Goal: Information Seeking & Learning: Learn about a topic

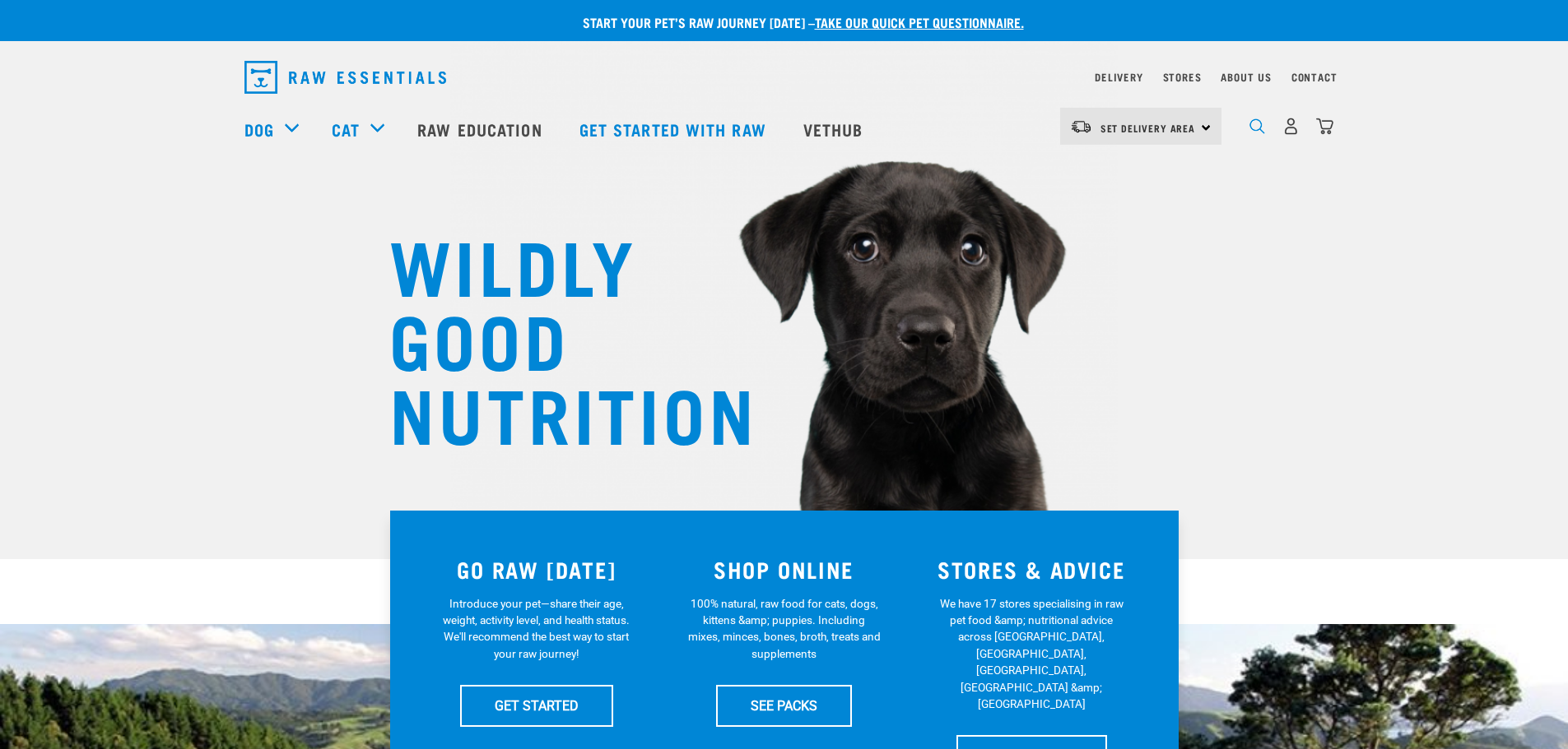
click at [1256, 128] on img "dropdown navigation" at bounding box center [1257, 126] width 16 height 16
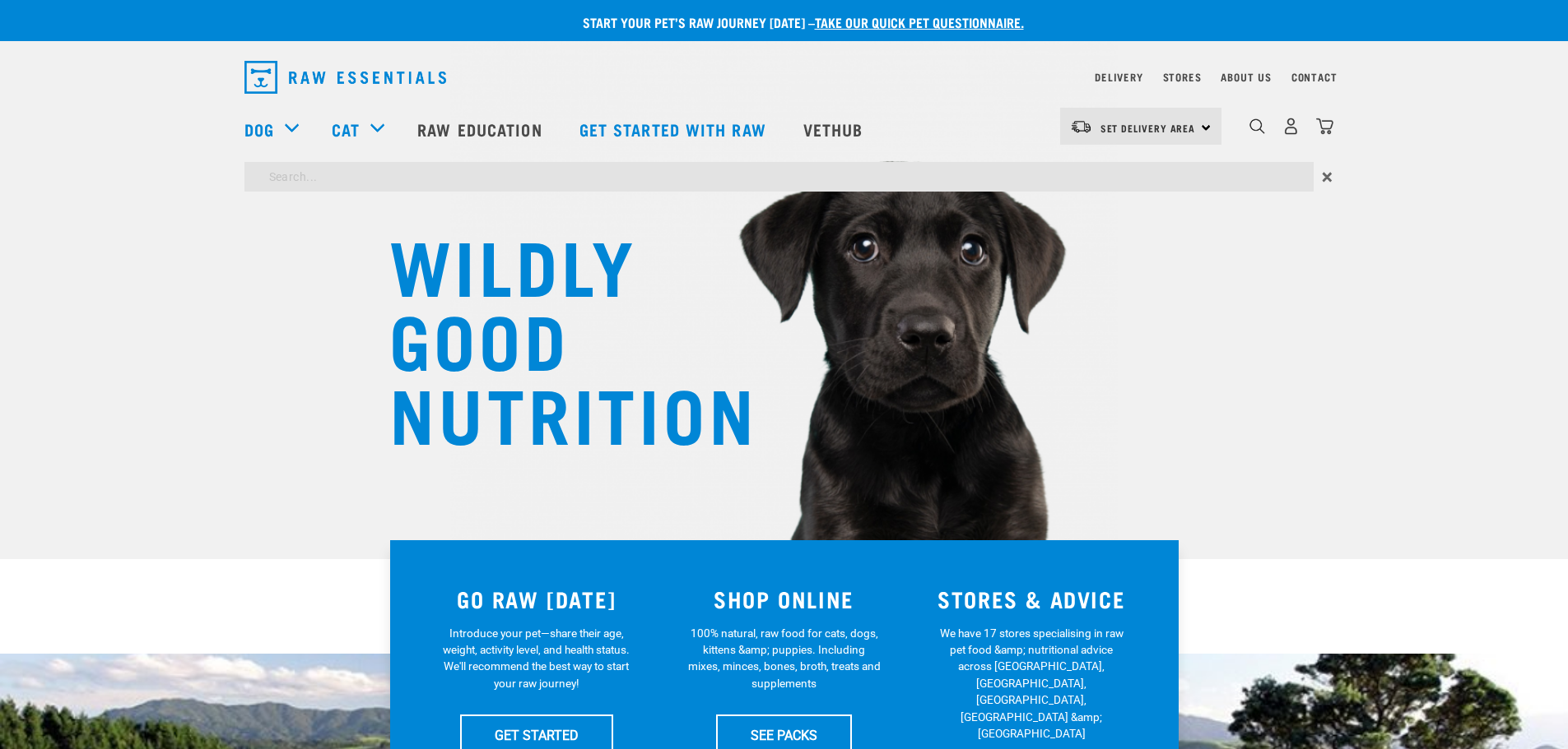
click at [443, 181] on input "search" at bounding box center [778, 177] width 1069 height 30
type input "possum"
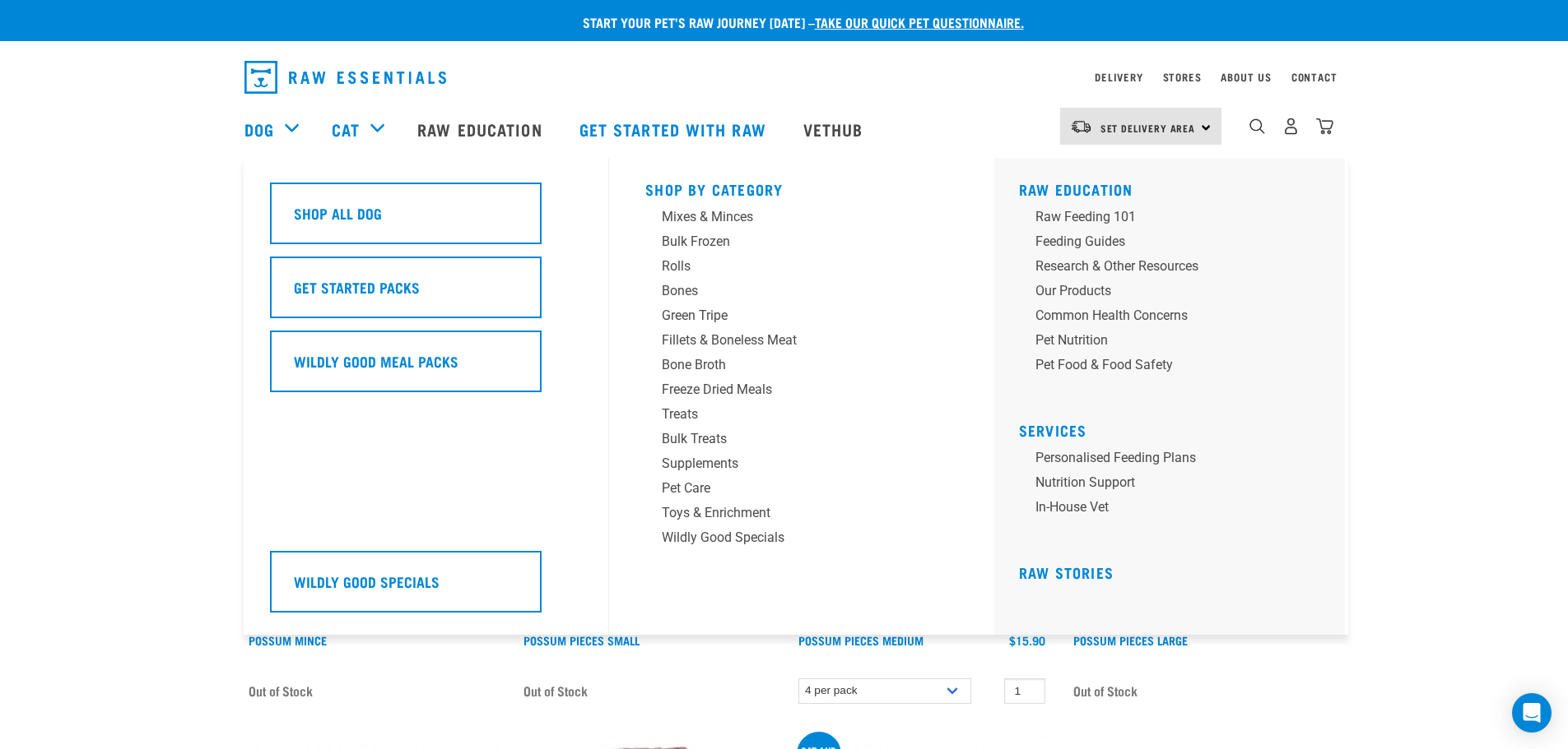
click at [285, 125] on div "Dog" at bounding box center [280, 129] width 71 height 66
click at [257, 126] on link "Dog" at bounding box center [259, 129] width 30 height 24
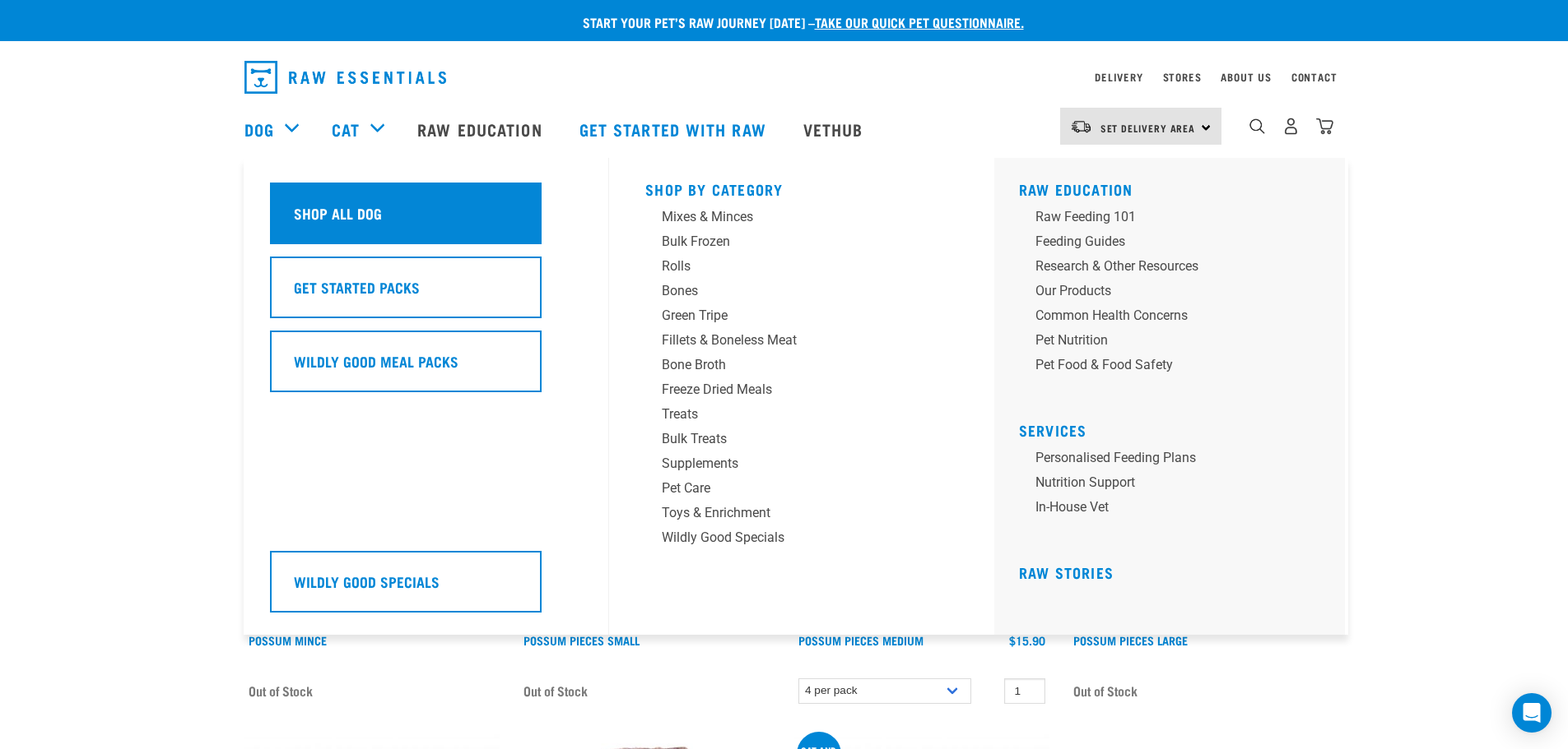
click at [322, 210] on h5 "Shop All Dog" at bounding box center [338, 213] width 88 height 22
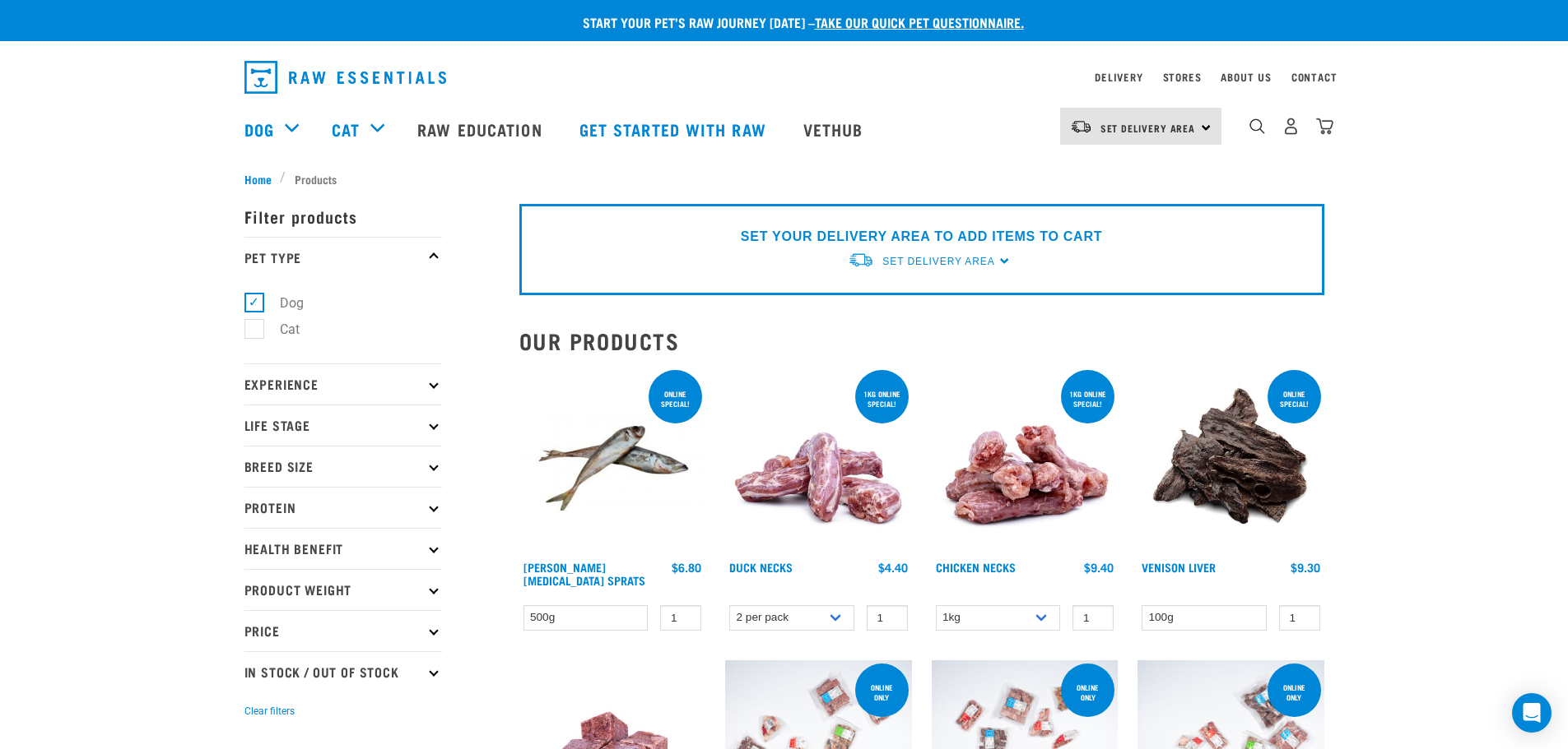
click at [437, 503] on p "Protein" at bounding box center [343, 507] width 198 height 41
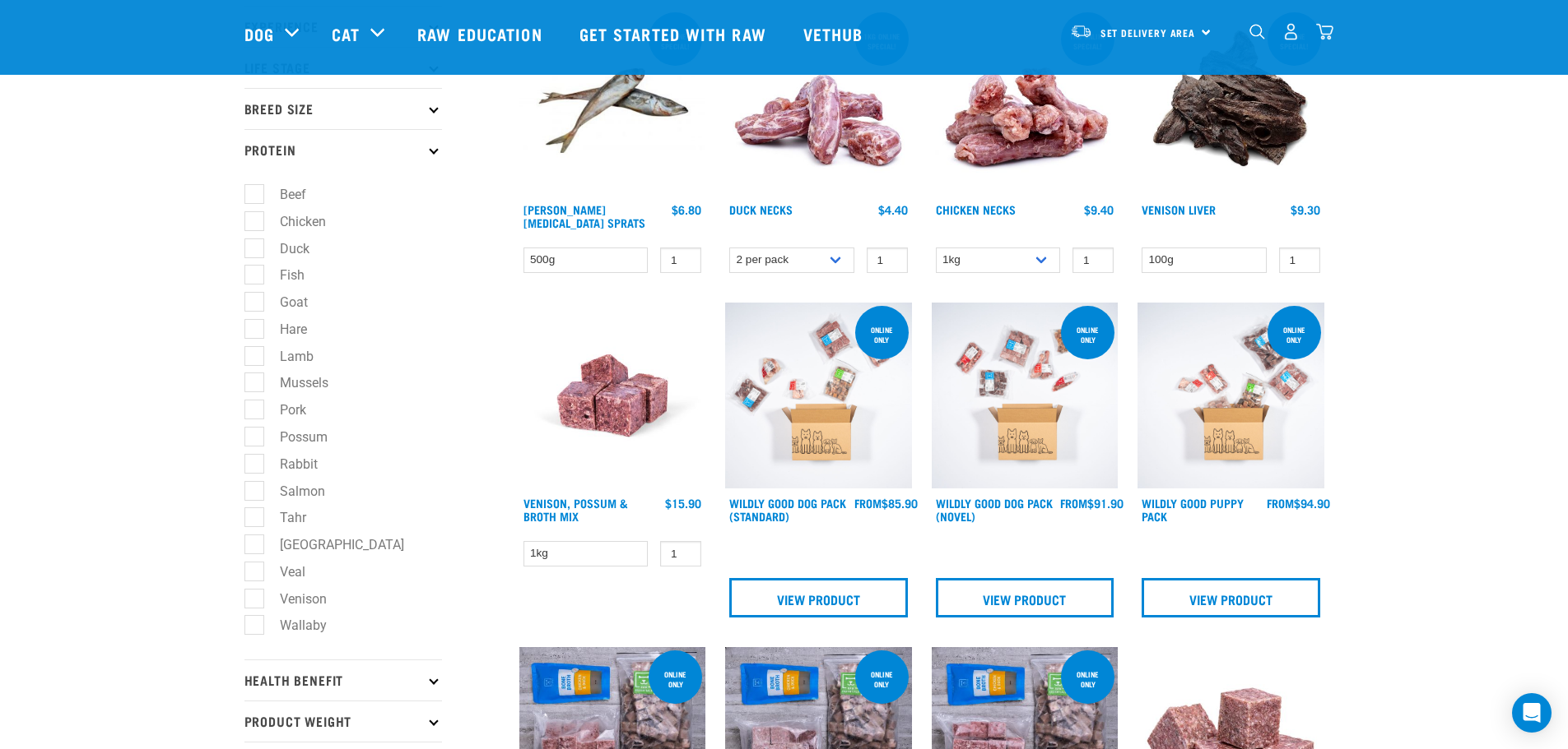
scroll to position [247, 0]
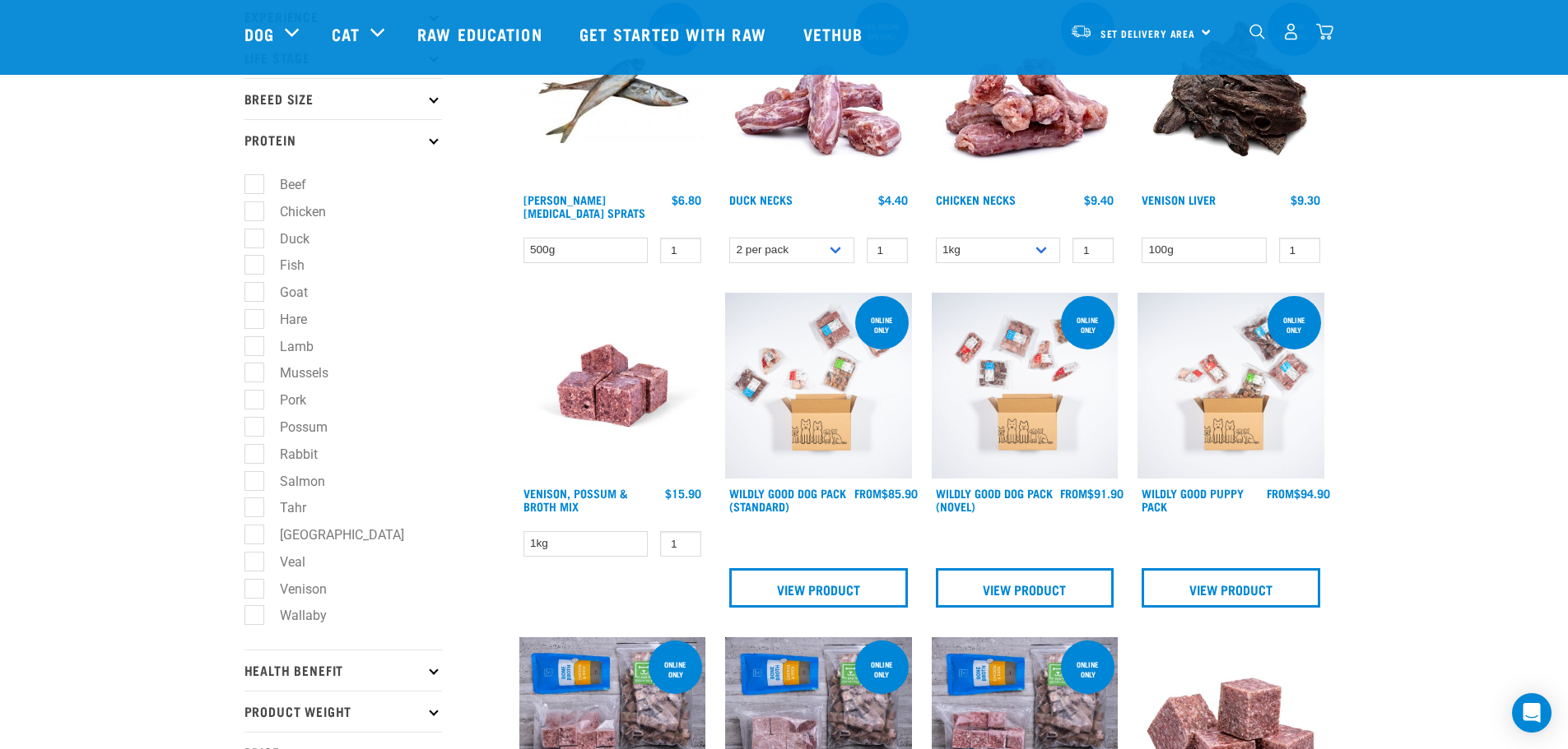
click at [254, 427] on label "Possum" at bounding box center [294, 427] width 81 height 21
click at [253, 427] on input "Possum" at bounding box center [249, 423] width 10 height 10
checkbox input "true"
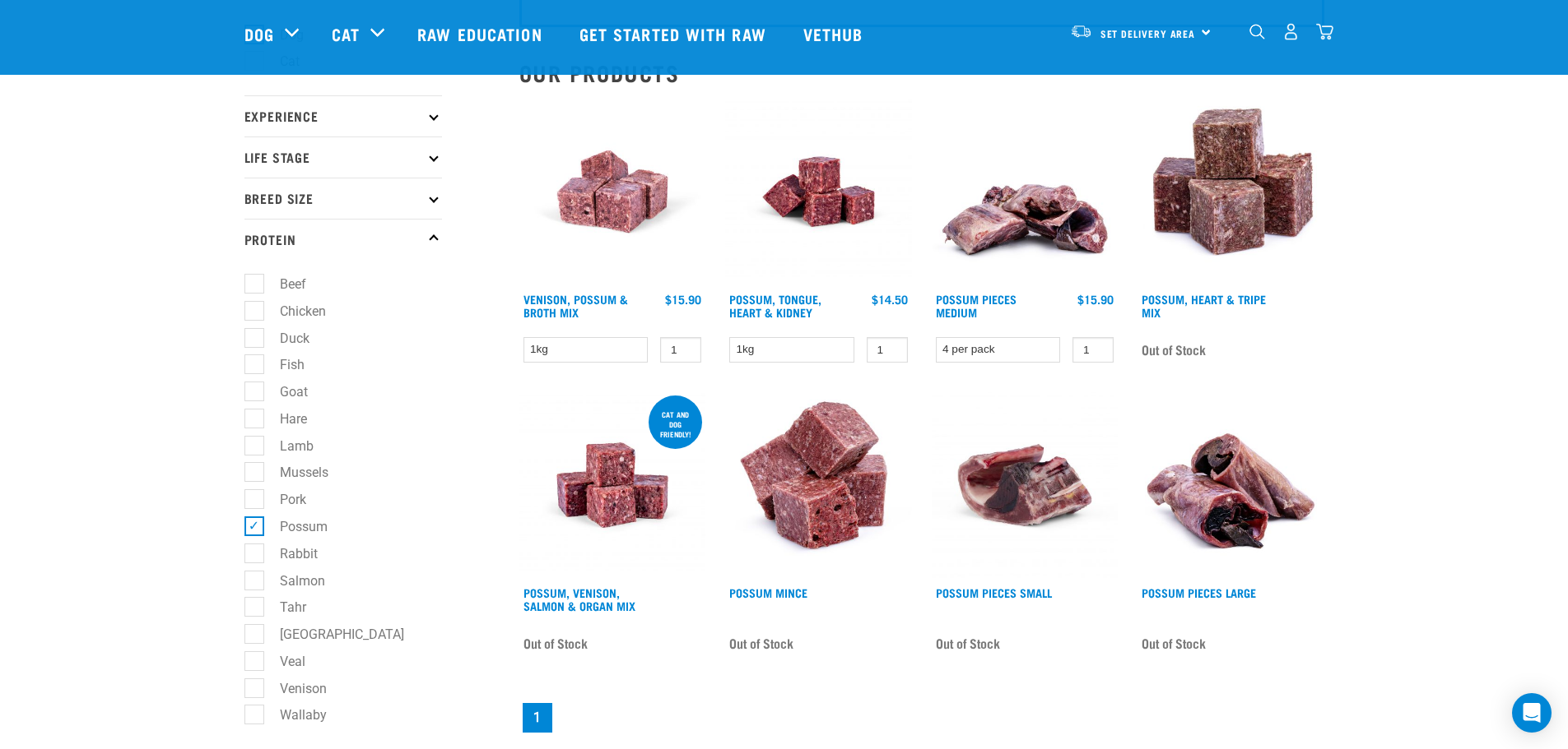
scroll to position [247, 0]
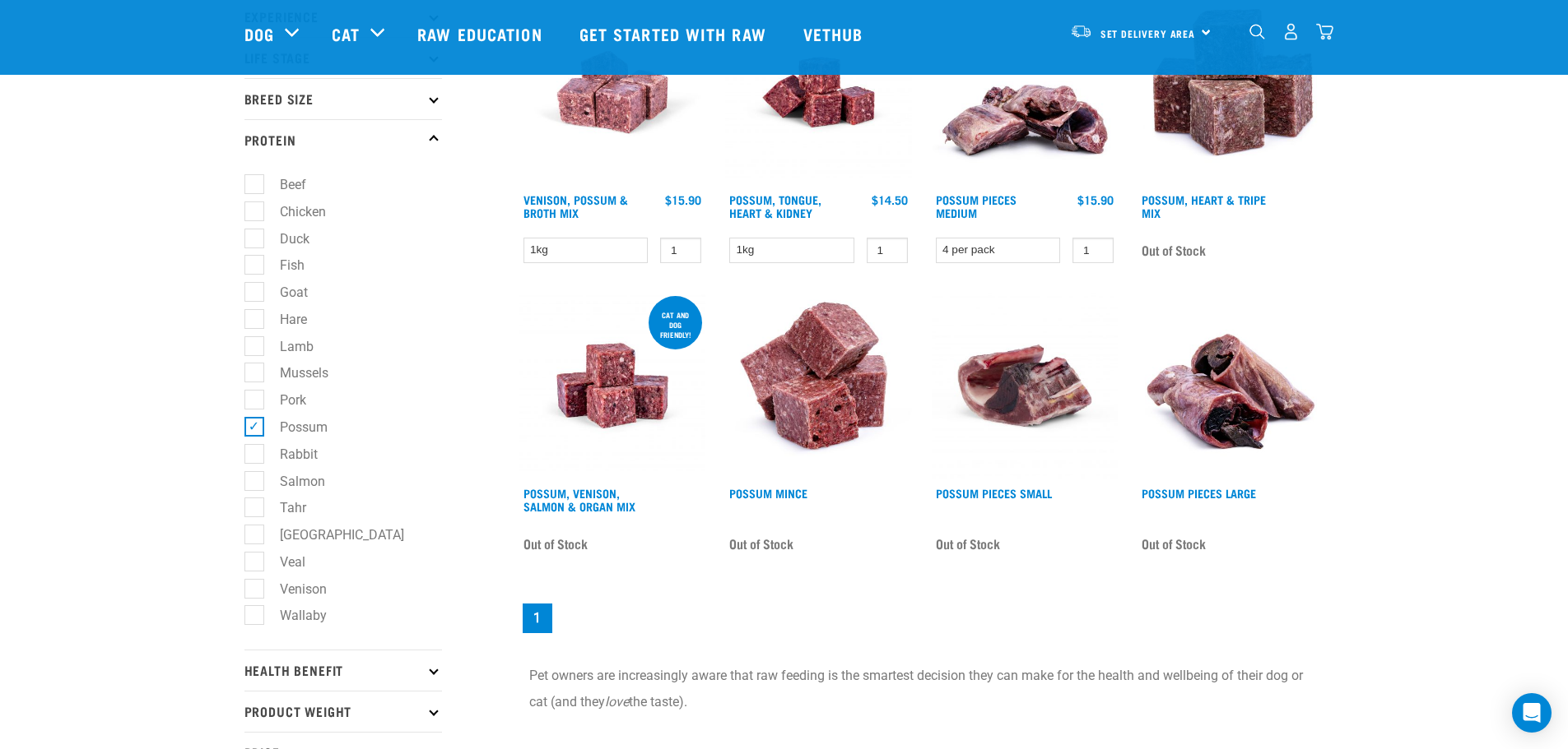
click at [258, 564] on label "Veal" at bounding box center [283, 563] width 58 height 21
click at [255, 564] on input "Veal" at bounding box center [249, 558] width 10 height 10
checkbox input "true"
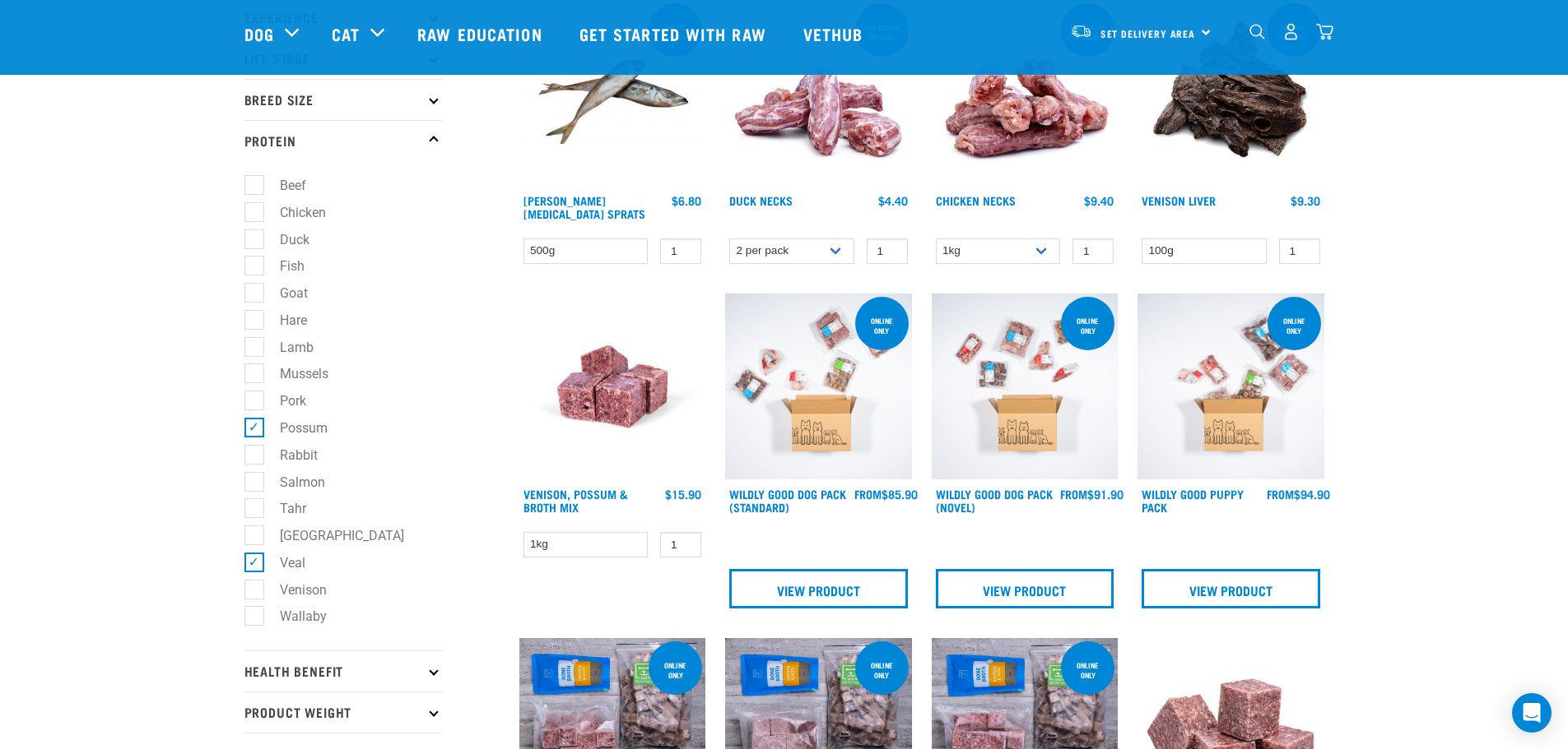
scroll to position [247, 0]
click at [254, 611] on label "Wallaby" at bounding box center [293, 616] width 80 height 21
click at [247, 611] on input "Wallaby" at bounding box center [249, 612] width 10 height 10
checkbox input "true"
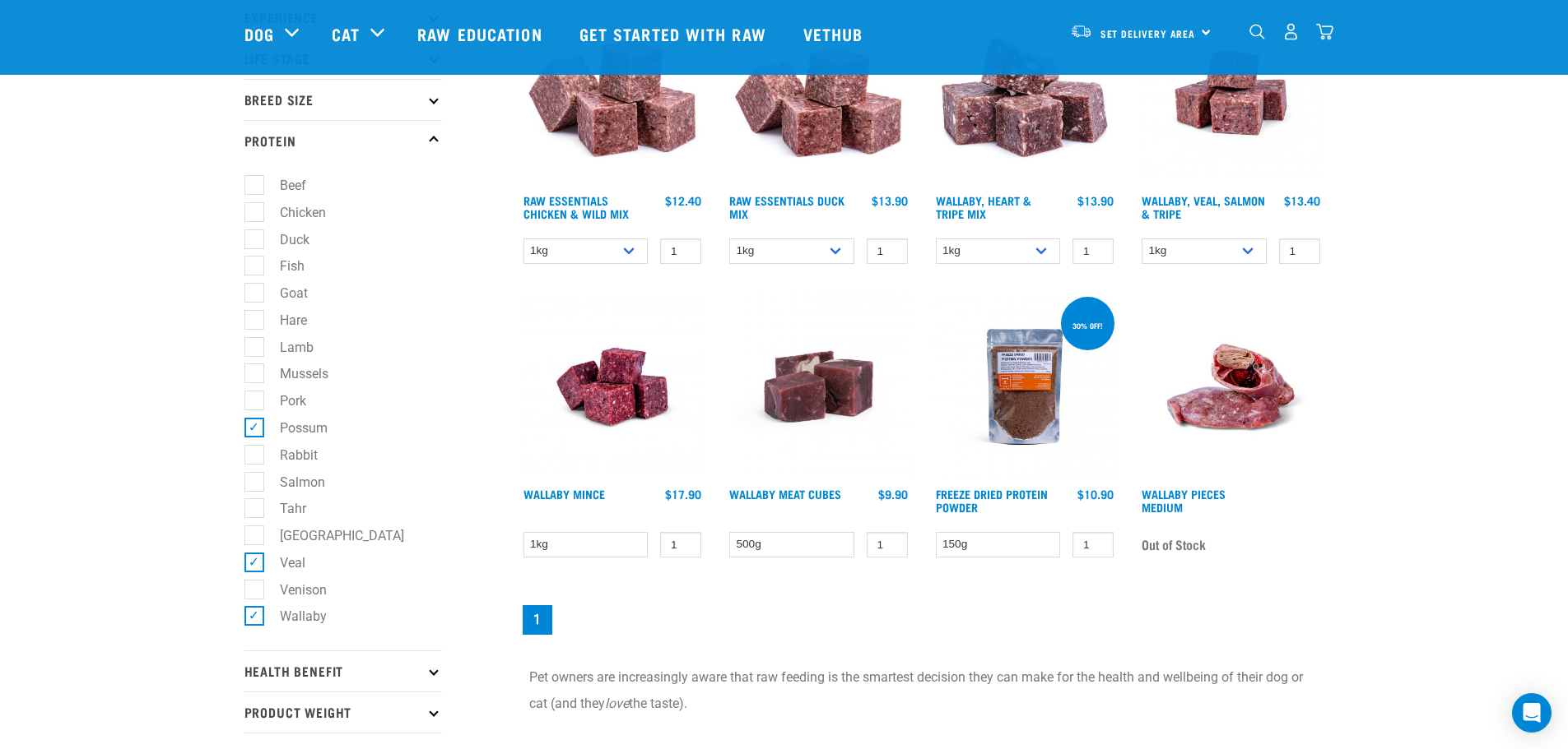
scroll to position [247, 0]
click at [257, 342] on label "Lamb" at bounding box center [287, 346] width 67 height 21
click at [255, 342] on input "Lamb" at bounding box center [249, 343] width 10 height 10
checkbox input "true"
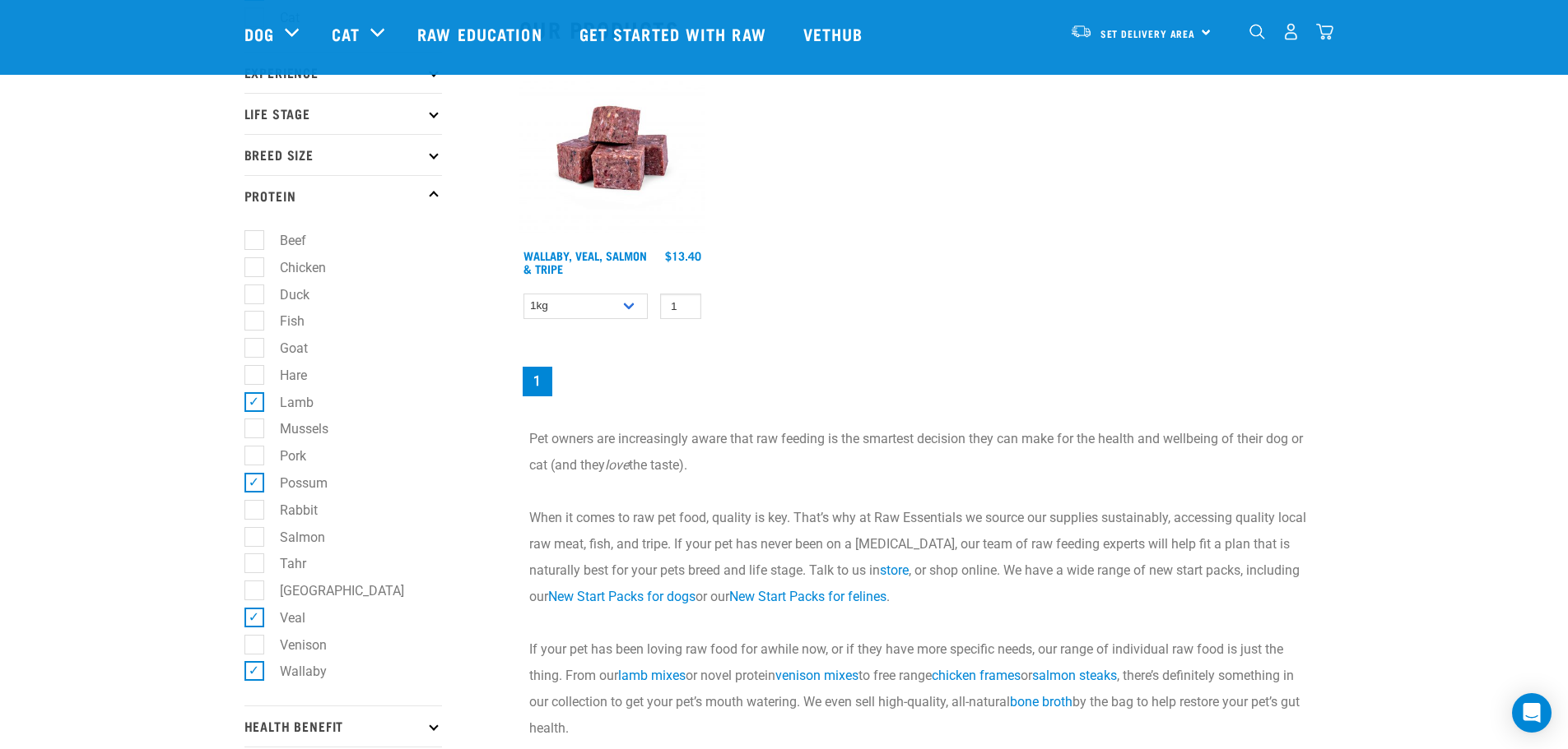
scroll to position [247, 0]
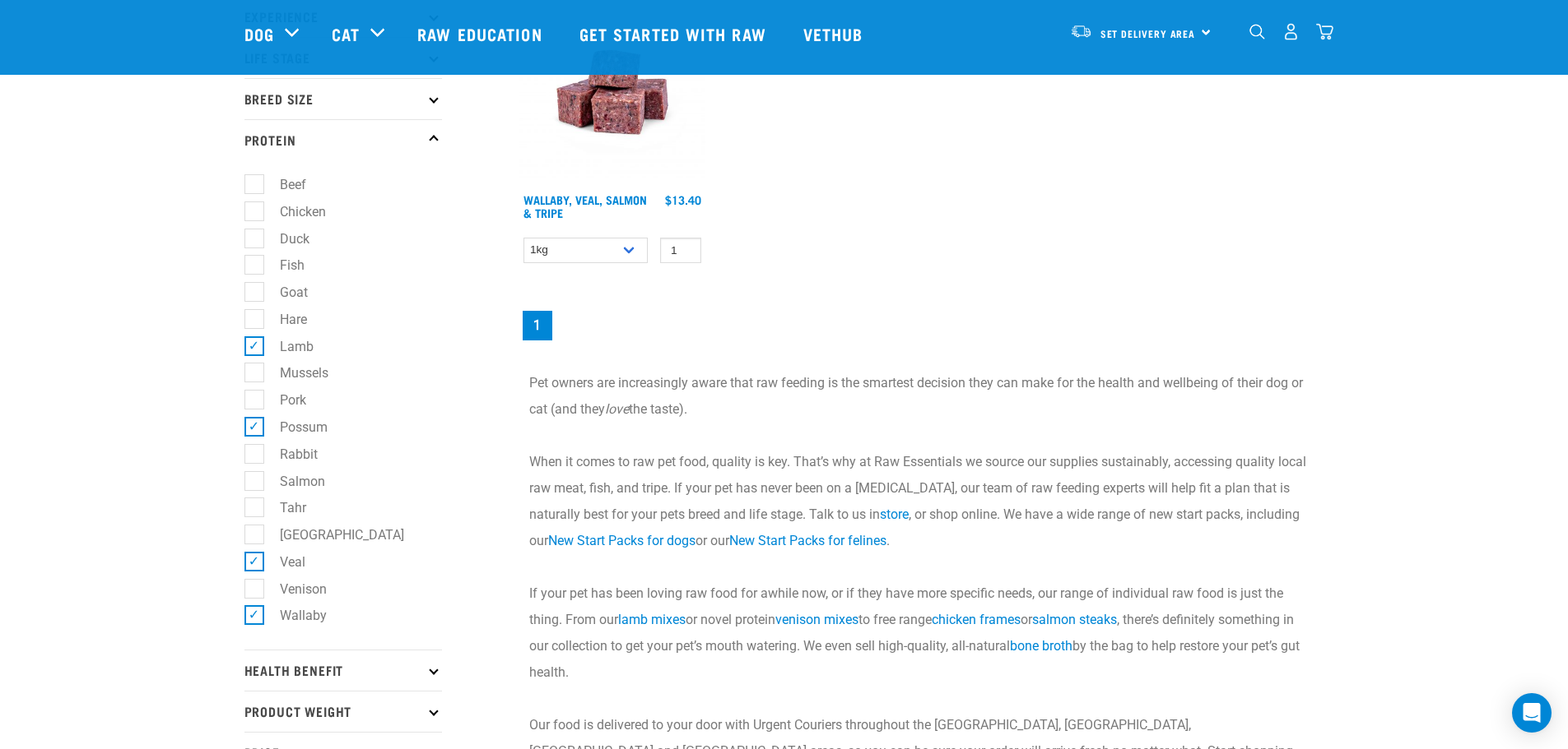
click at [254, 425] on label "Possum" at bounding box center [294, 427] width 81 height 21
click at [249, 425] on input "Possum" at bounding box center [249, 423] width 10 height 10
checkbox input "false"
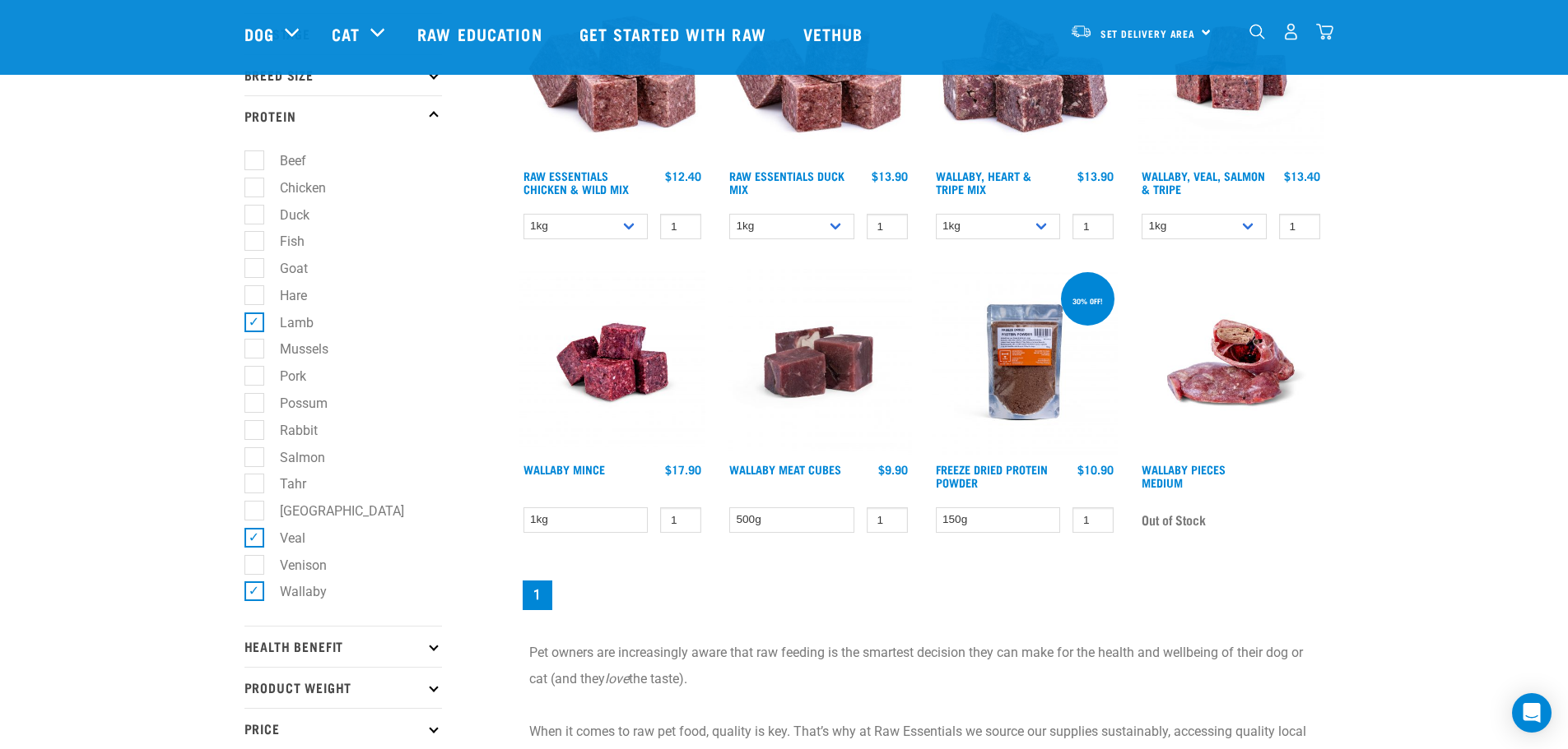
scroll to position [165, 0]
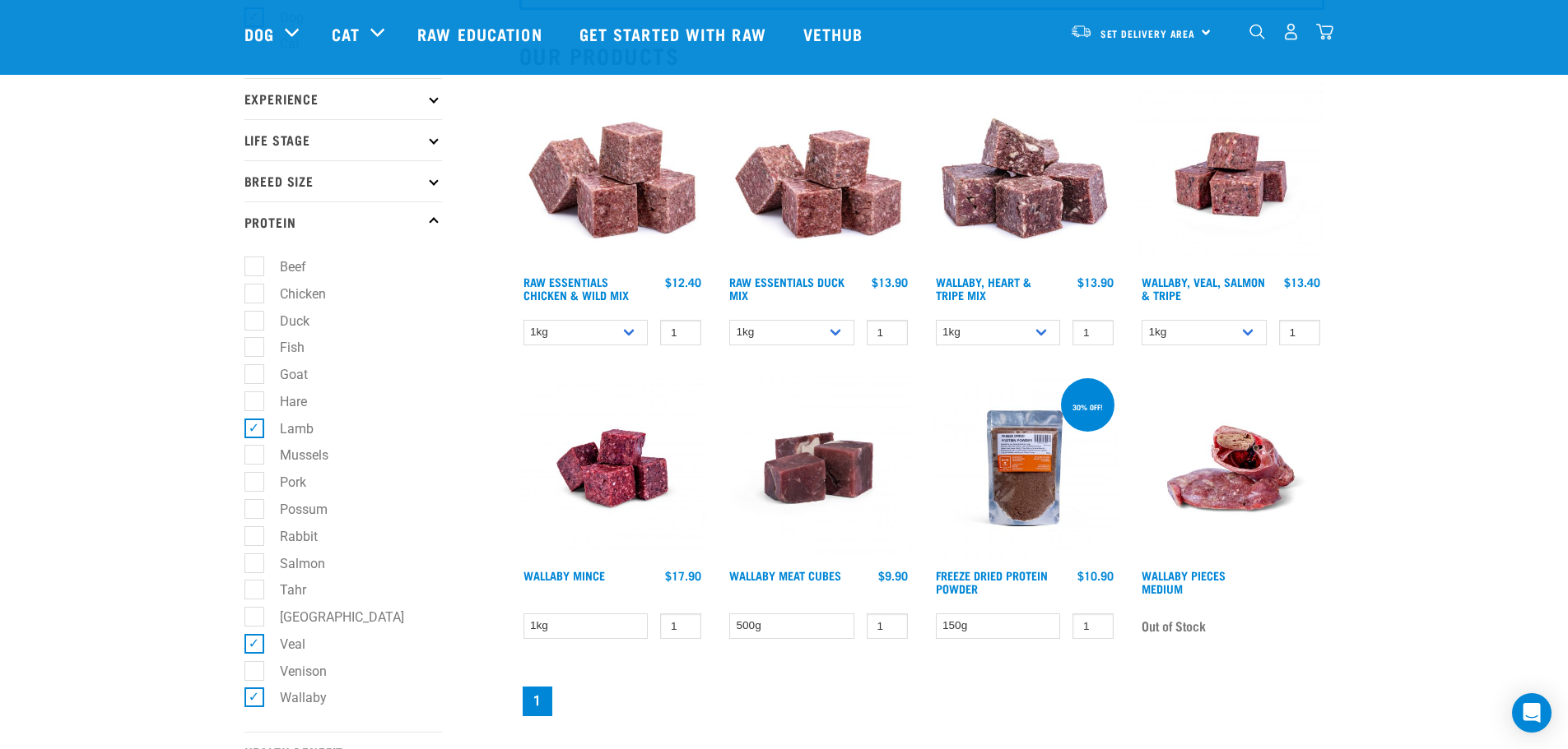
click at [257, 424] on label "Lamb" at bounding box center [287, 429] width 67 height 21
click at [255, 424] on input "Lamb" at bounding box center [249, 425] width 10 height 10
checkbox input "false"
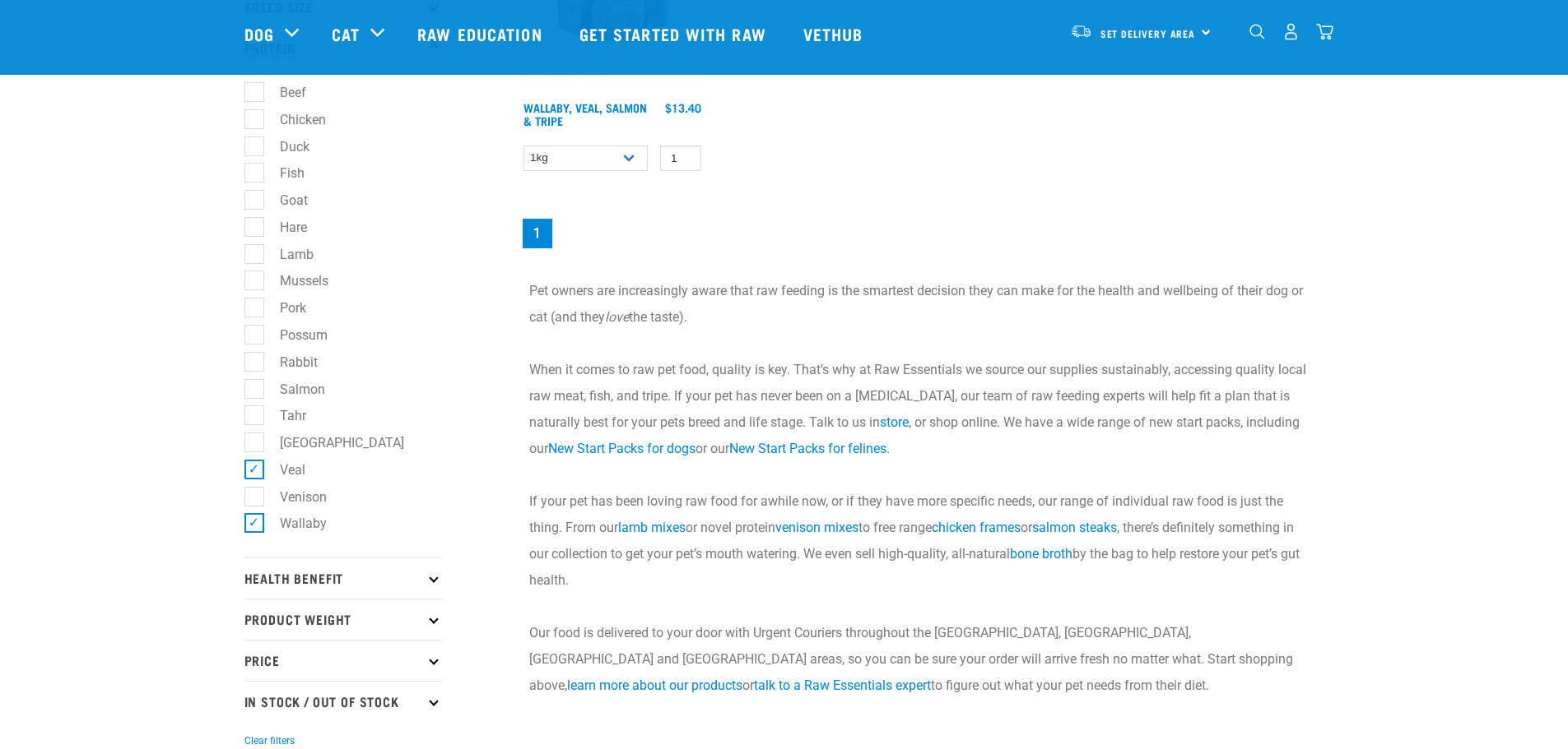
scroll to position [411, 0]
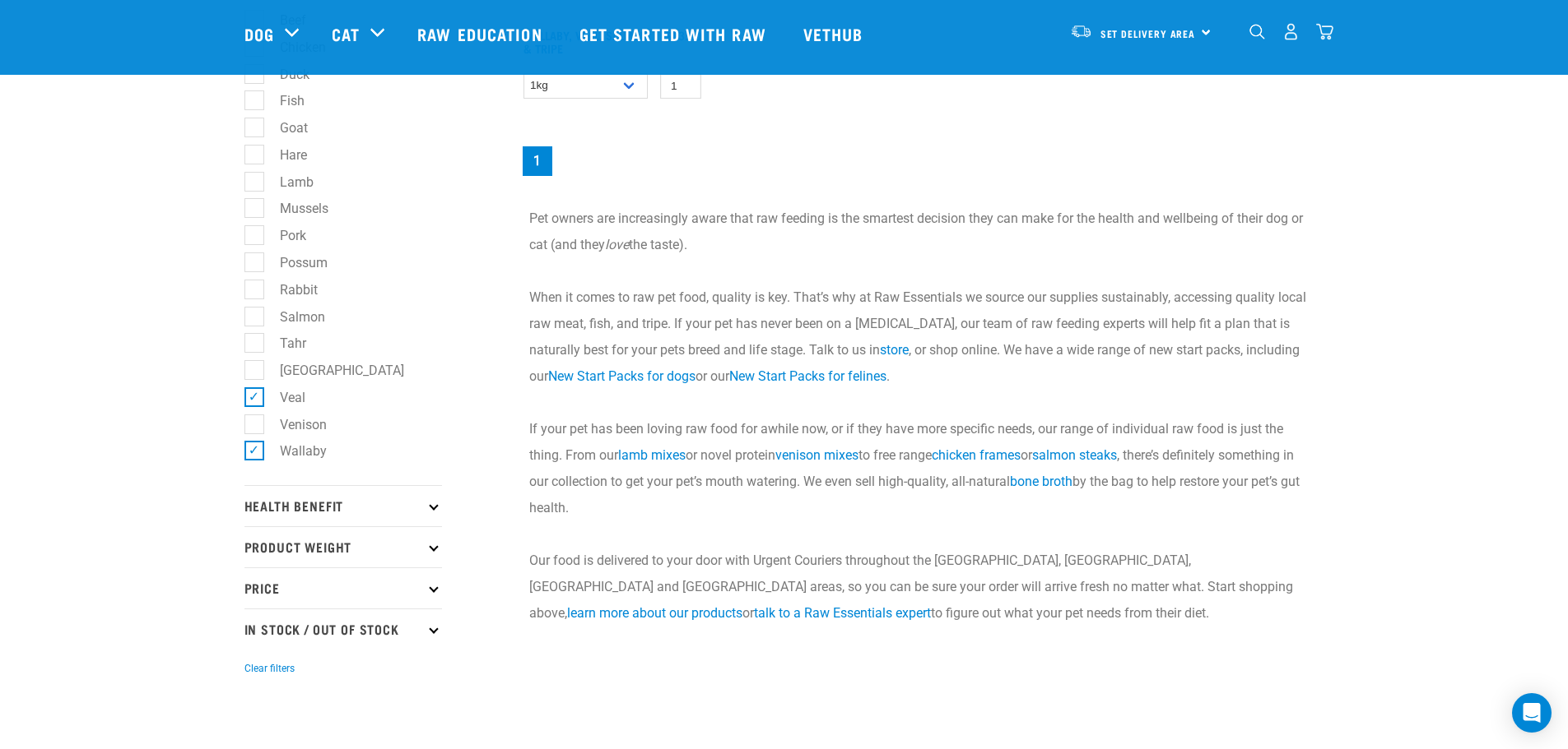
click at [254, 449] on label "Wallaby" at bounding box center [293, 451] width 80 height 21
click at [252, 449] on input "Wallaby" at bounding box center [249, 448] width 10 height 10
checkbox input "false"
click at [255, 398] on label "Veal" at bounding box center [283, 398] width 58 height 21
click at [255, 398] on input "Veal" at bounding box center [249, 394] width 10 height 10
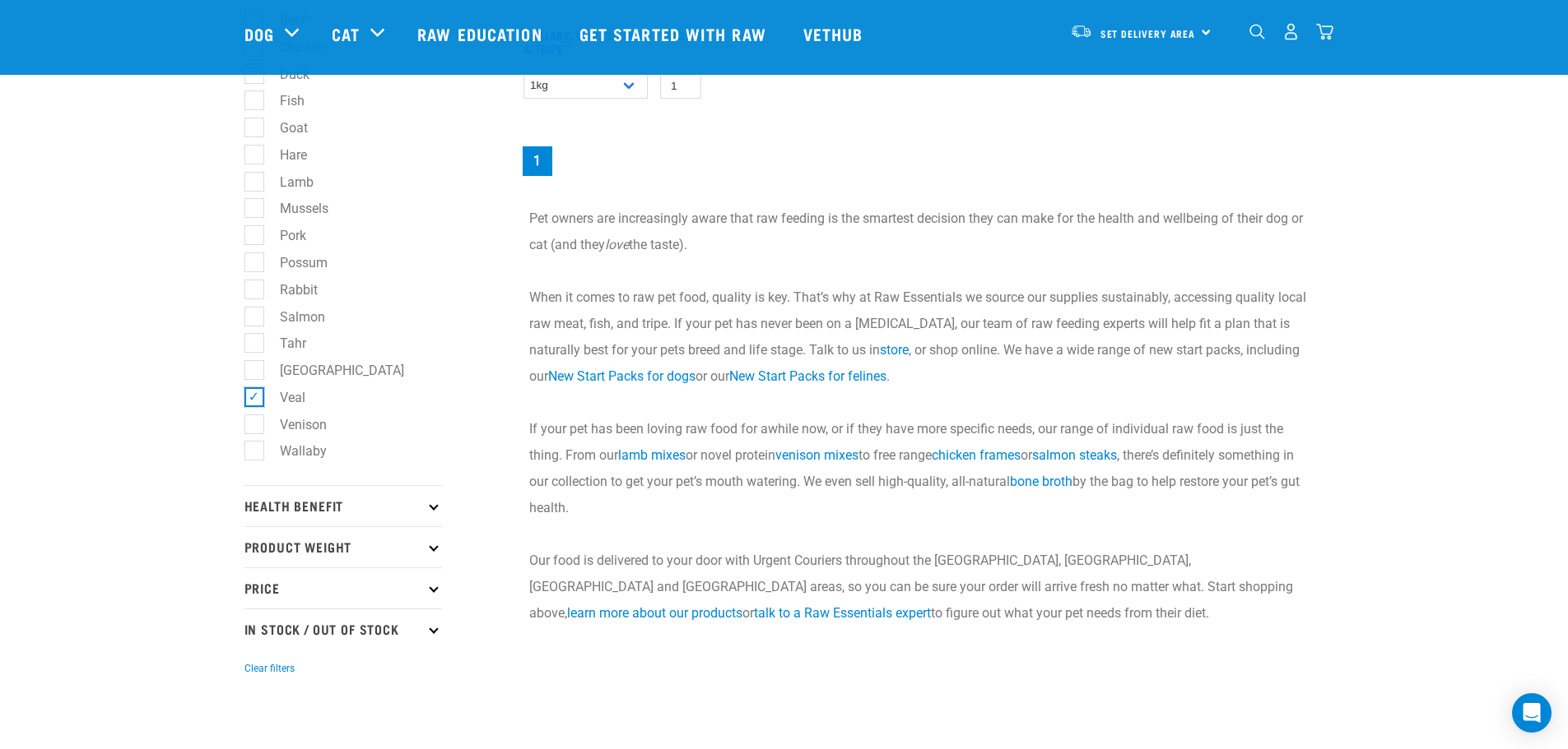
checkbox input "false"
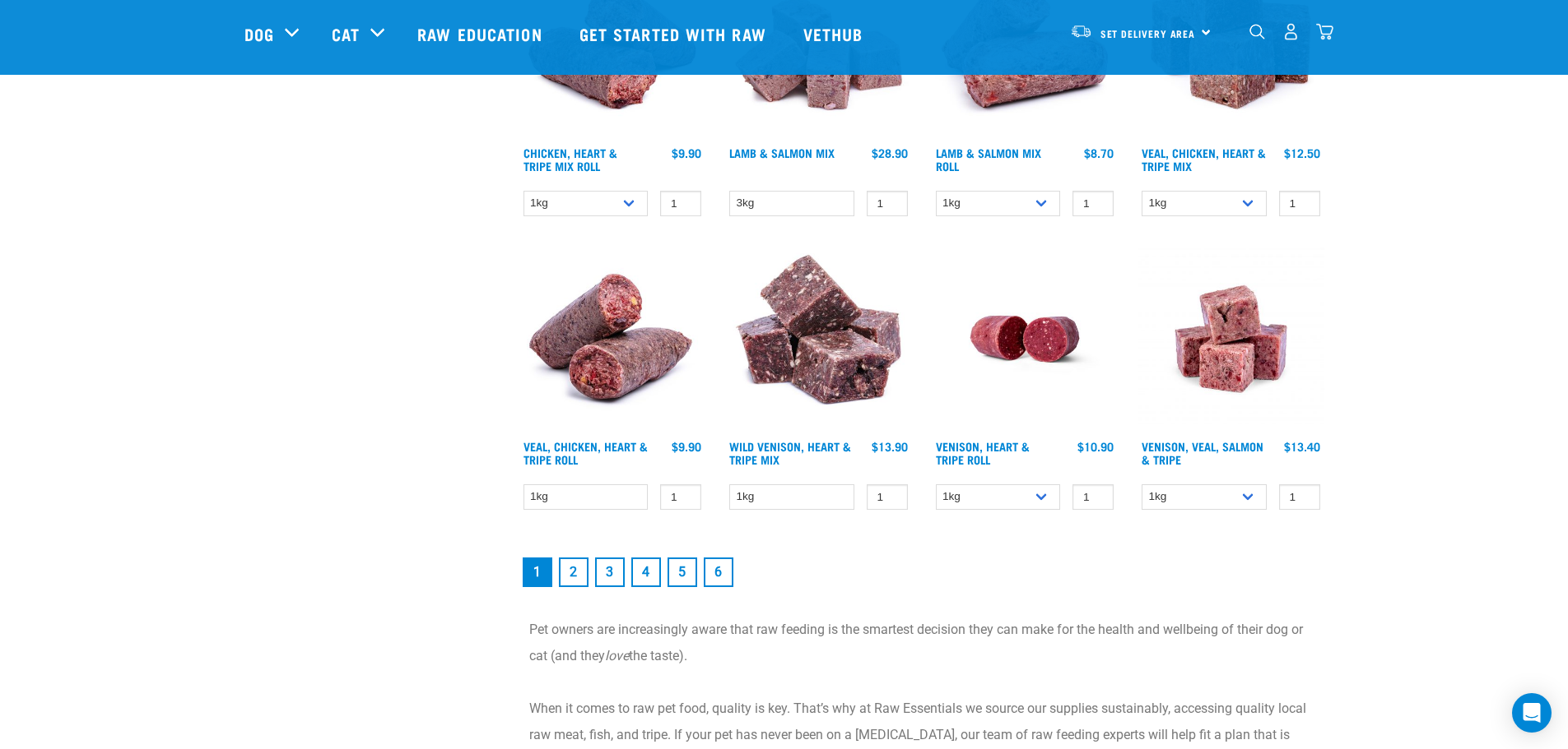
scroll to position [2221, 0]
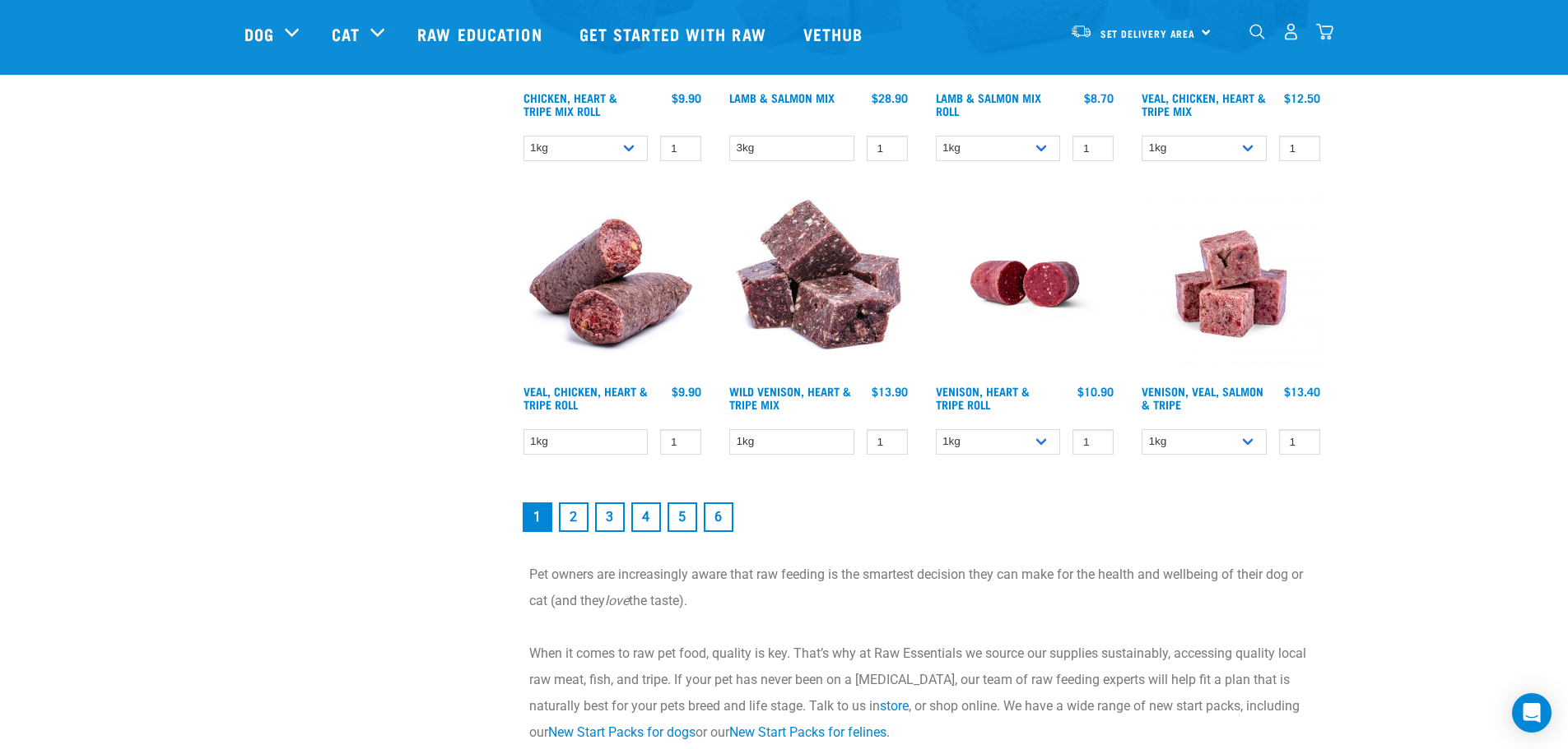
click at [576, 519] on link "2" at bounding box center [574, 518] width 30 height 30
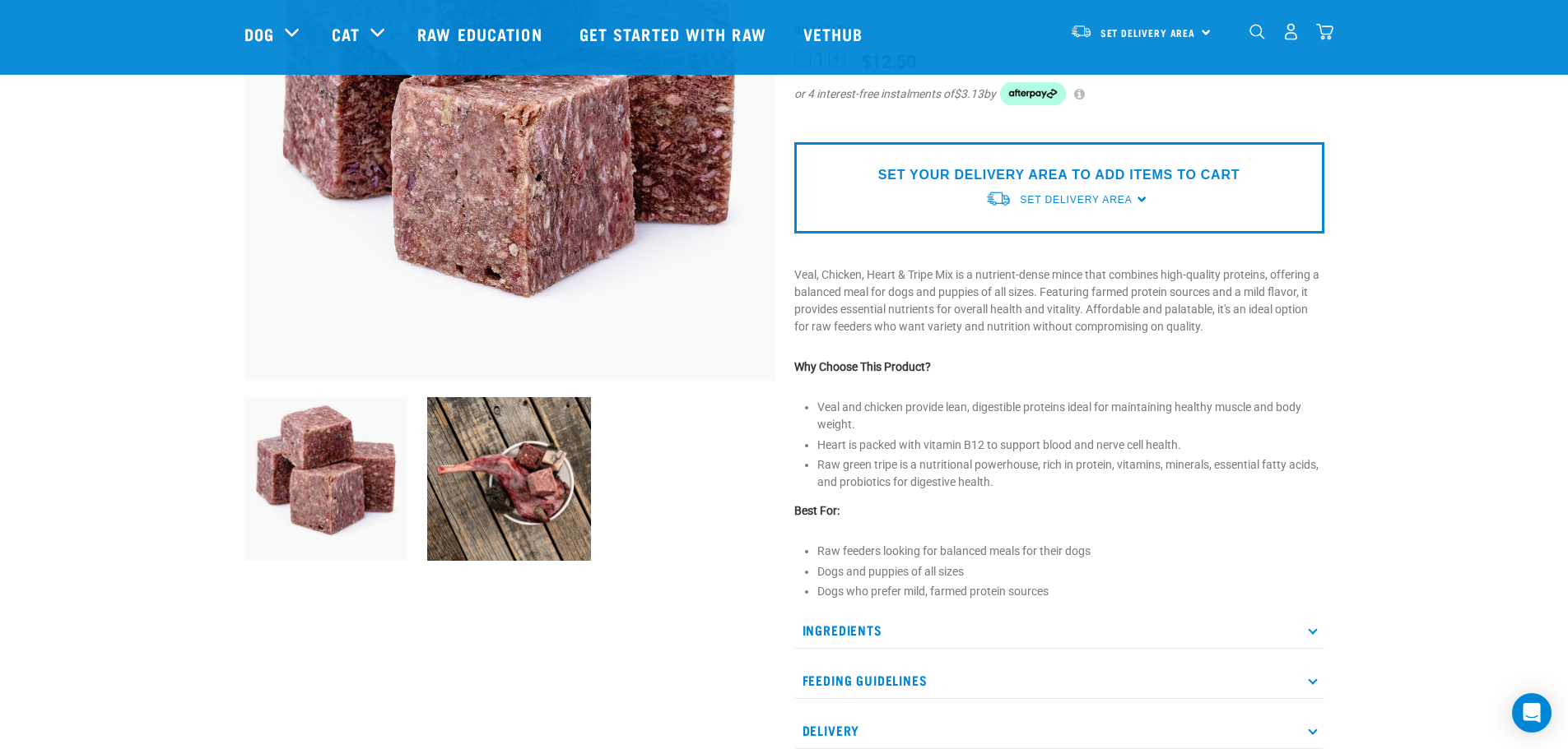
scroll to position [329, 0]
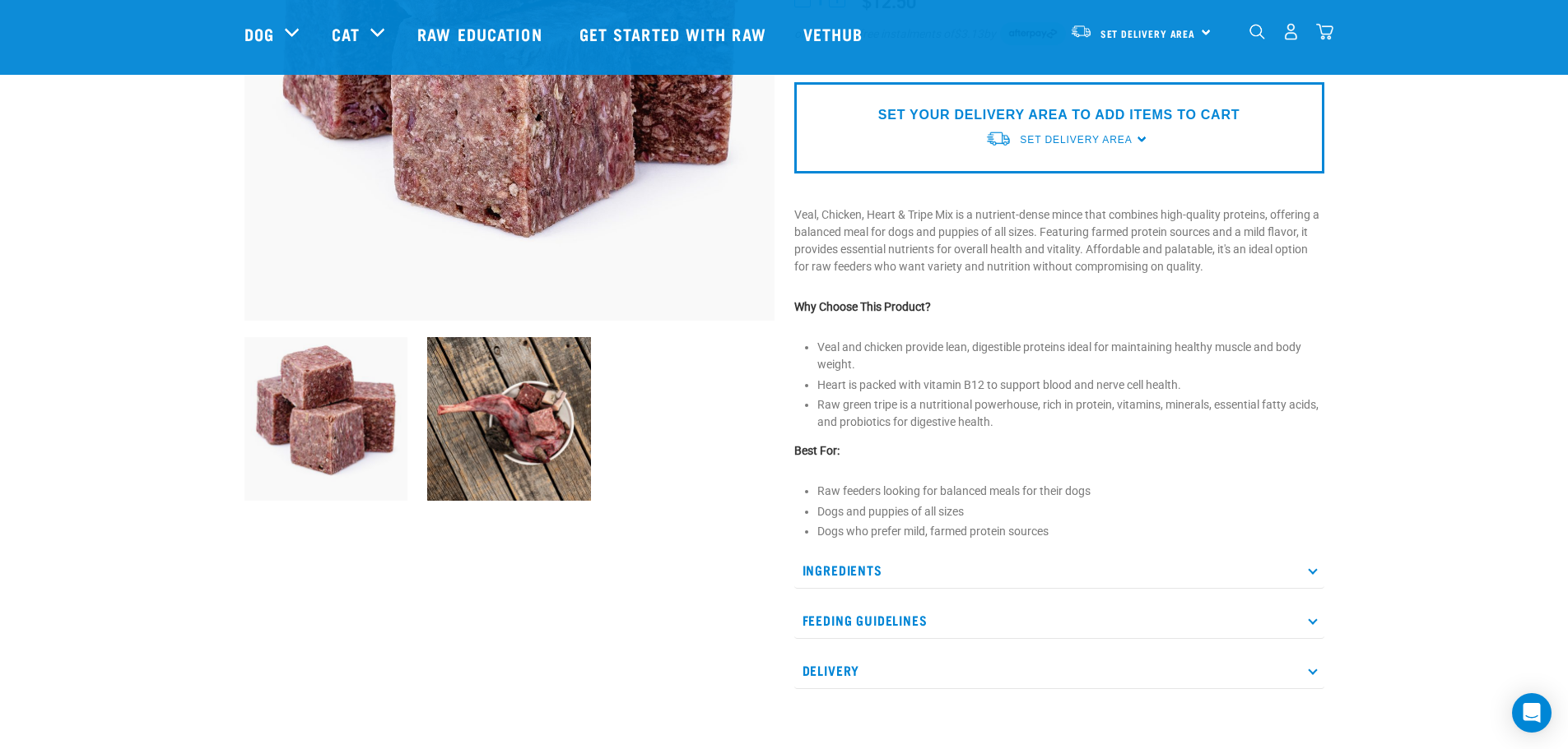
click at [899, 571] on p "Ingredients" at bounding box center [1059, 571] width 530 height 37
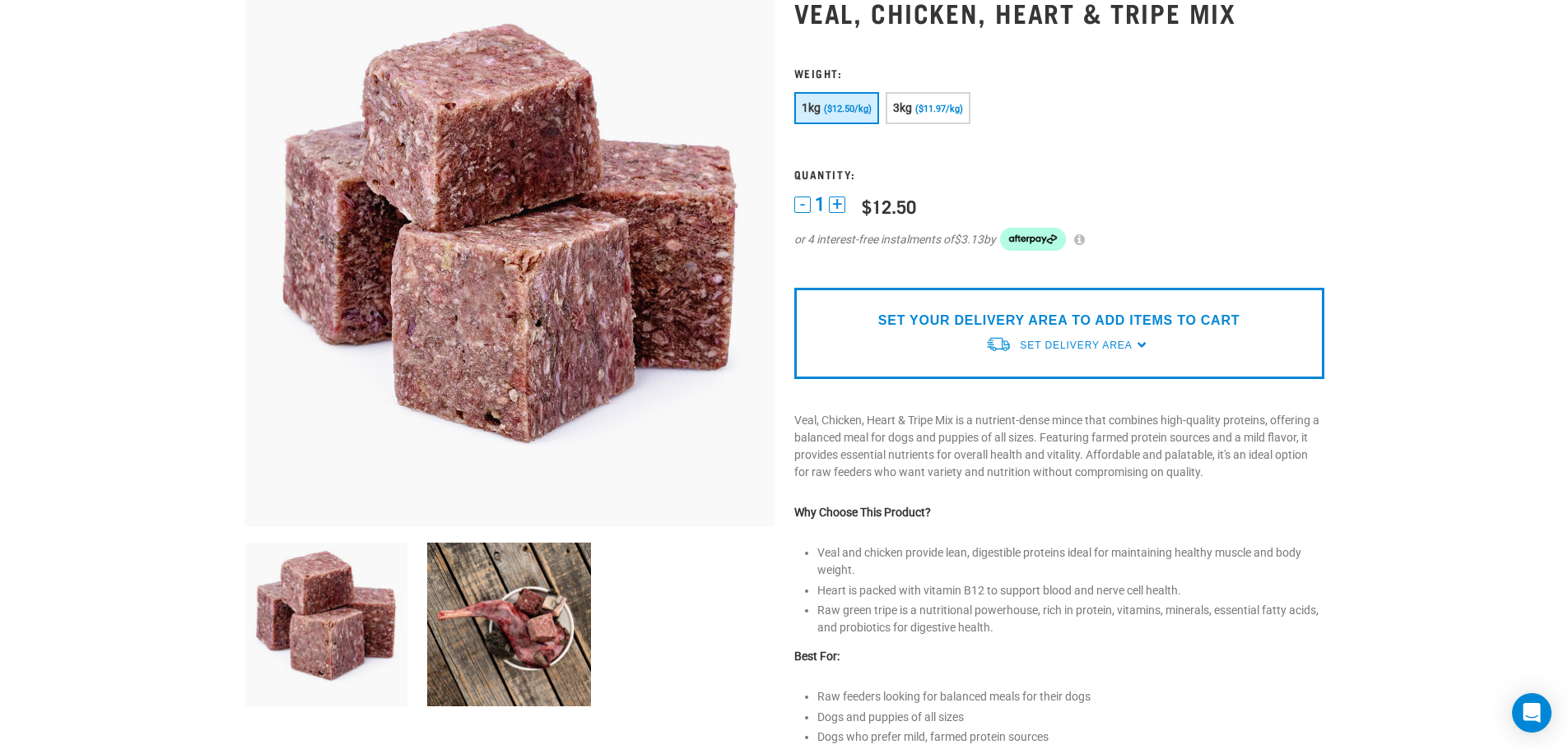
scroll to position [0, 0]
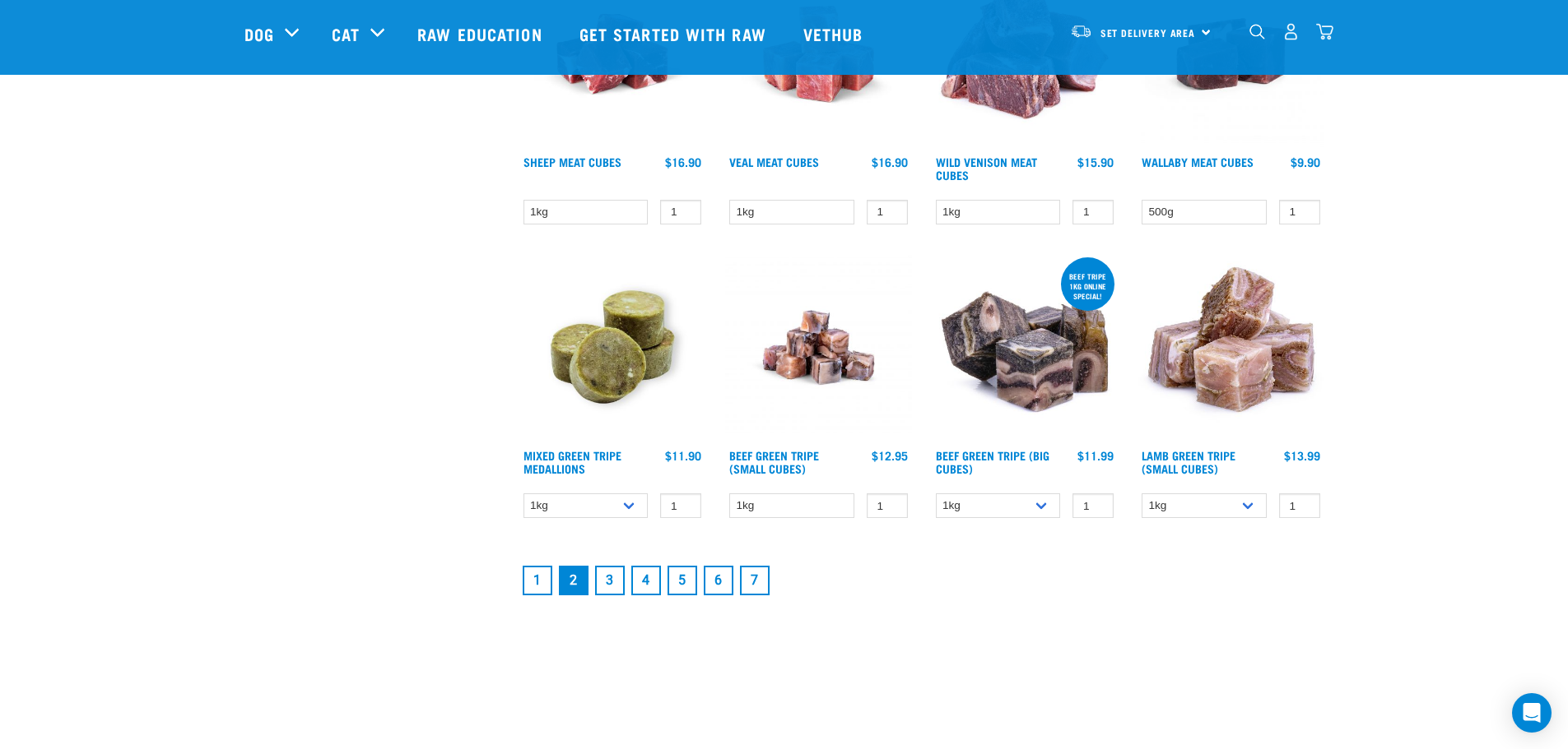
scroll to position [2057, 0]
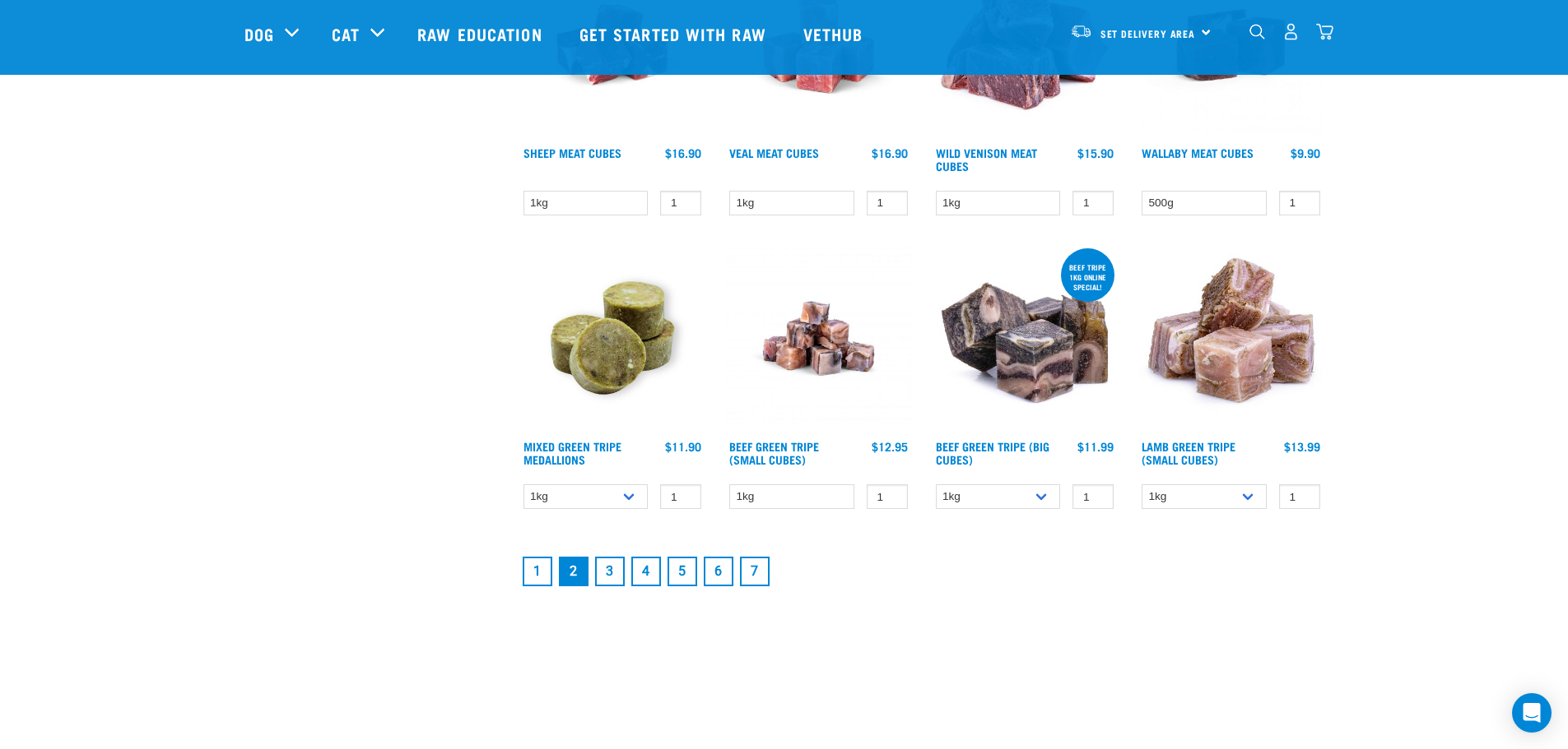
click at [607, 573] on link "3" at bounding box center [610, 572] width 30 height 30
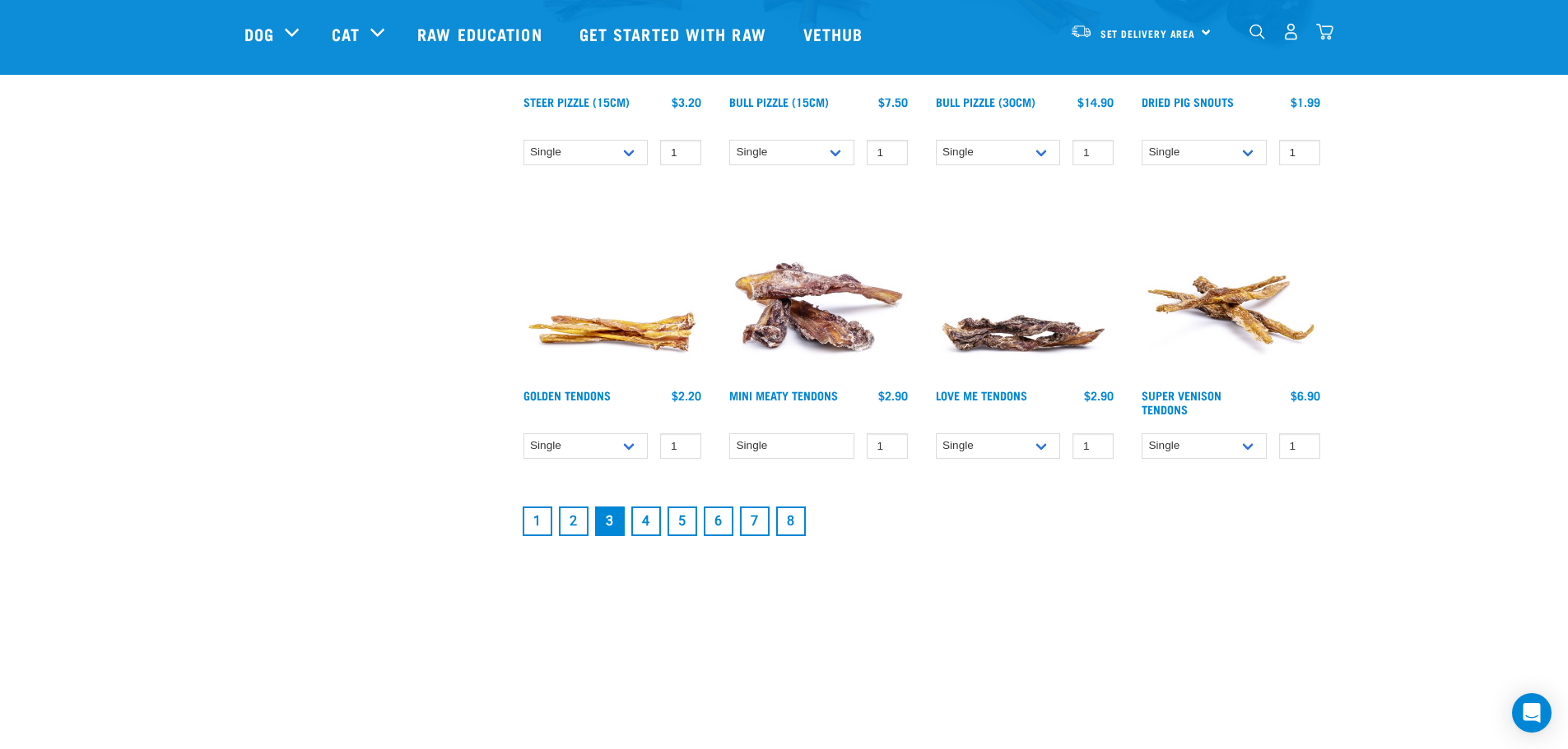
scroll to position [2139, 0]
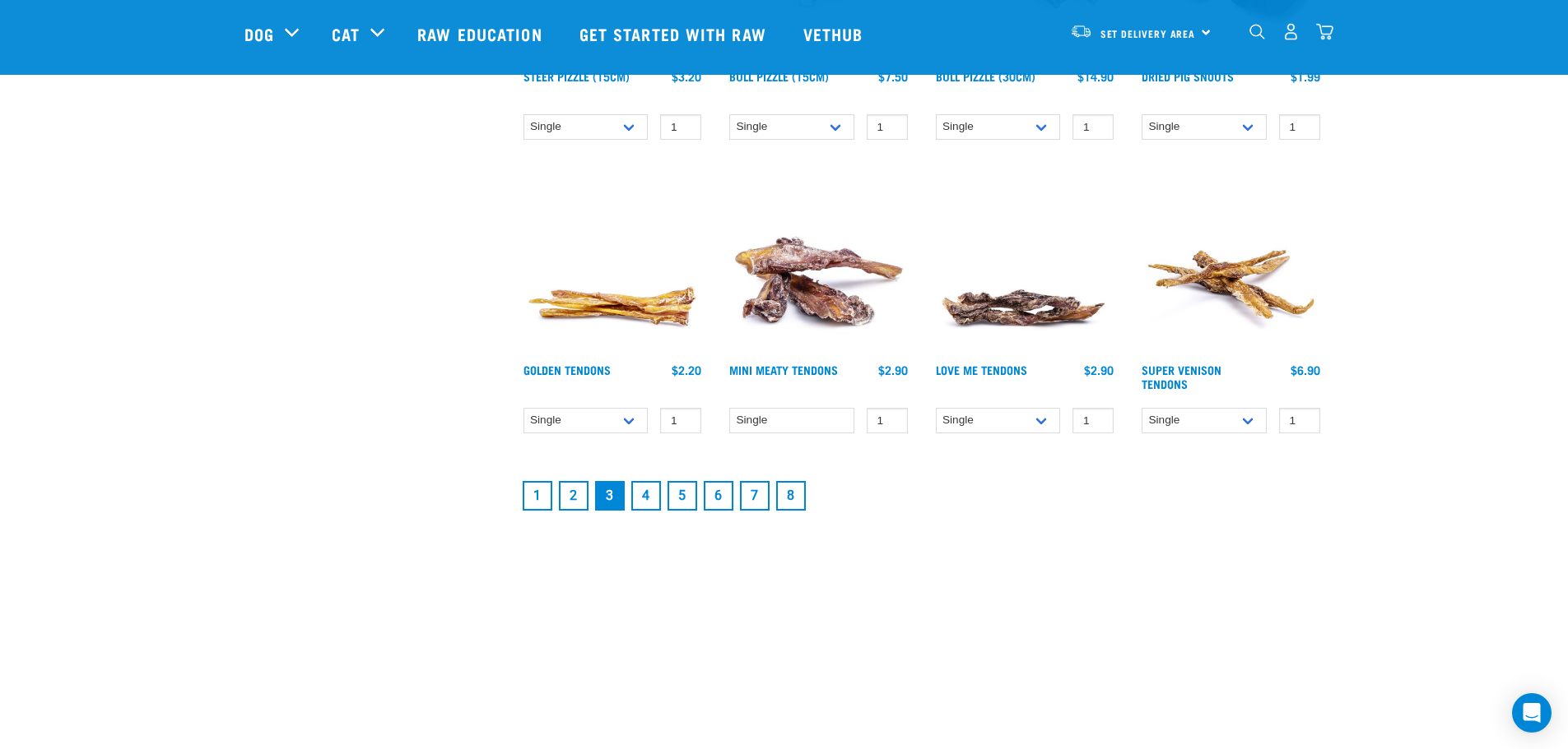
click at [652, 506] on link "4" at bounding box center [646, 496] width 30 height 30
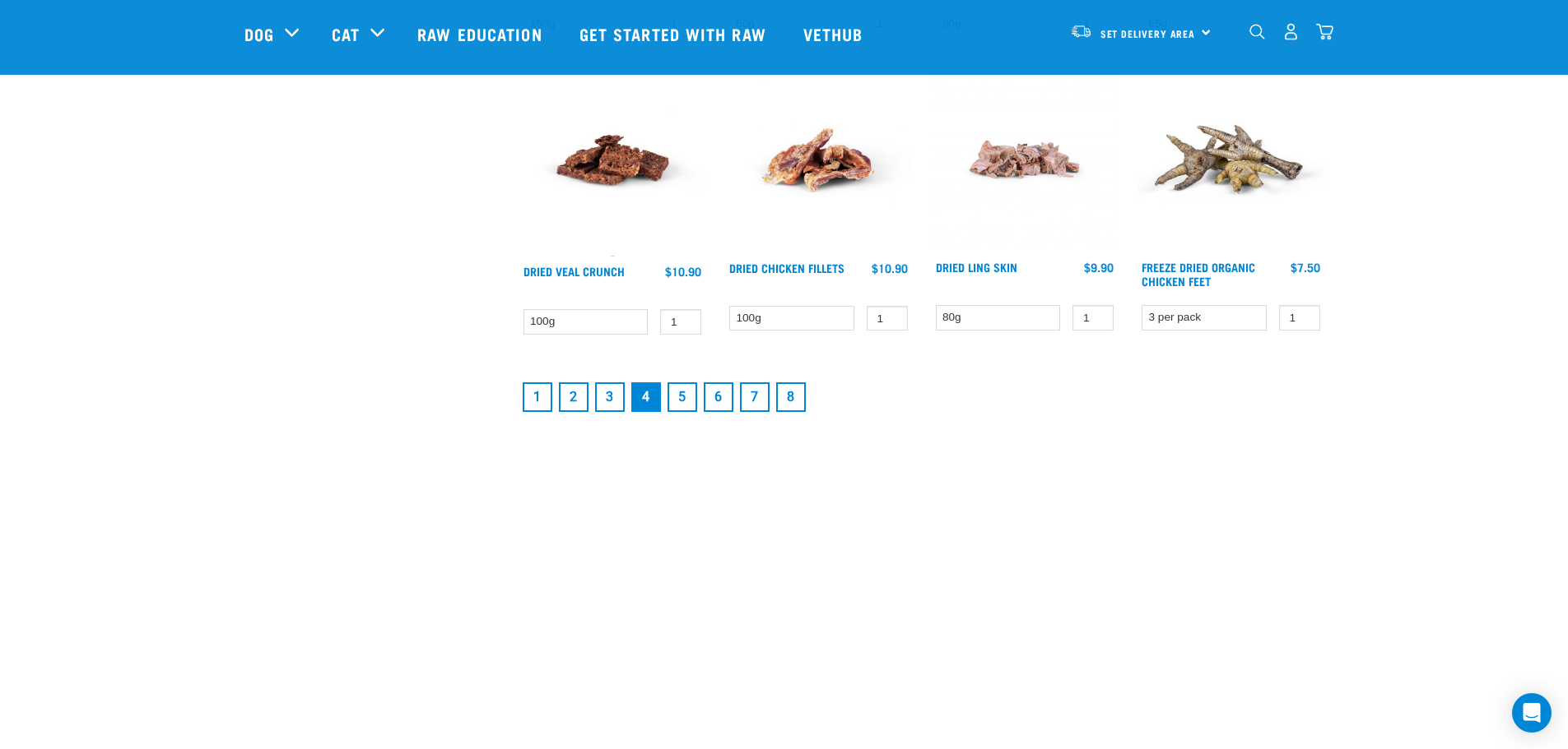
scroll to position [2303, 0]
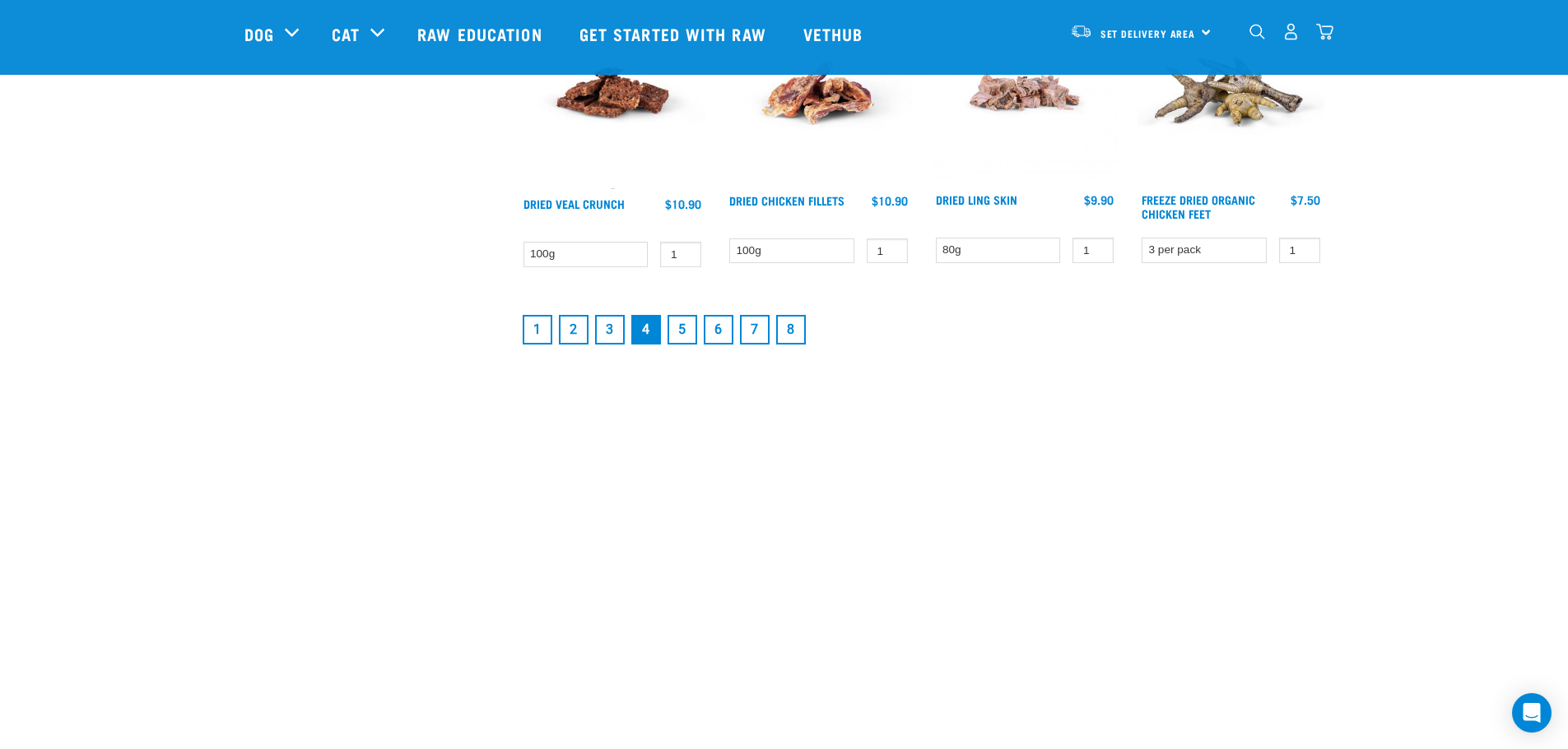
click at [683, 334] on link "5" at bounding box center [683, 330] width 30 height 30
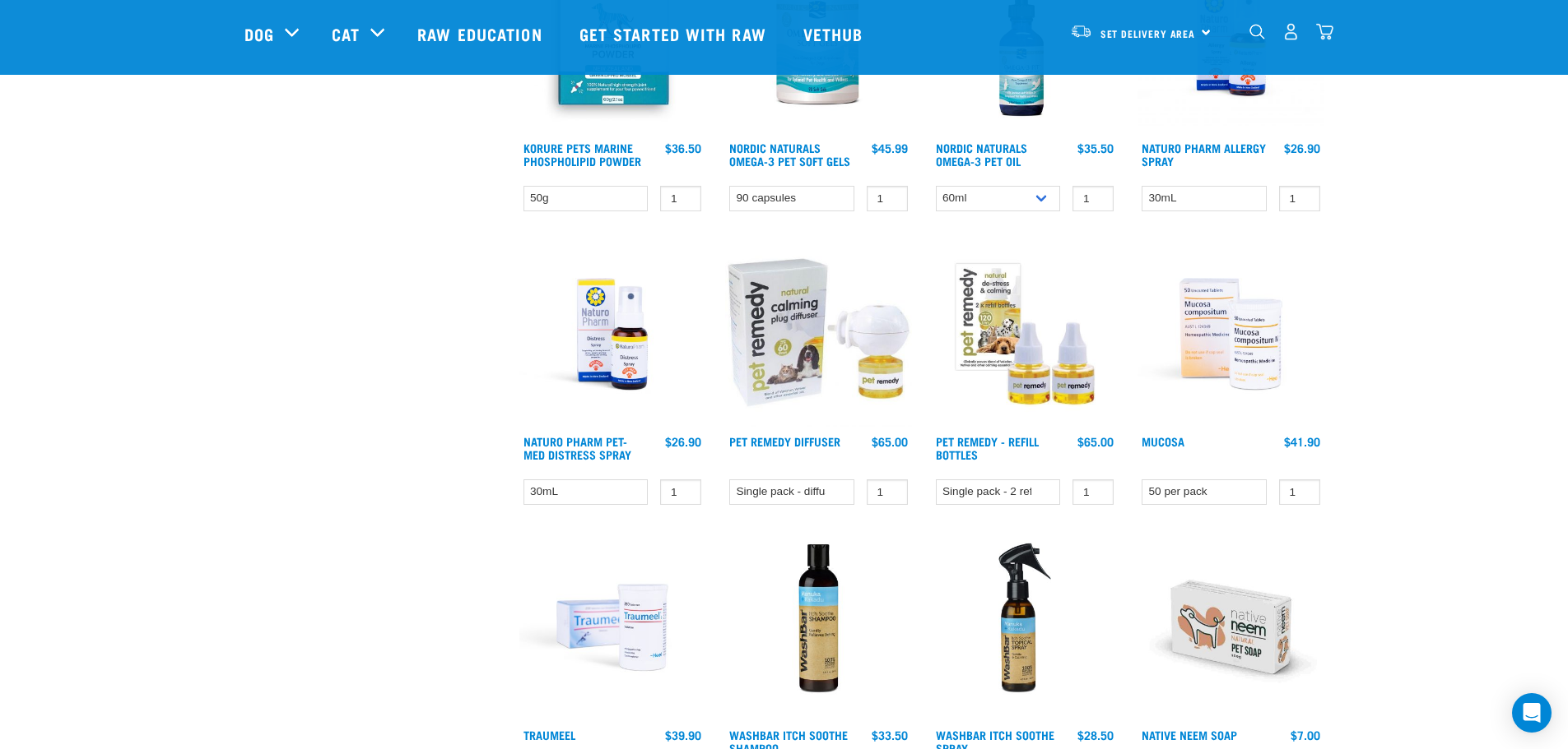
scroll to position [2057, 0]
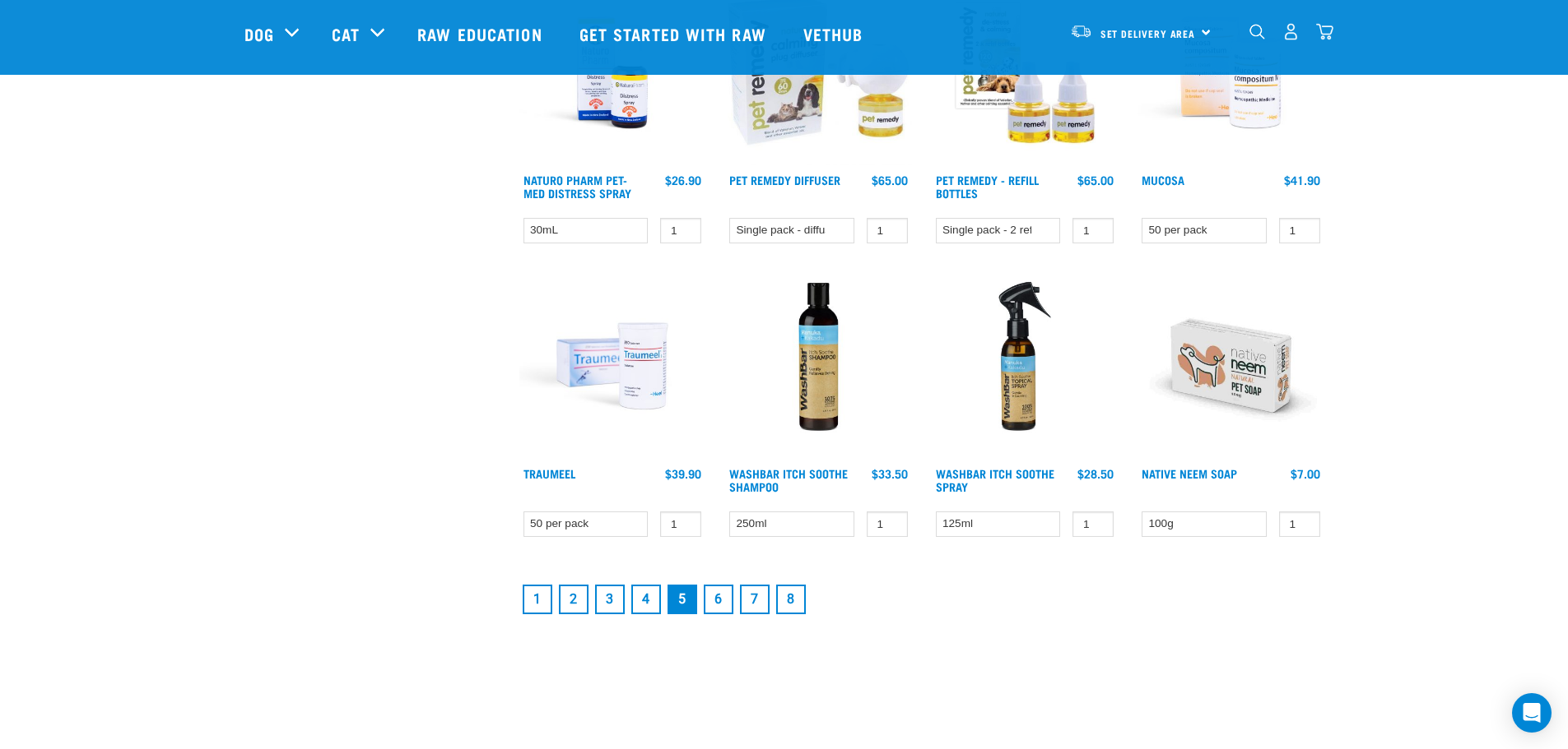
click at [722, 599] on link "6" at bounding box center [718, 600] width 30 height 30
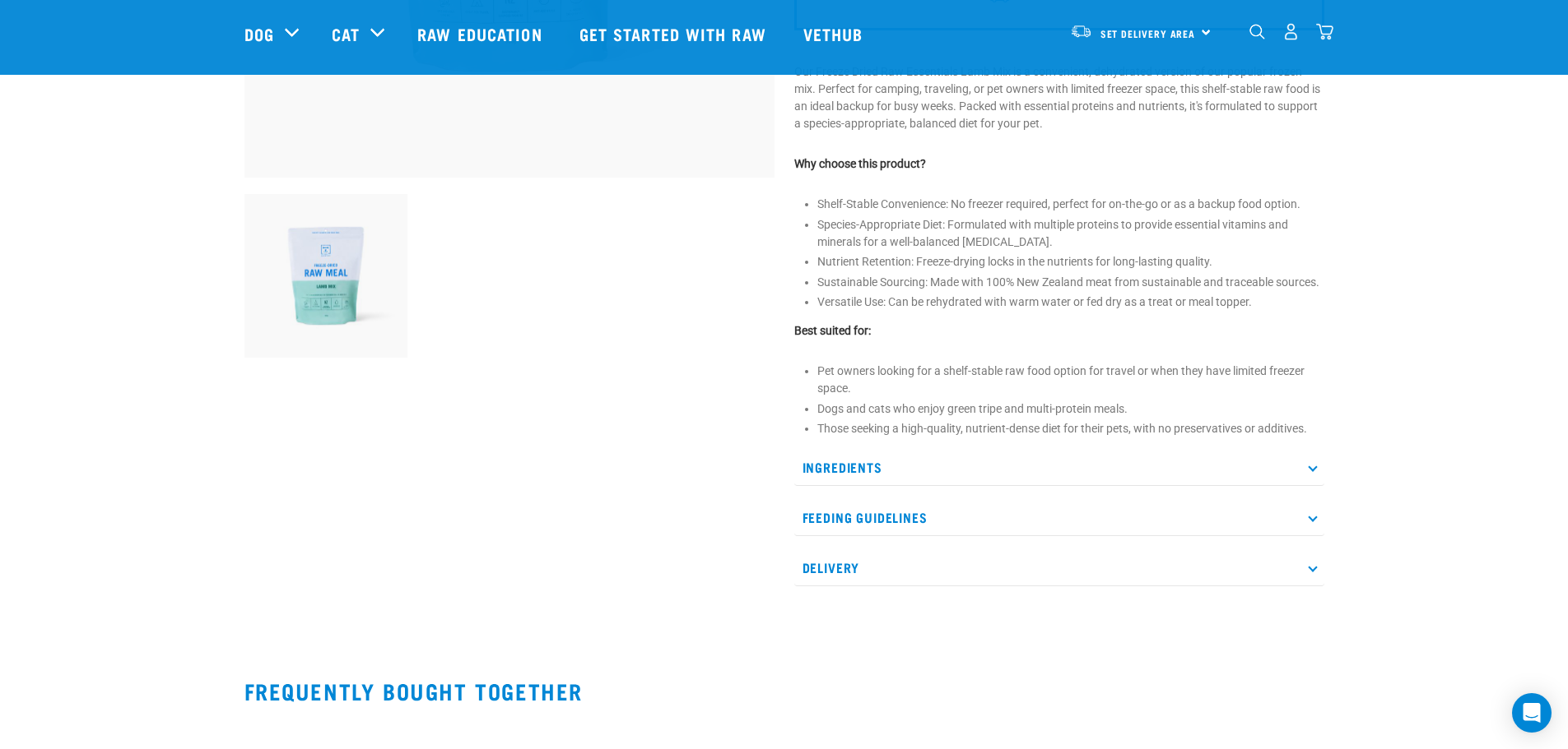
scroll to position [493, 0]
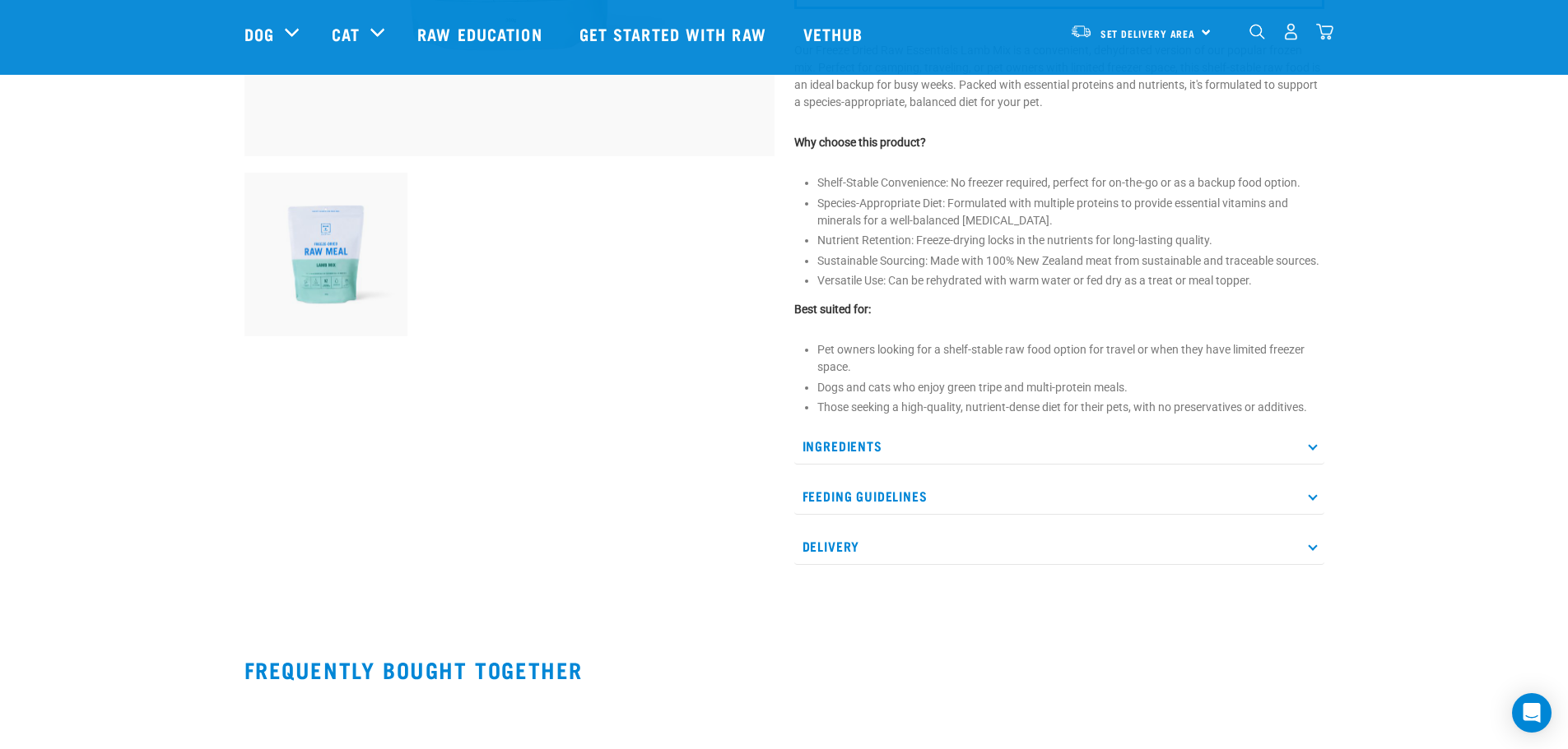
click at [1040, 452] on p "Ingredients" at bounding box center [1059, 447] width 530 height 37
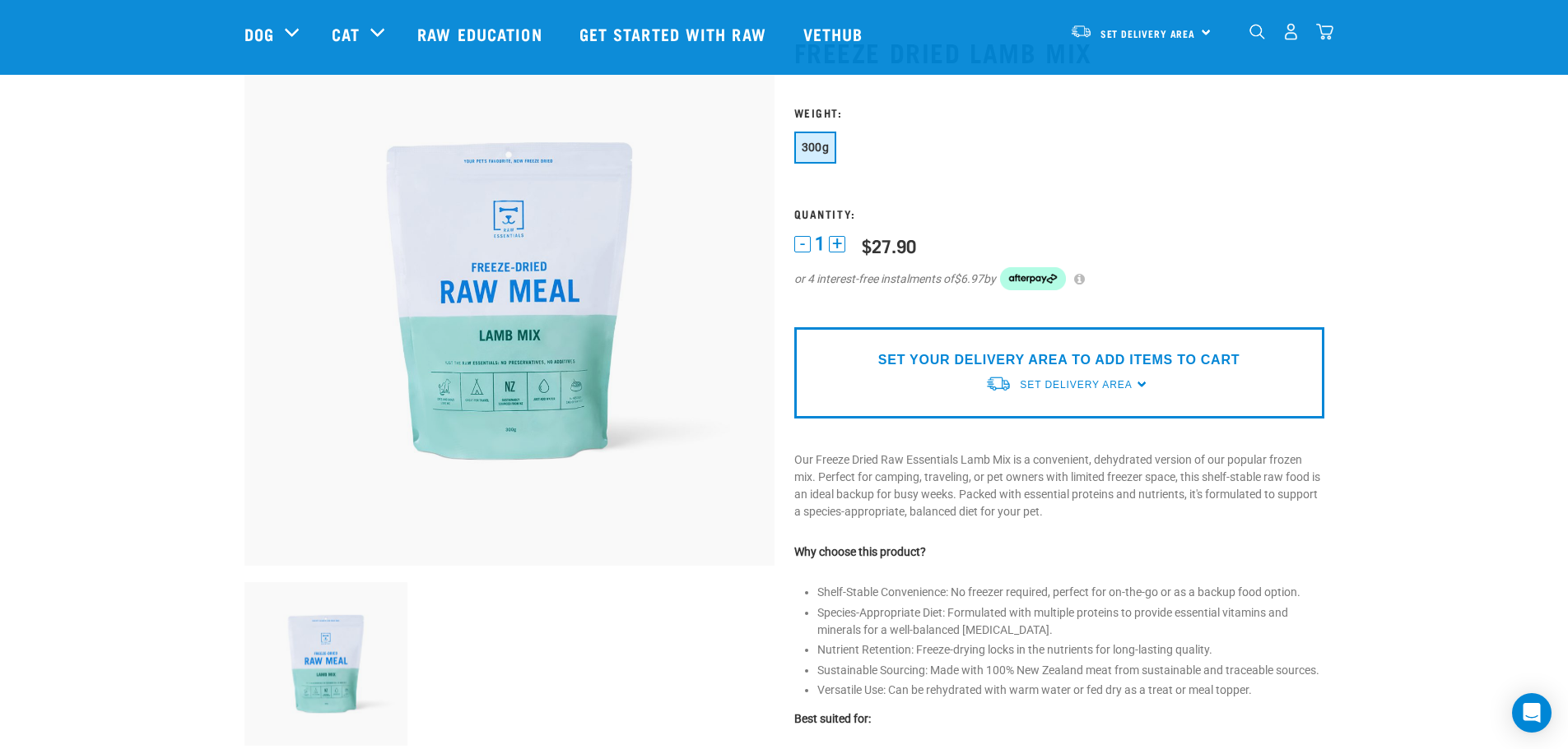
scroll to position [82, 0]
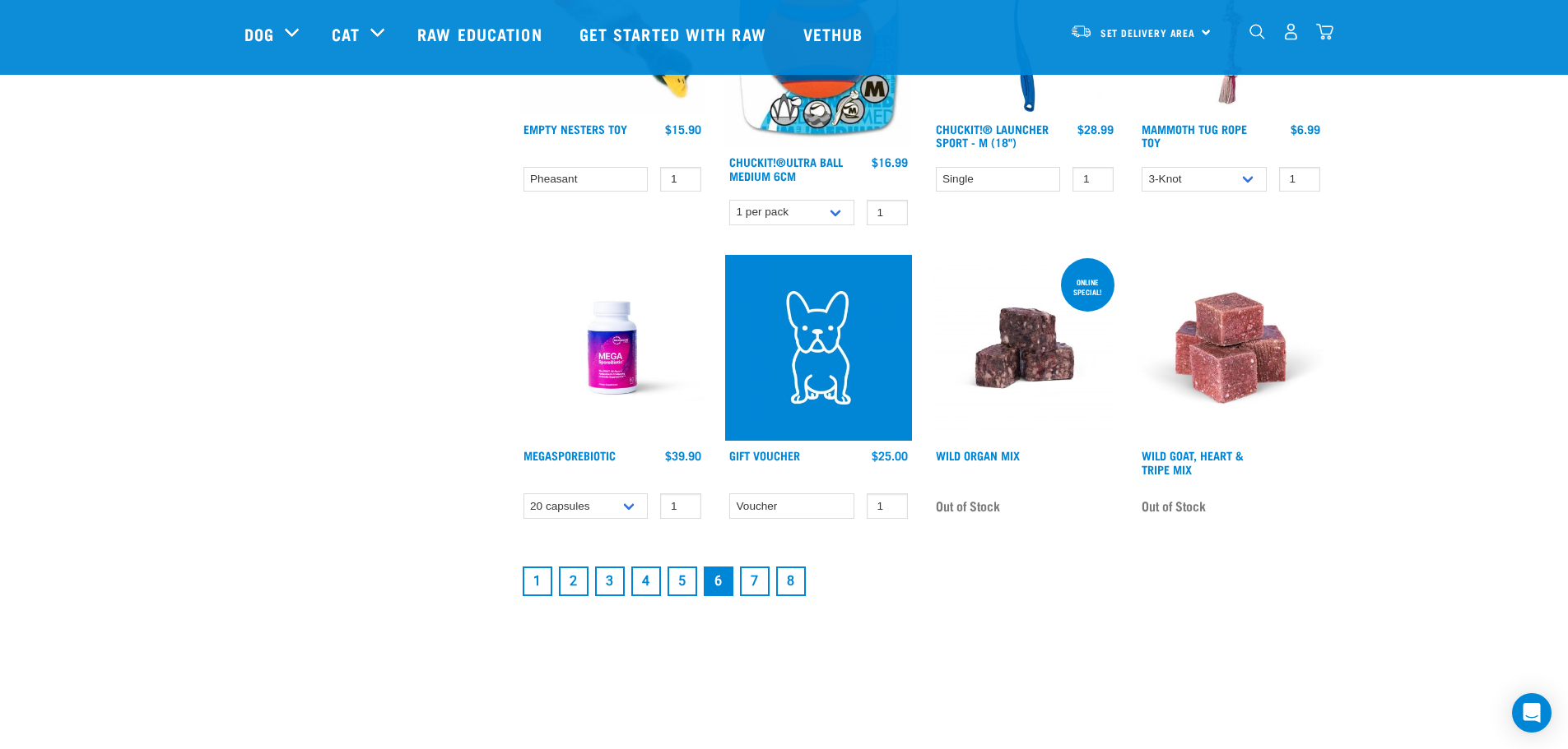
scroll to position [2139, 0]
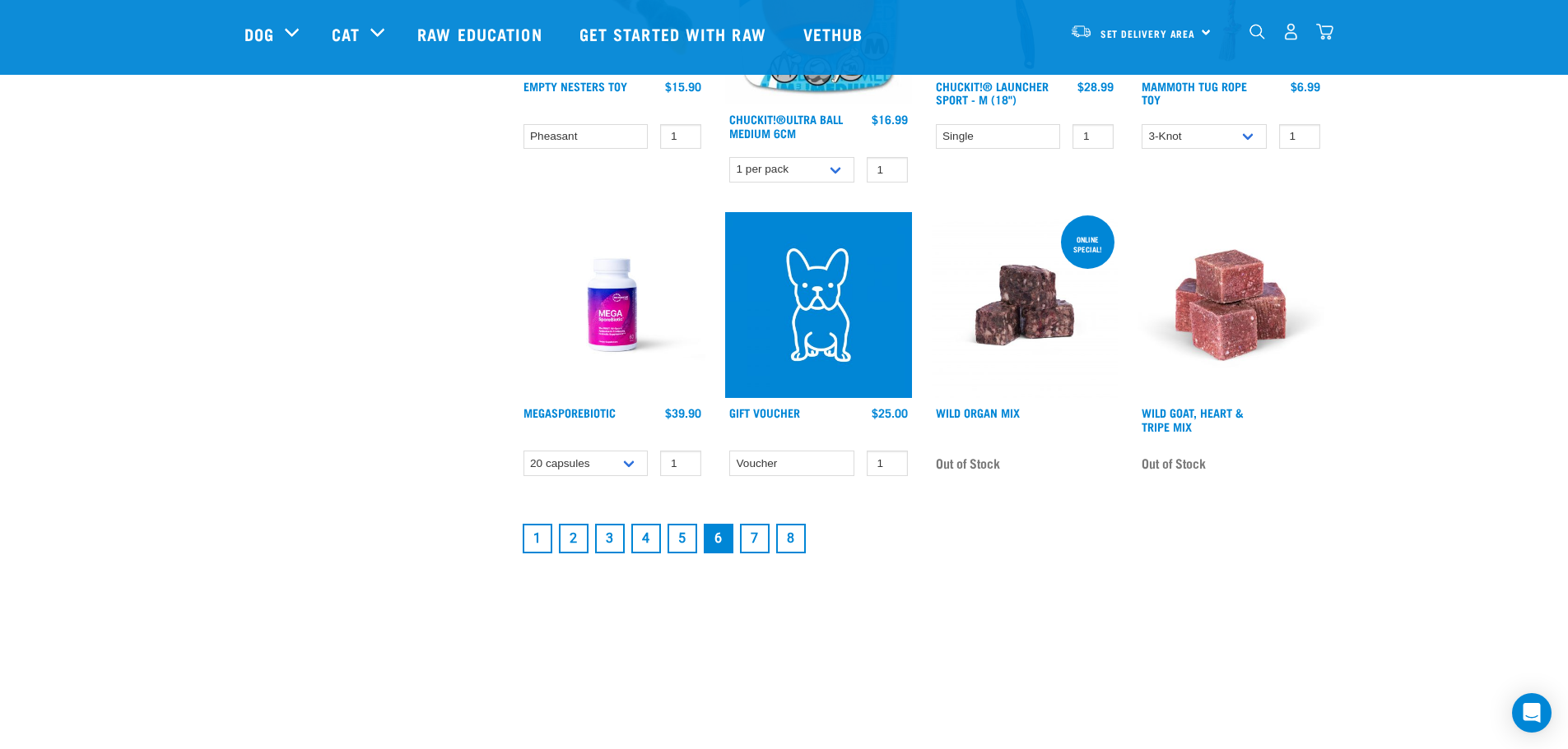
click at [759, 537] on link "7" at bounding box center [755, 539] width 30 height 30
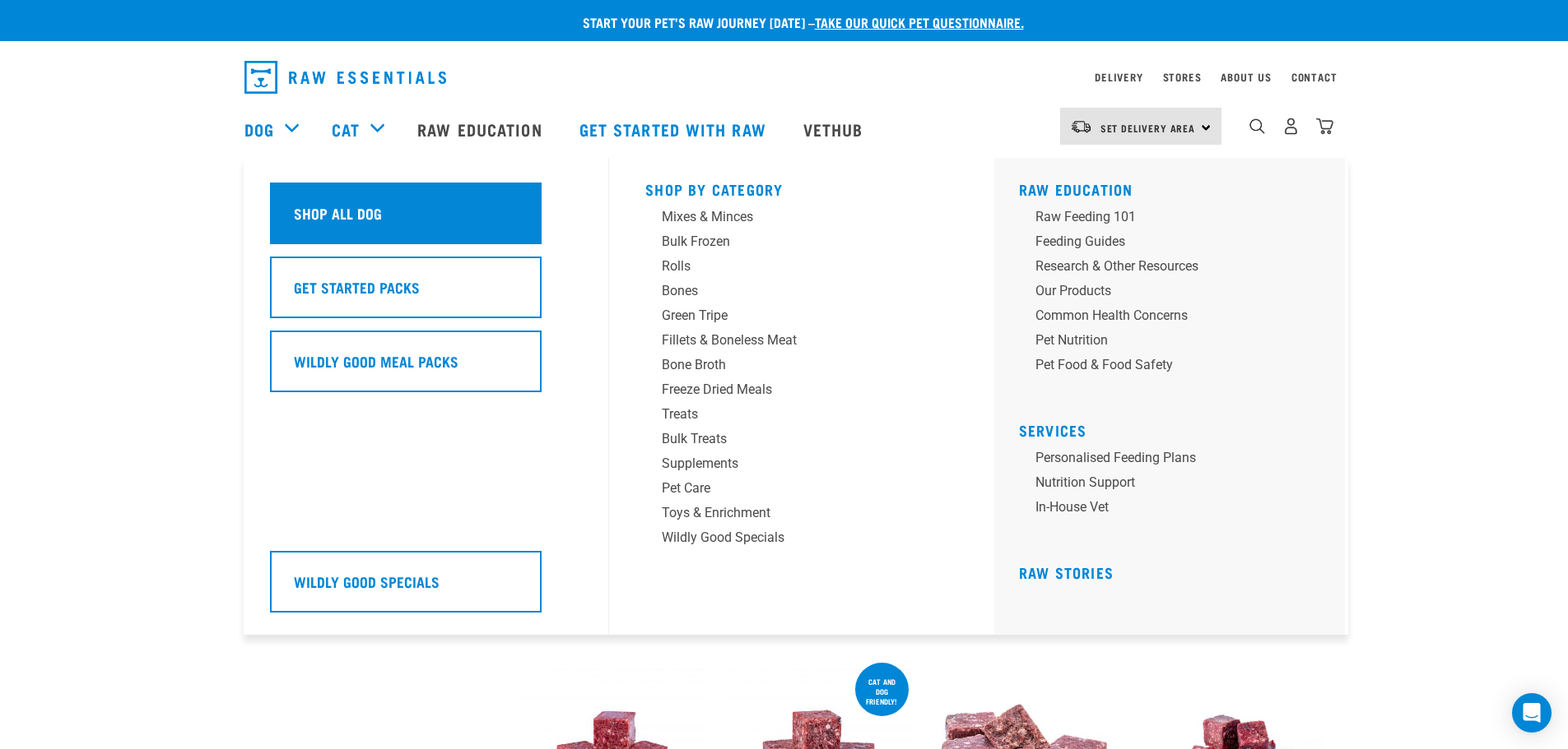
drag, startPoint x: 360, startPoint y: 204, endPoint x: 404, endPoint y: 203, distance: 44.0
click at [360, 204] on h5 "Shop All Dog" at bounding box center [338, 213] width 88 height 22
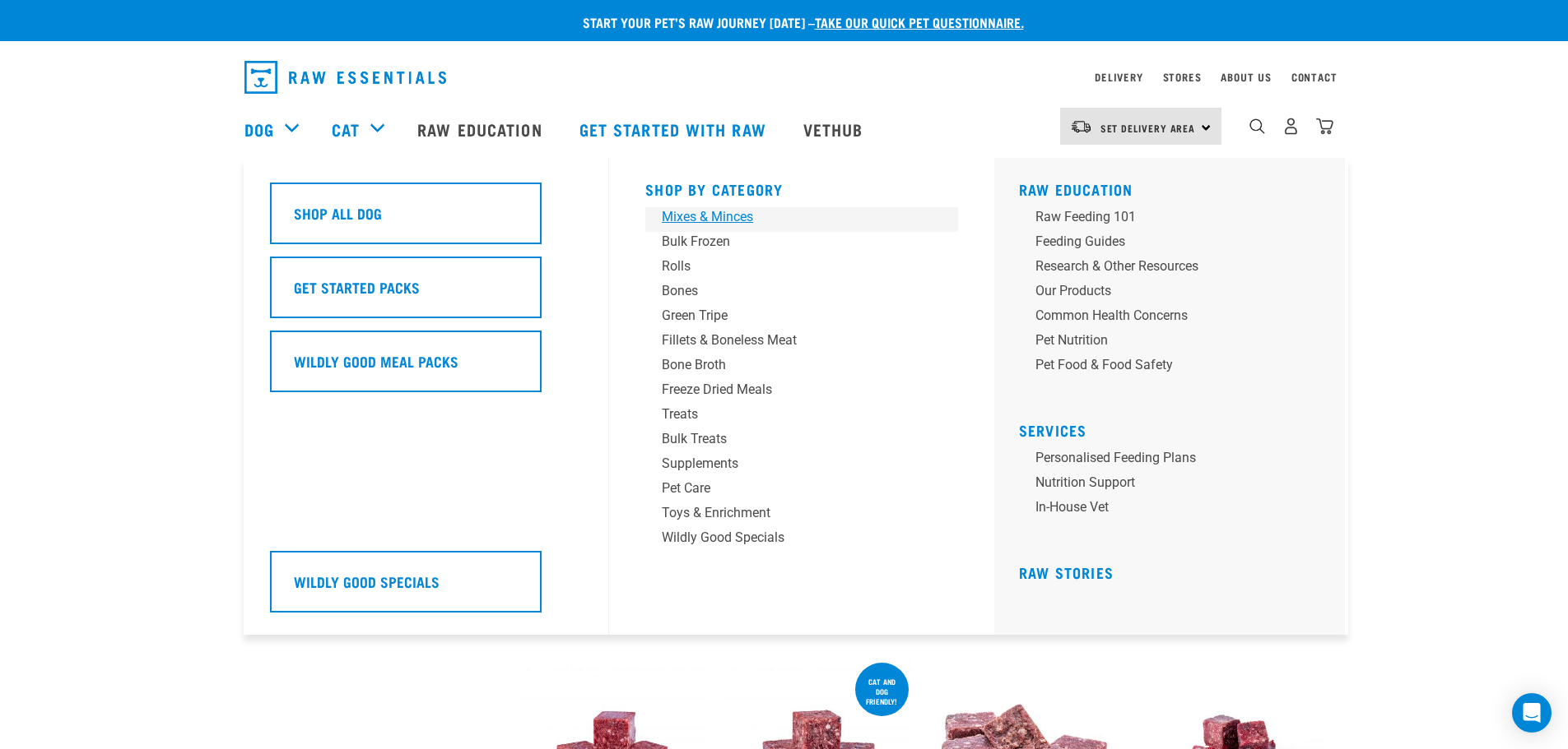
click at [703, 220] on div "Mixes & Minces" at bounding box center [790, 216] width 257 height 20
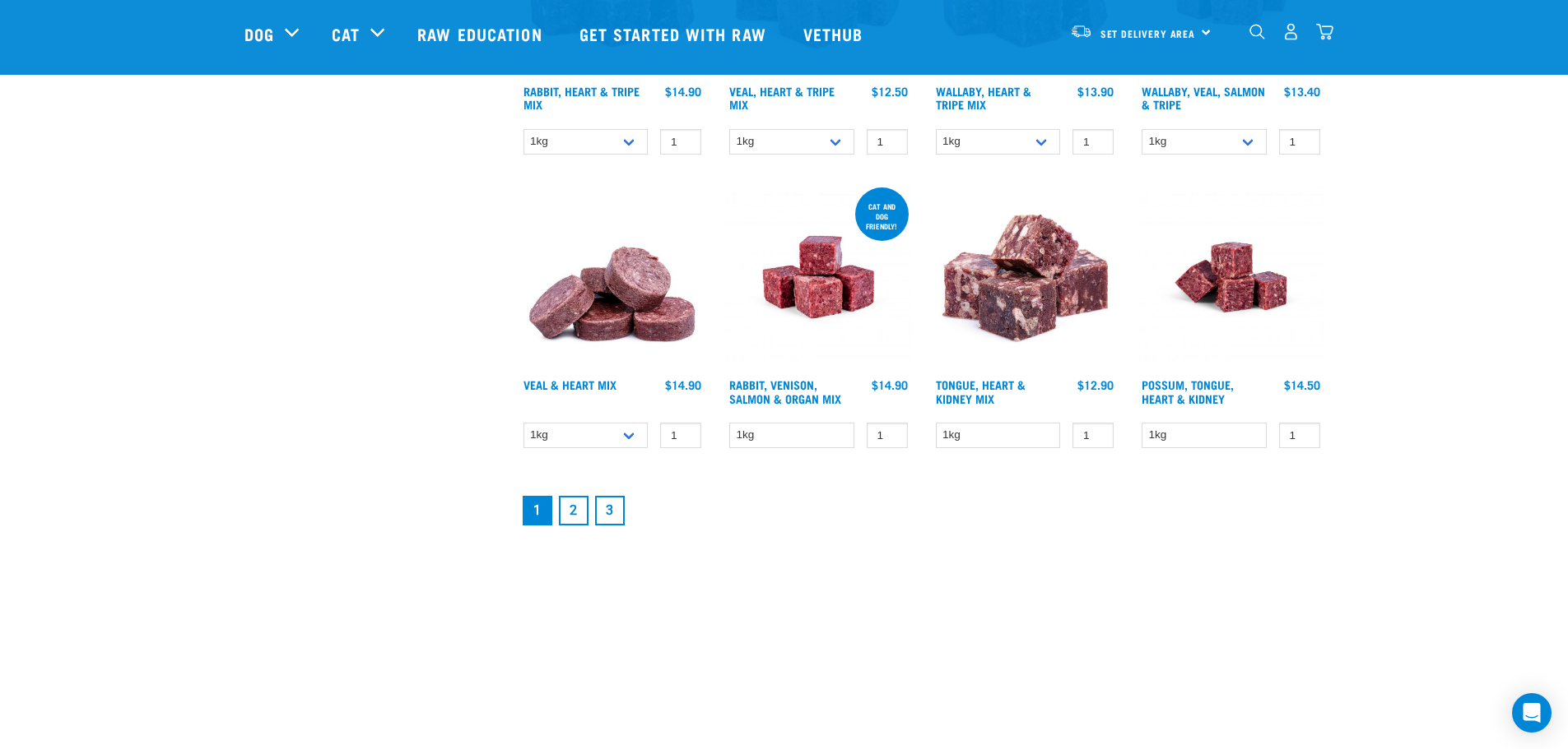
scroll to position [2139, 0]
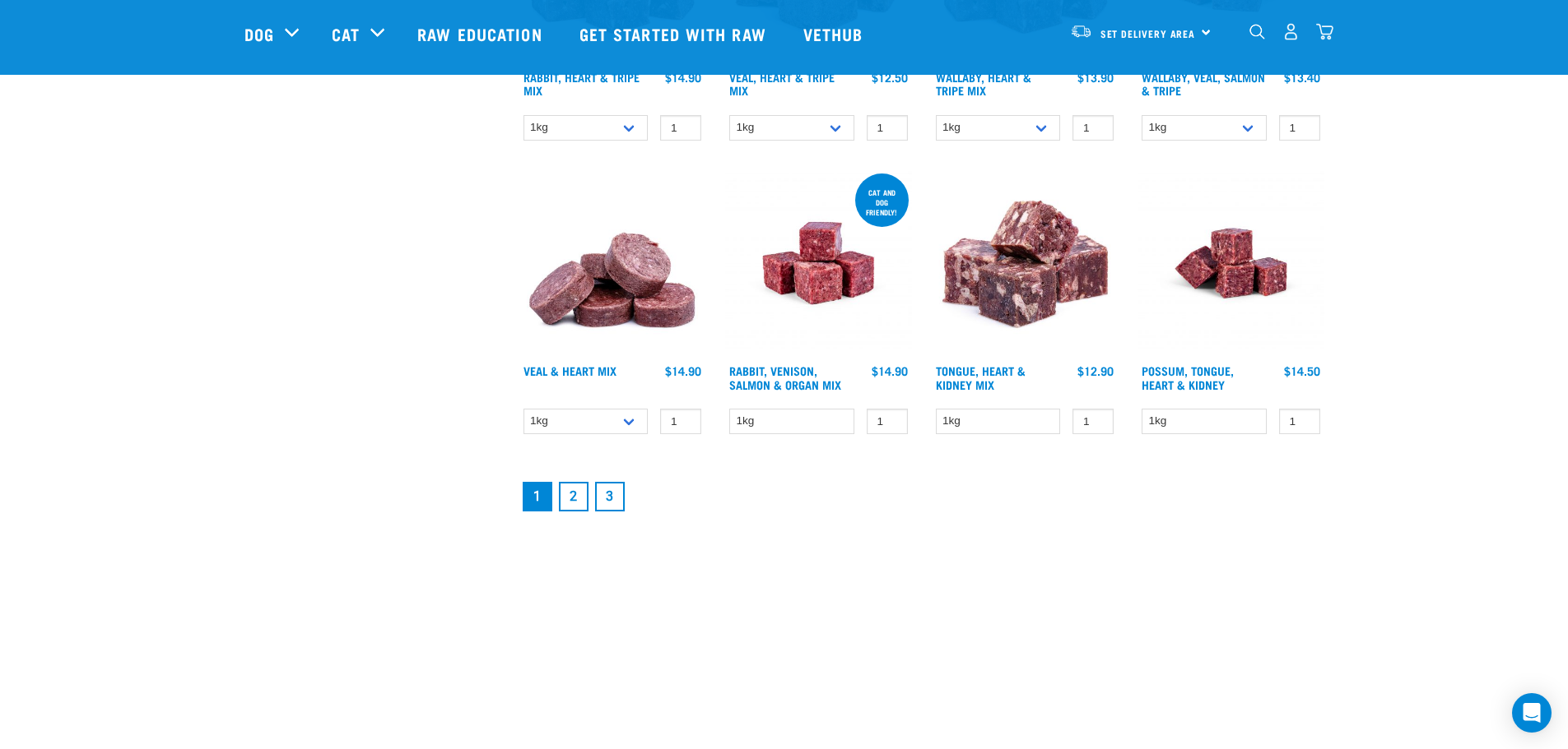
click at [576, 503] on link "2" at bounding box center [574, 497] width 30 height 30
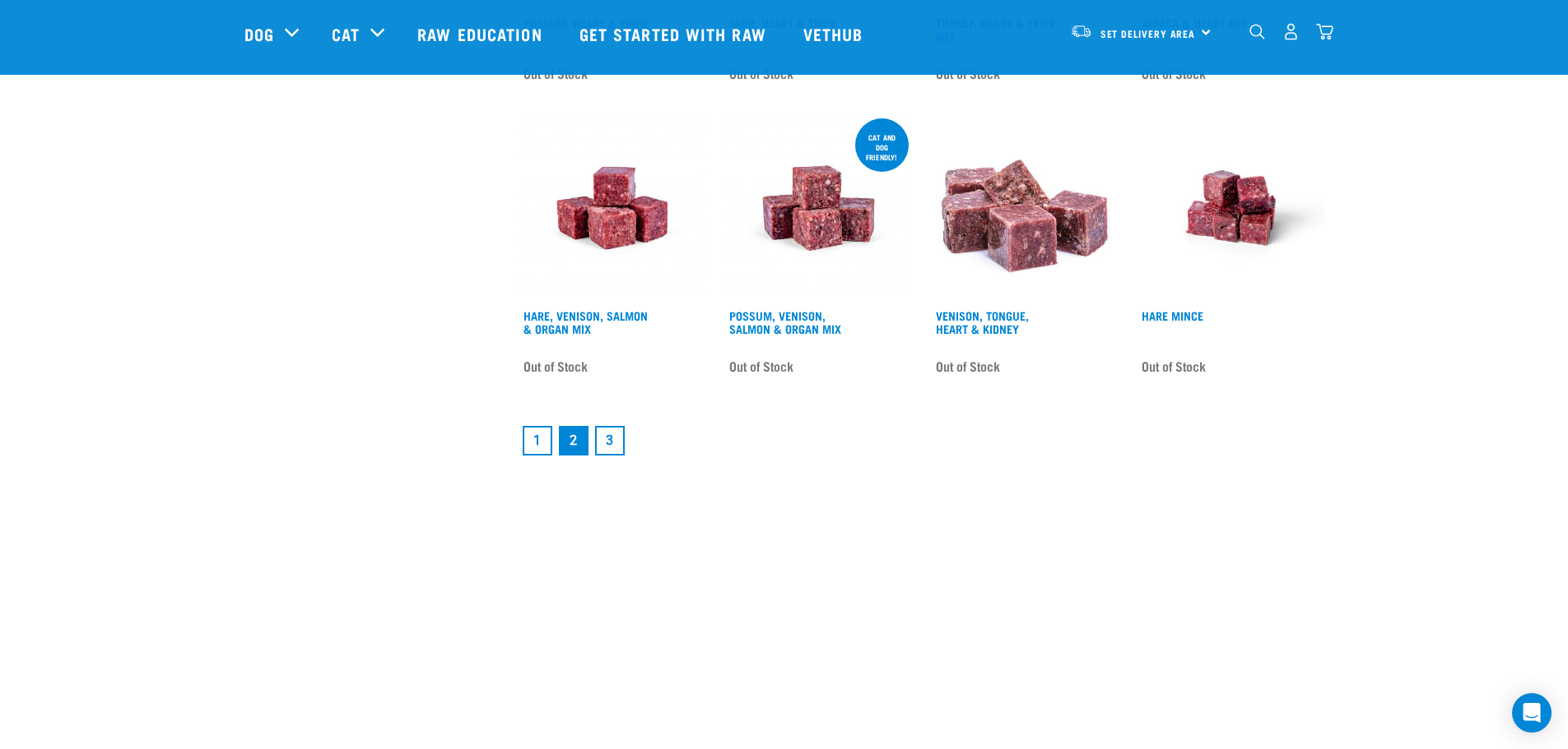
scroll to position [2221, 0]
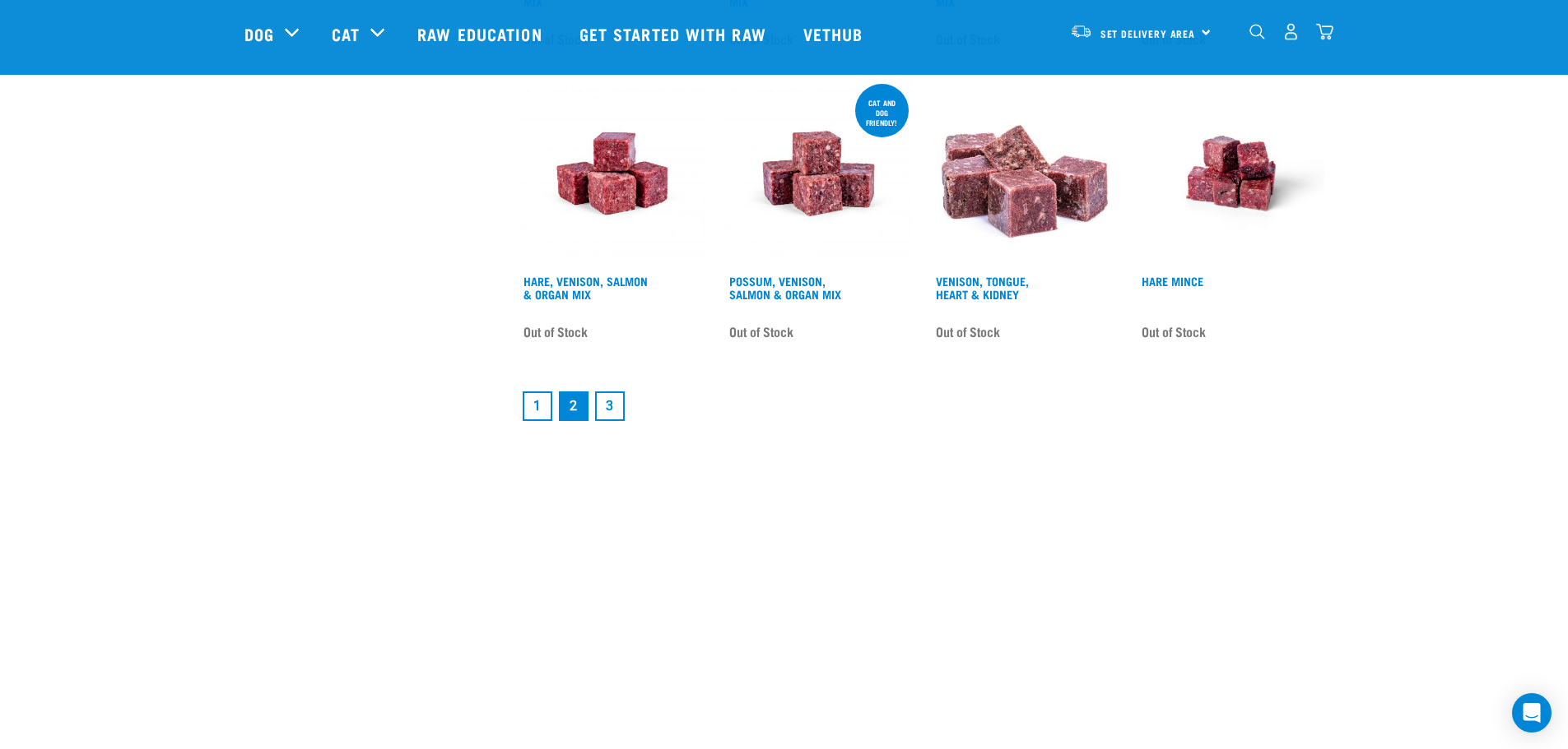
click at [621, 403] on link "3" at bounding box center [610, 406] width 30 height 30
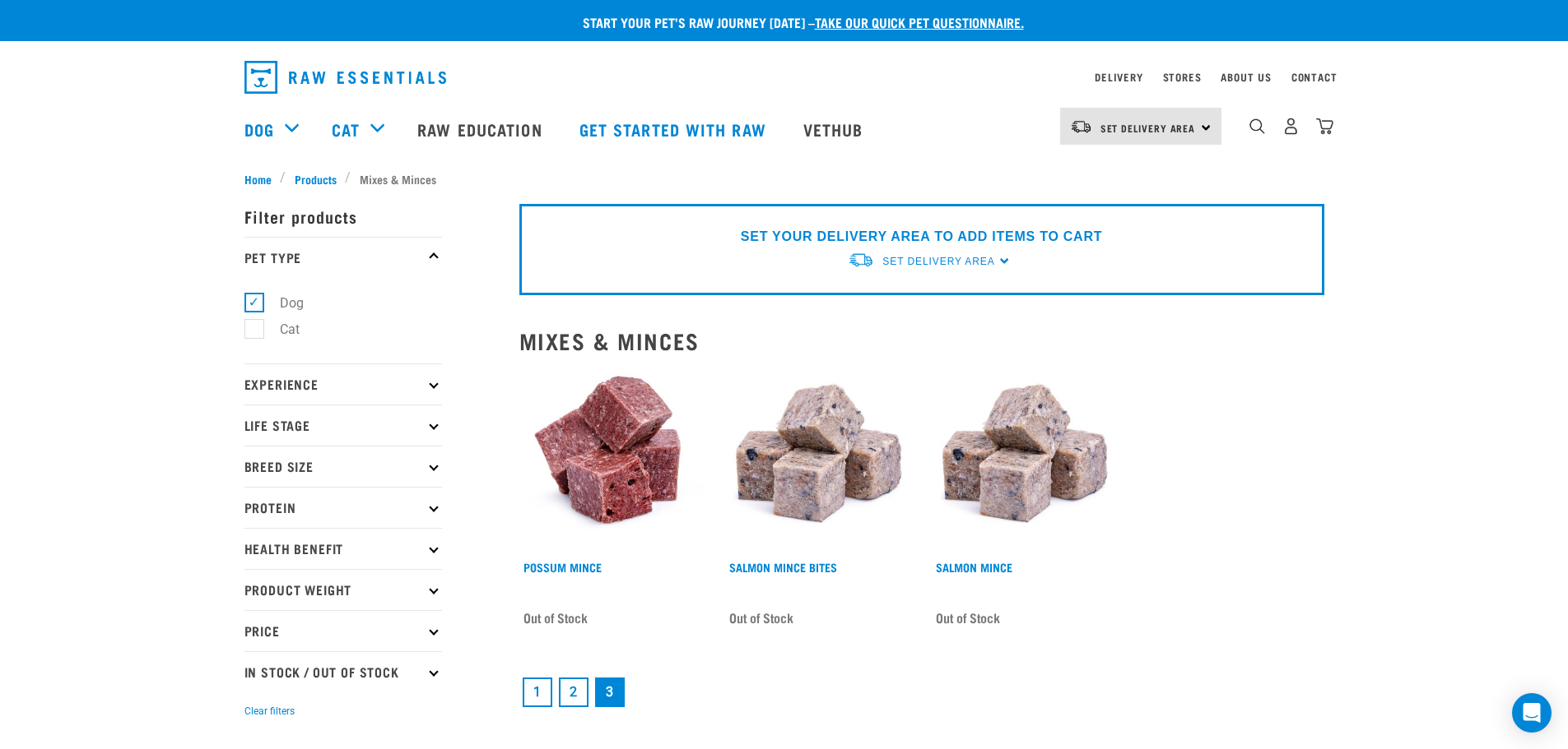
click at [432, 507] on icon at bounding box center [434, 507] width 9 height 9
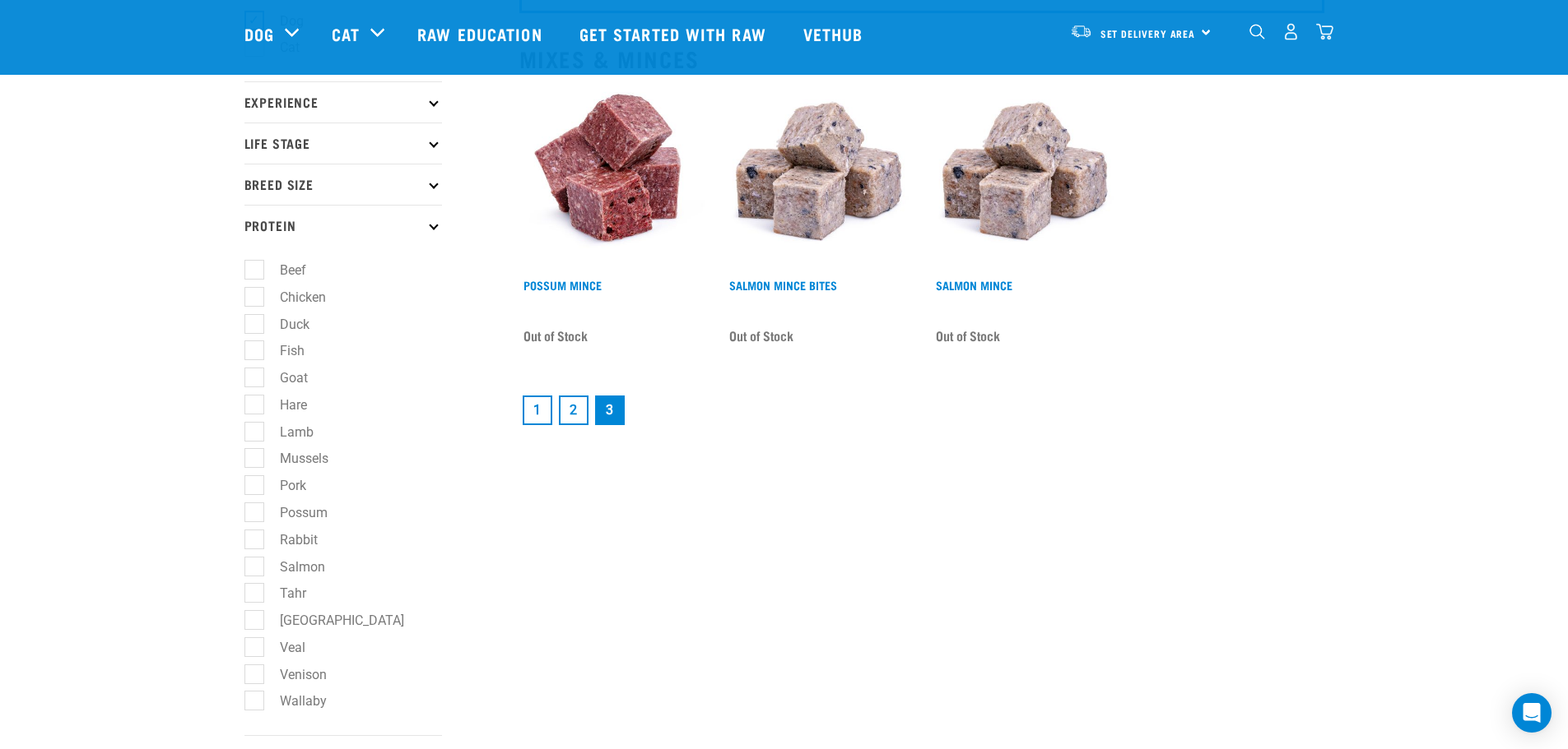
scroll to position [165, 0]
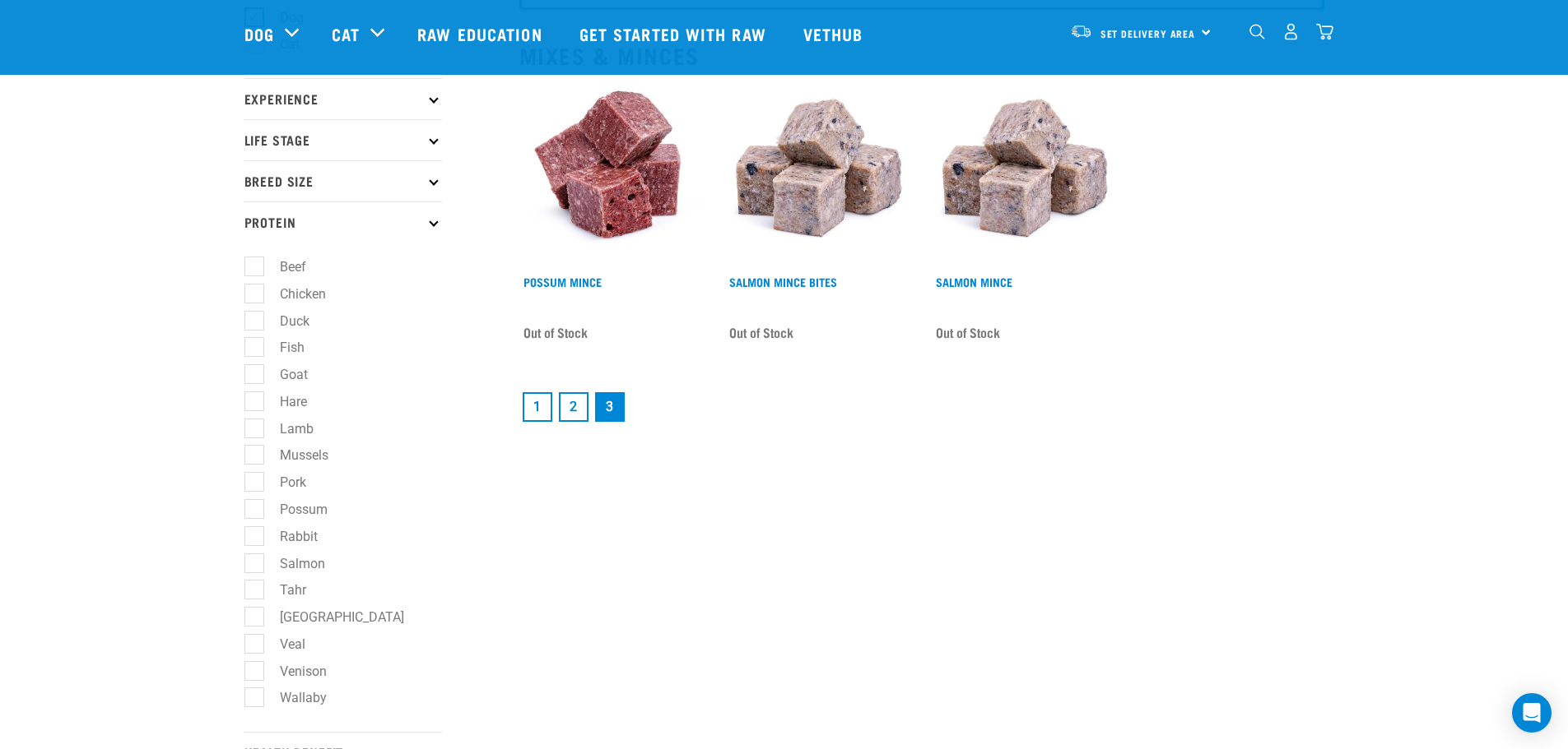
click at [259, 424] on label "Lamb" at bounding box center [287, 429] width 67 height 21
click at [255, 424] on input "Lamb" at bounding box center [249, 425] width 10 height 10
checkbox input "true"
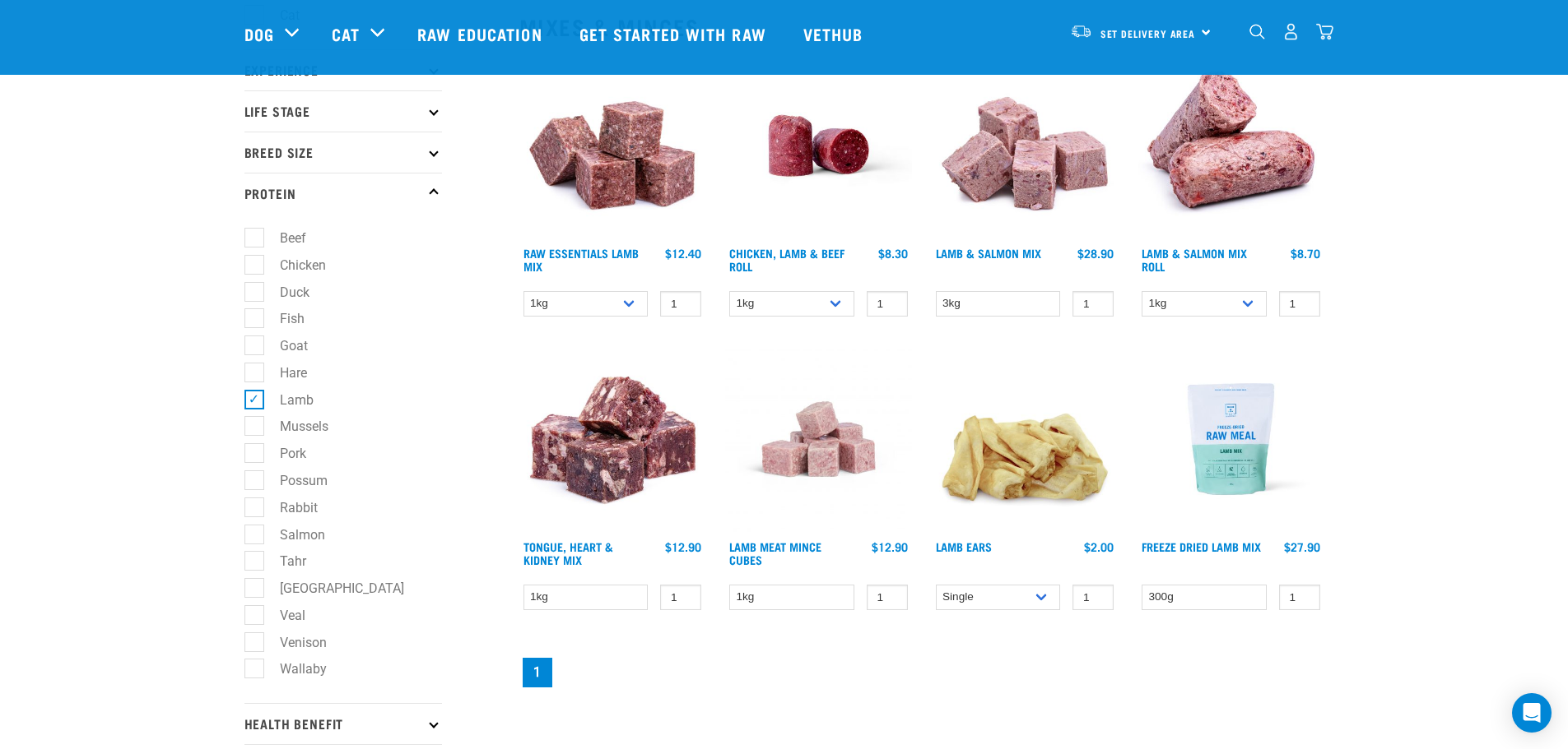
scroll to position [165, 0]
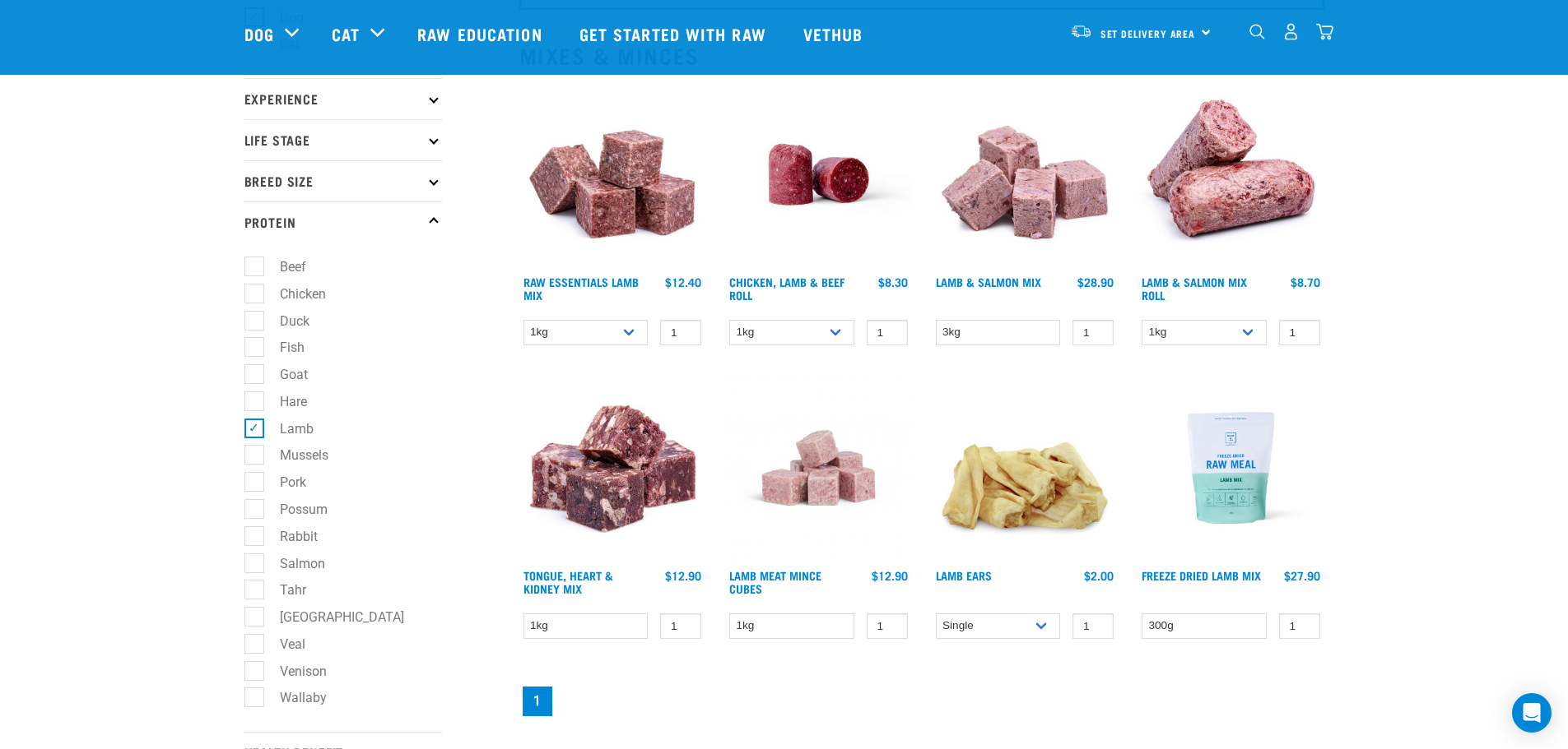
click at [255, 641] on label "Veal" at bounding box center [283, 644] width 58 height 21
click at [255, 641] on input "Veal" at bounding box center [249, 640] width 10 height 10
checkbox input "true"
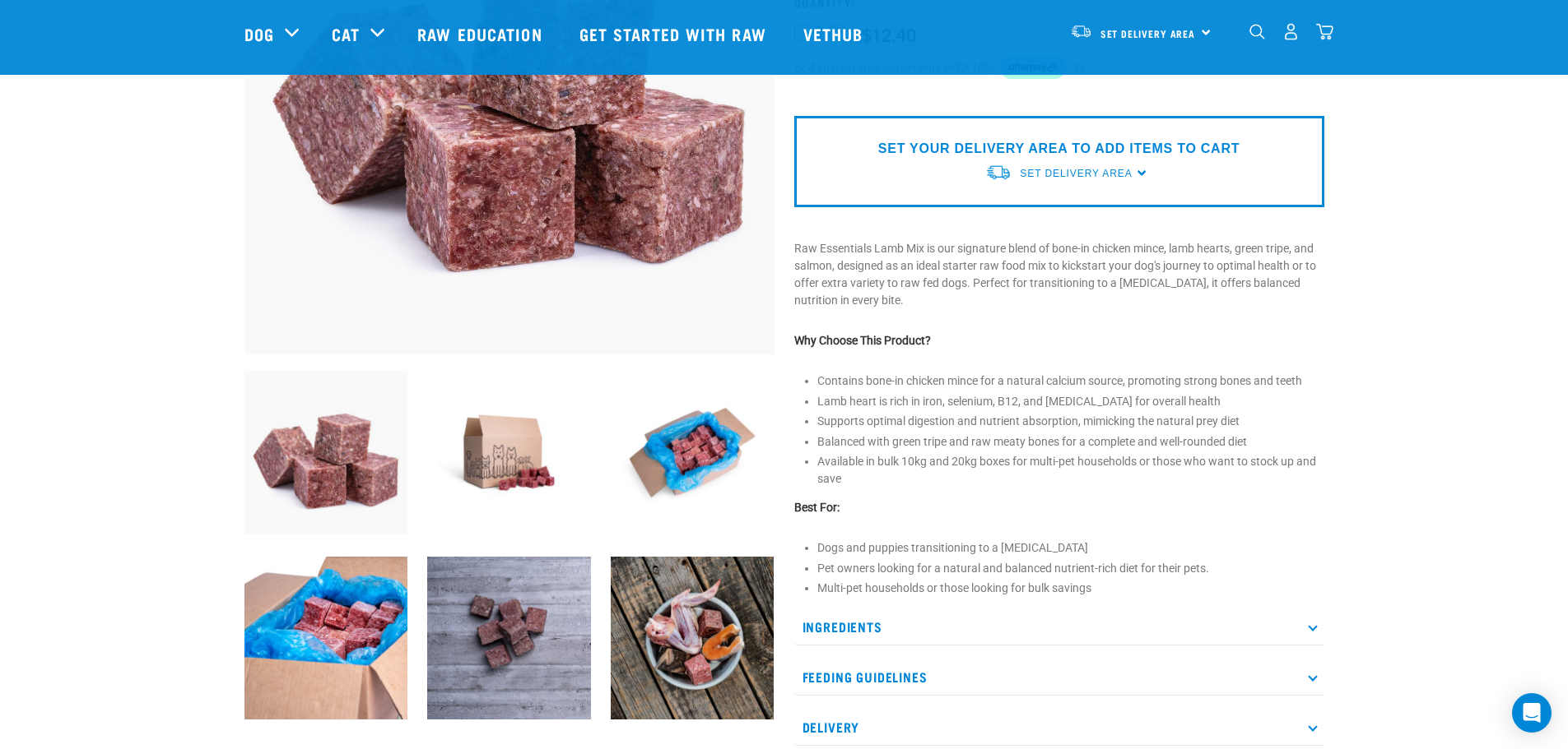
scroll to position [329, 0]
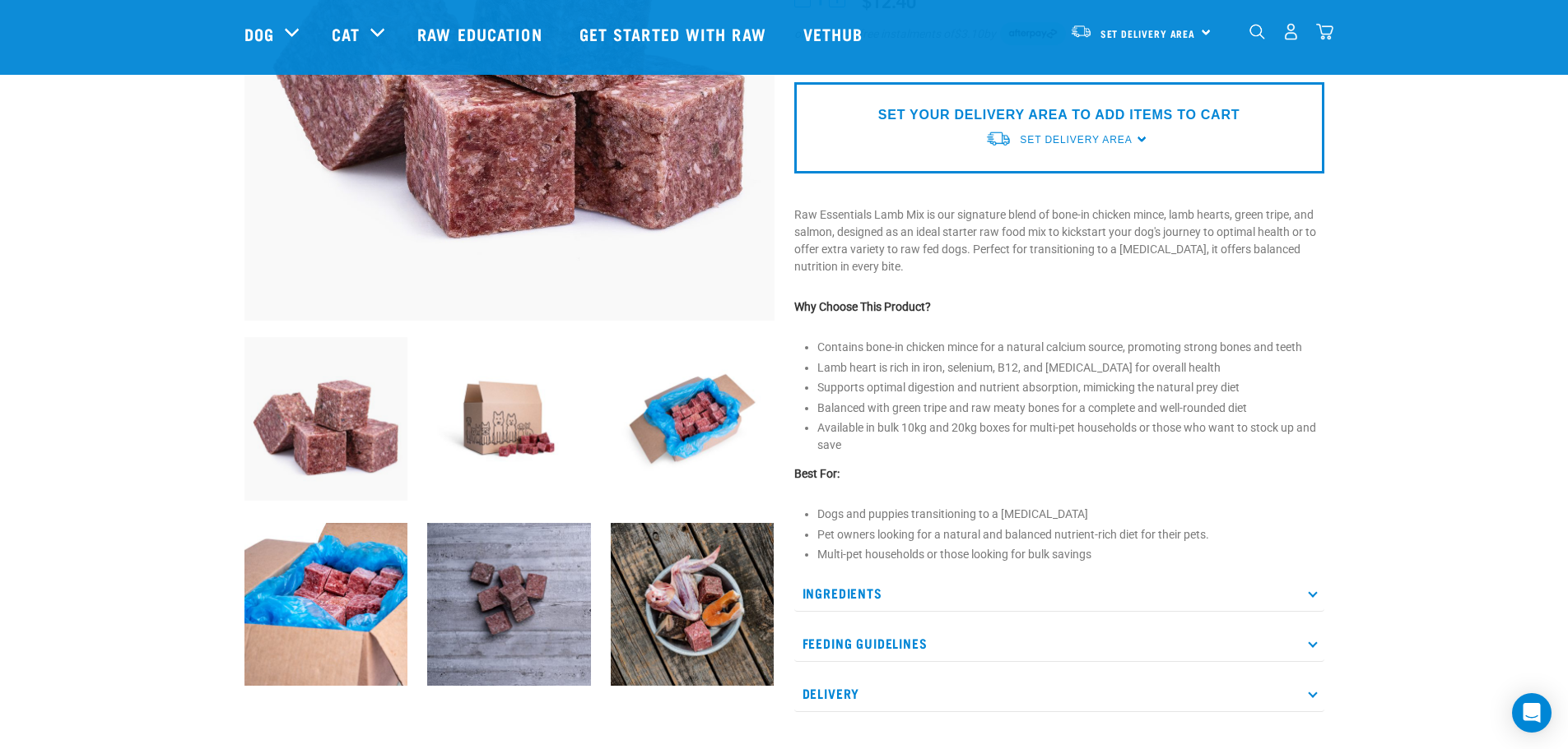
click at [1062, 593] on p "Ingredients" at bounding box center [1059, 594] width 530 height 37
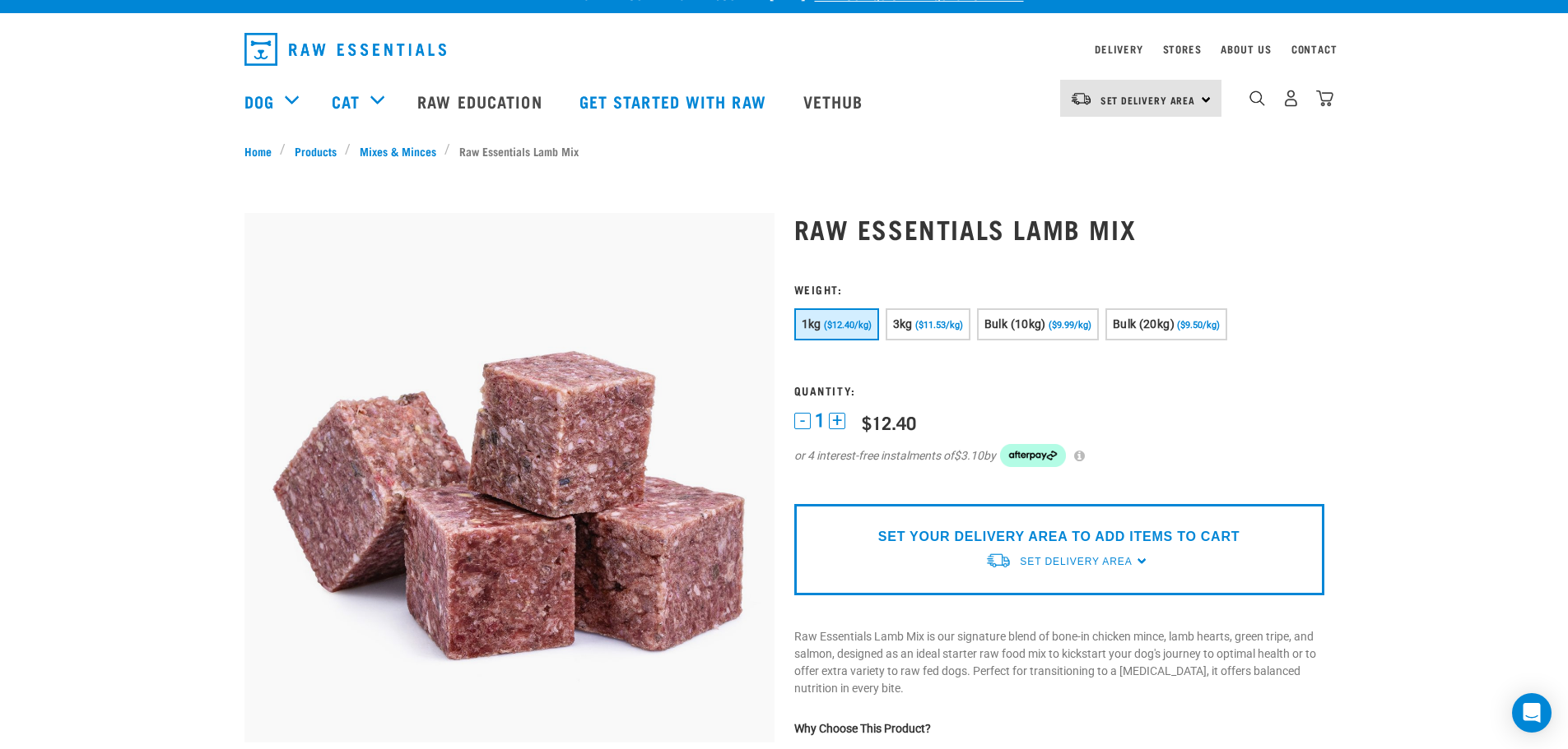
scroll to position [0, 0]
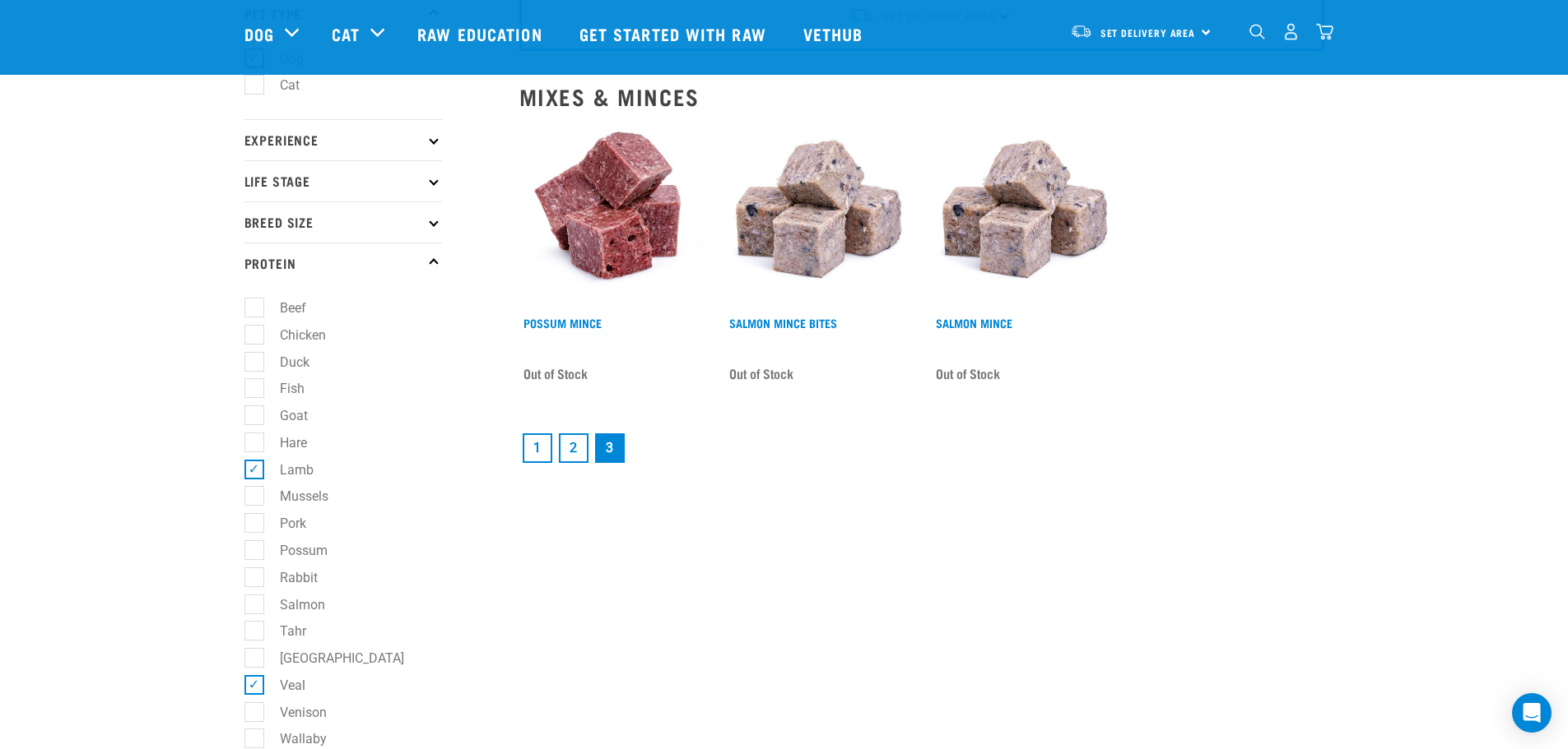
scroll to position [165, 0]
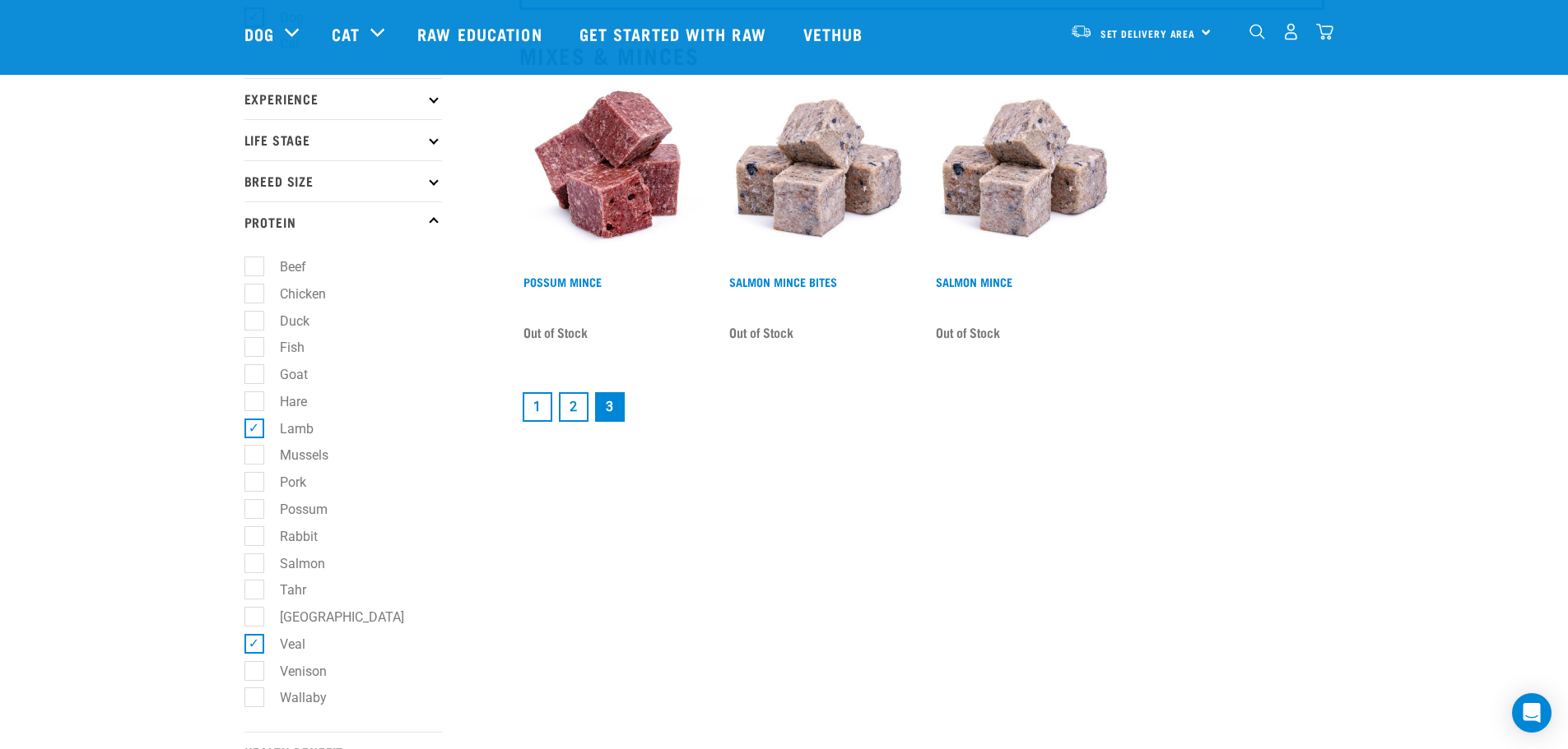
click at [255, 424] on label "Lamb" at bounding box center [287, 429] width 67 height 21
click at [255, 424] on input "Lamb" at bounding box center [249, 425] width 10 height 10
checkbox input "false"
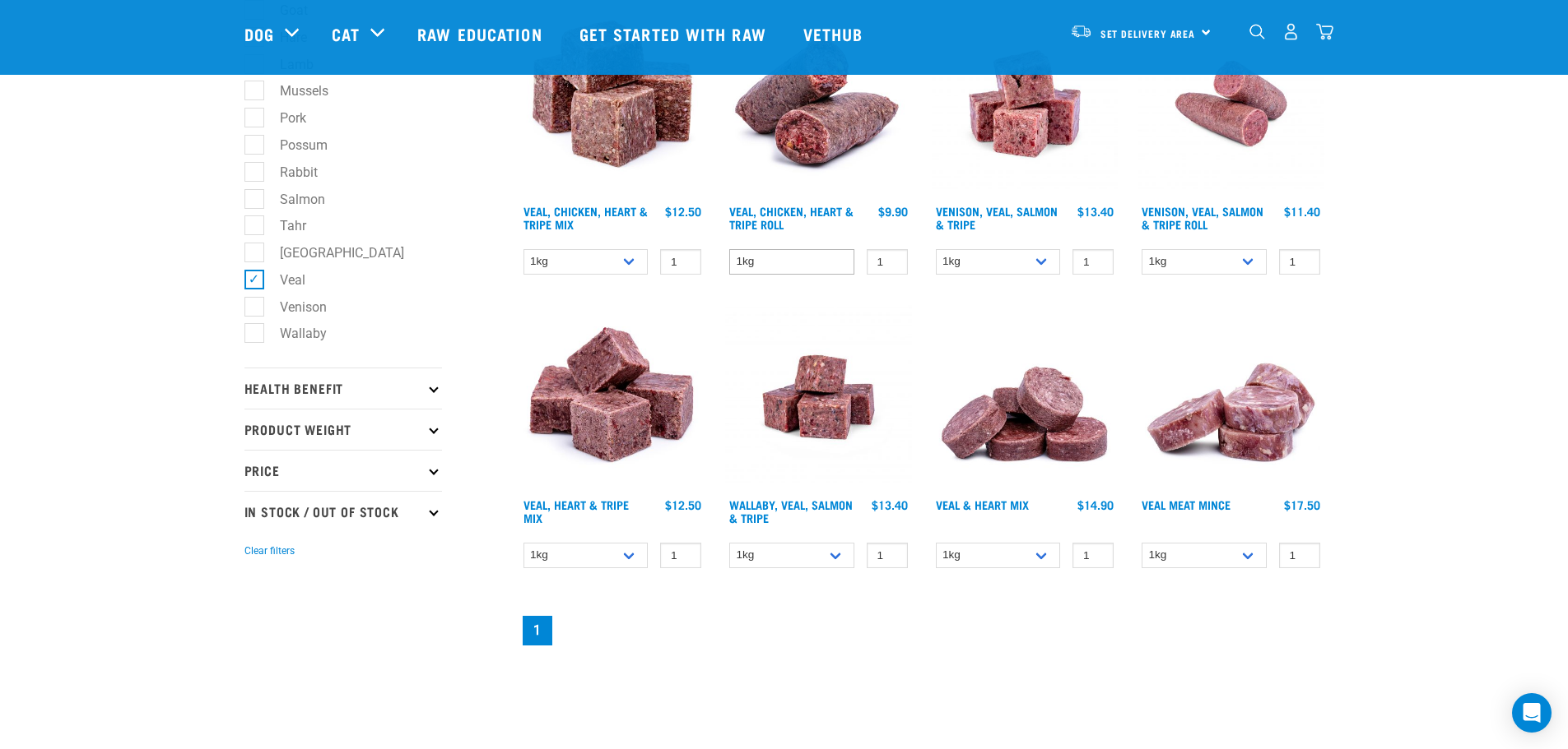
scroll to position [411, 0]
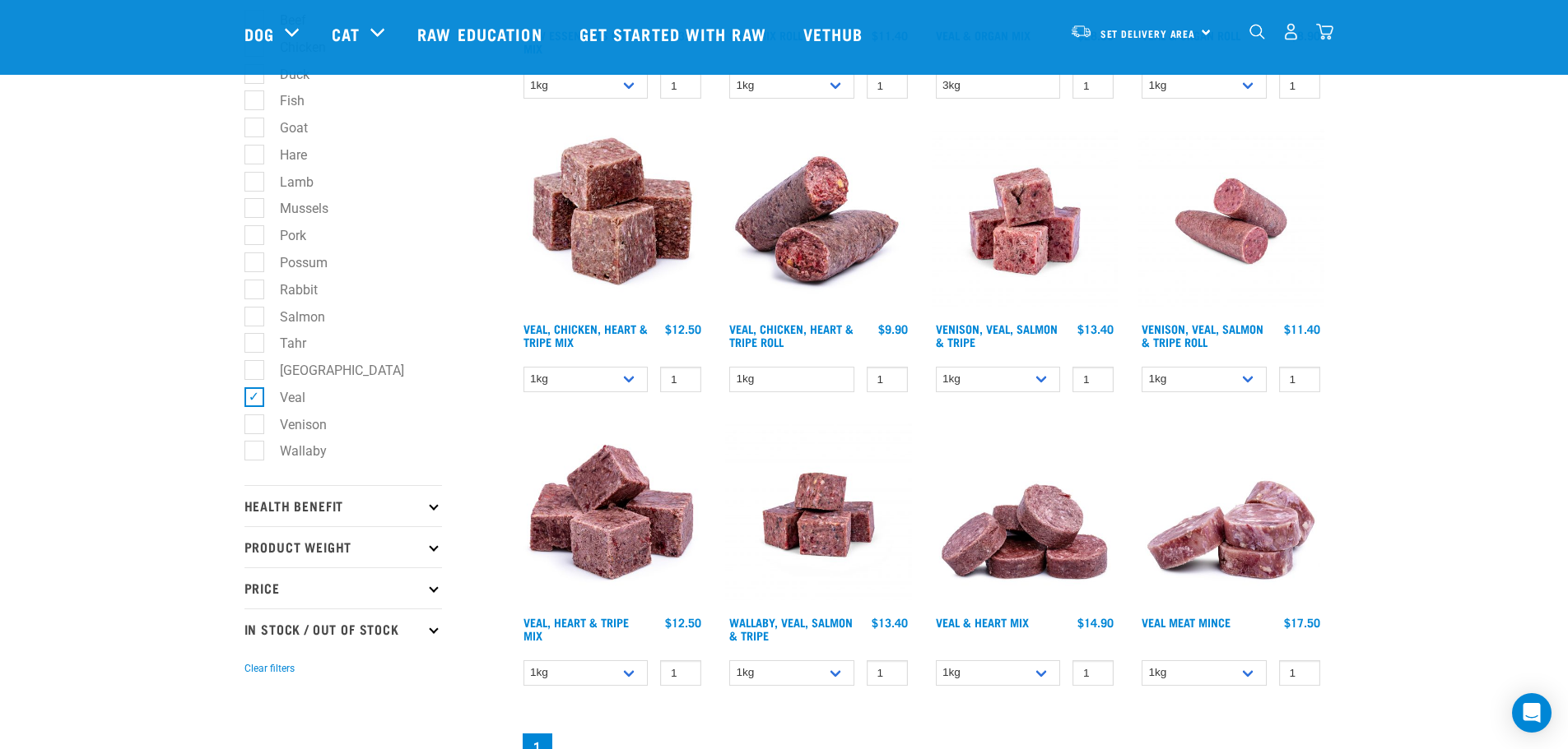
drag, startPoint x: 257, startPoint y: 177, endPoint x: 255, endPoint y: 260, distance: 83.0
click at [257, 176] on label "Lamb" at bounding box center [287, 183] width 67 height 21
click at [255, 176] on input "Lamb" at bounding box center [249, 178] width 10 height 10
checkbox input "true"
click at [254, 392] on label "Veal" at bounding box center [283, 398] width 58 height 21
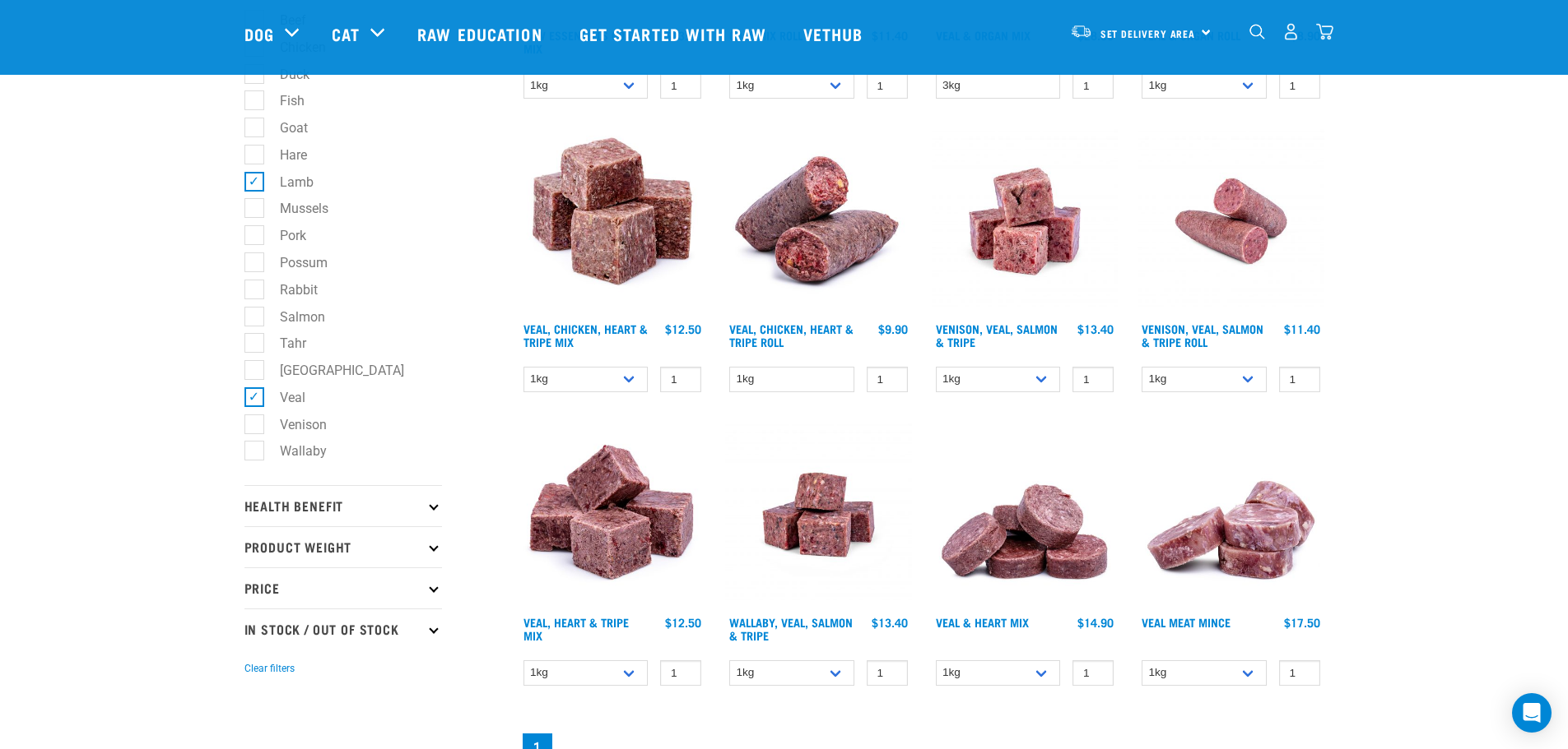
click at [252, 392] on input "Veal" at bounding box center [249, 394] width 10 height 10
checkbox input "false"
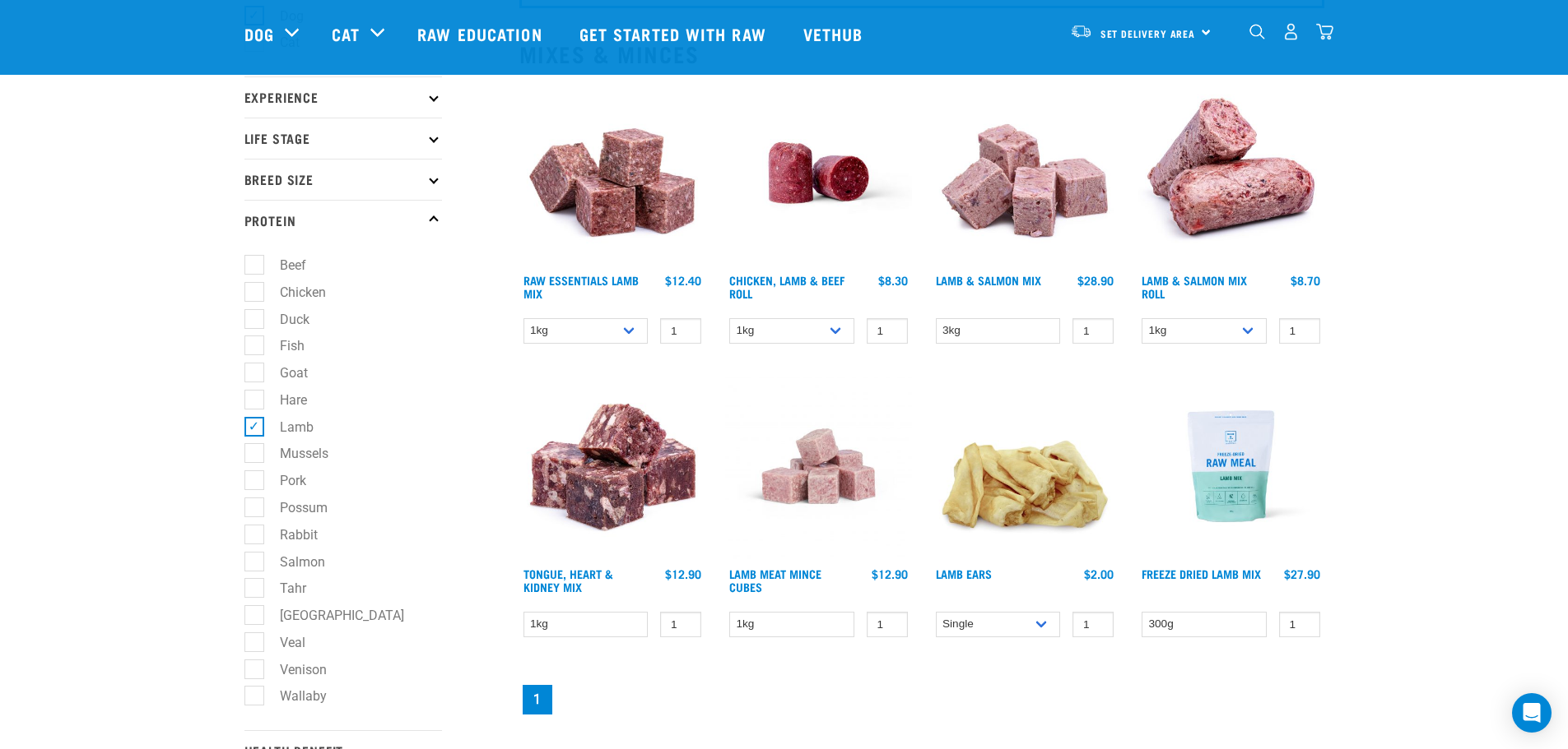
scroll to position [165, 0]
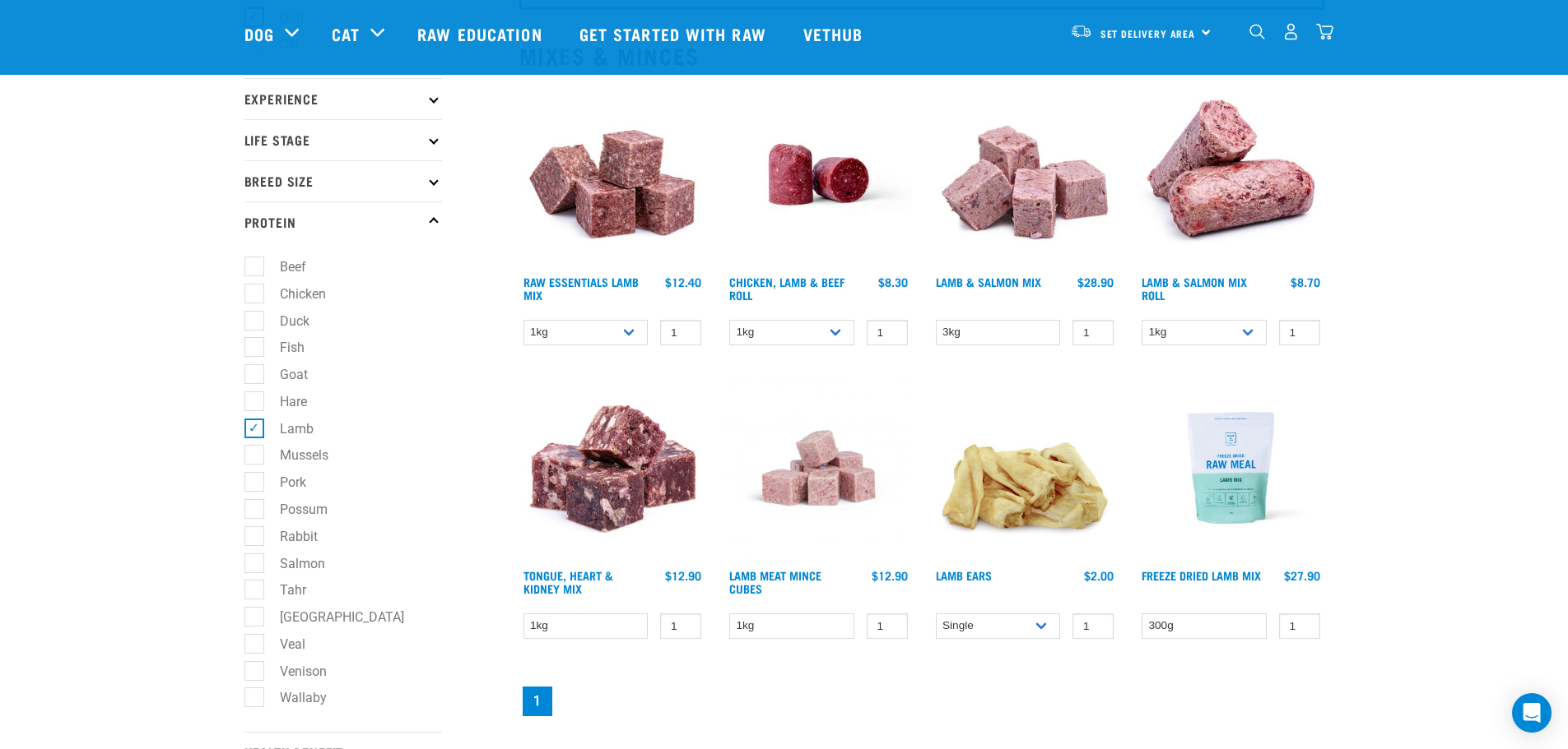
click at [609, 198] on img at bounding box center [612, 174] width 186 height 186
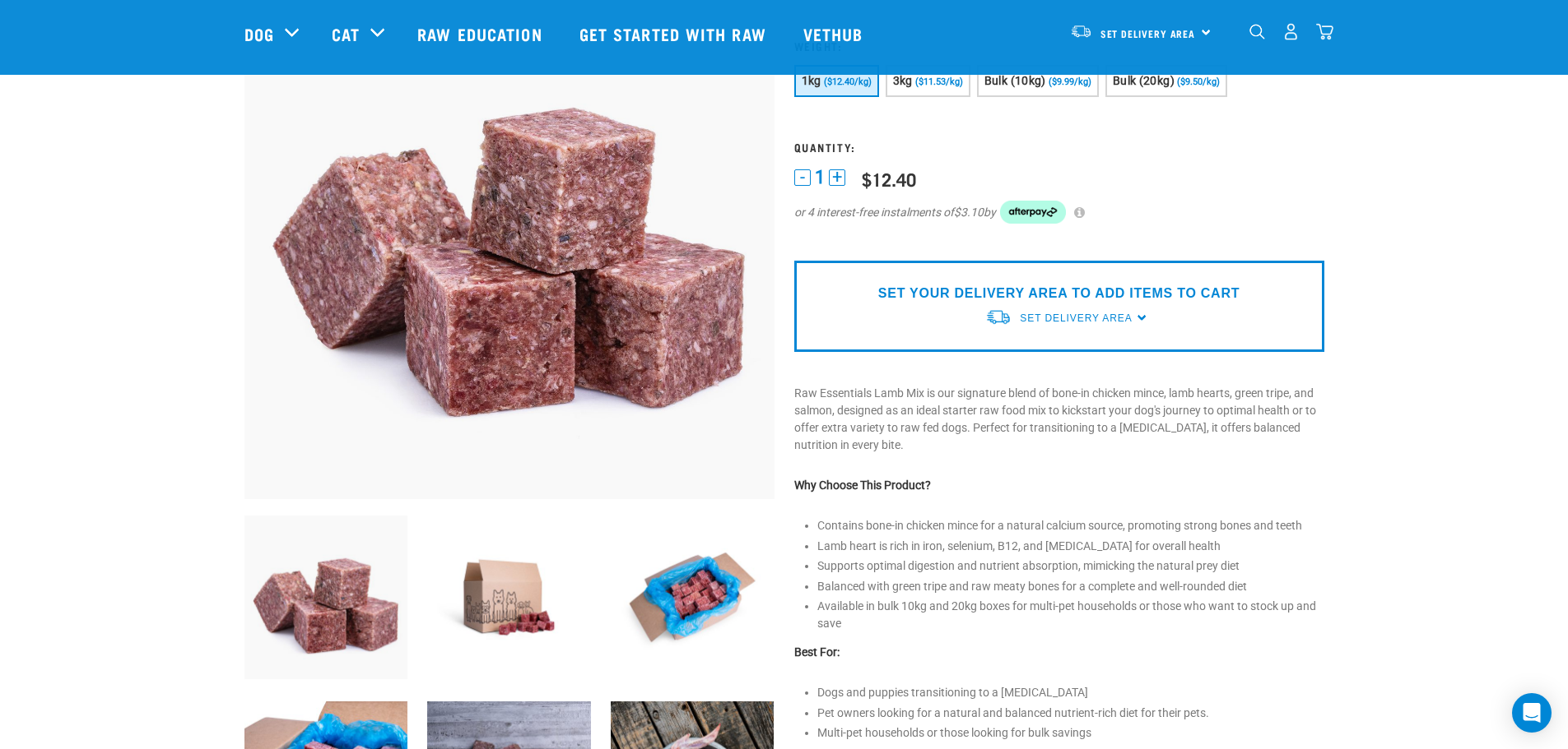
scroll to position [329, 0]
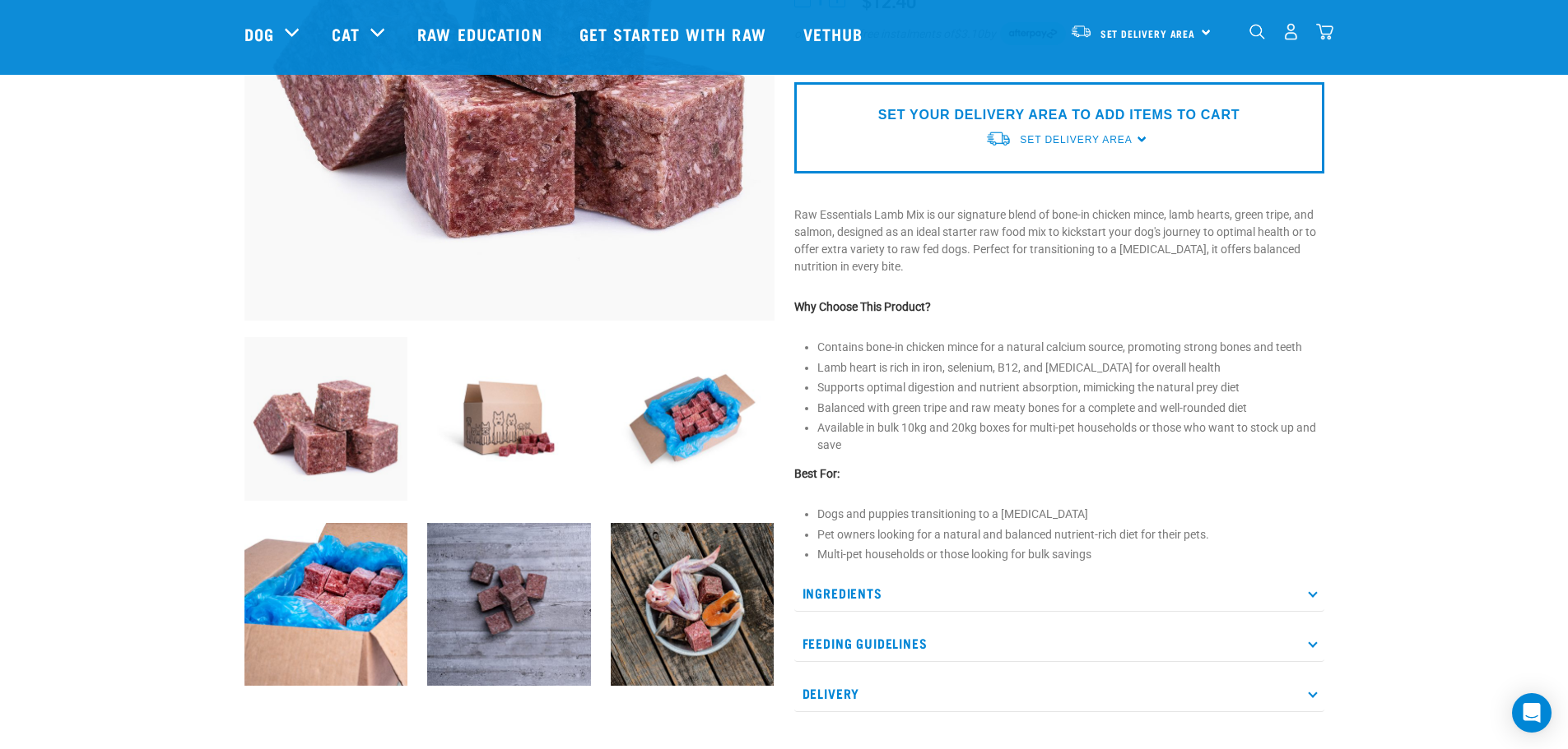
click at [890, 600] on p "Ingredients" at bounding box center [1059, 594] width 530 height 37
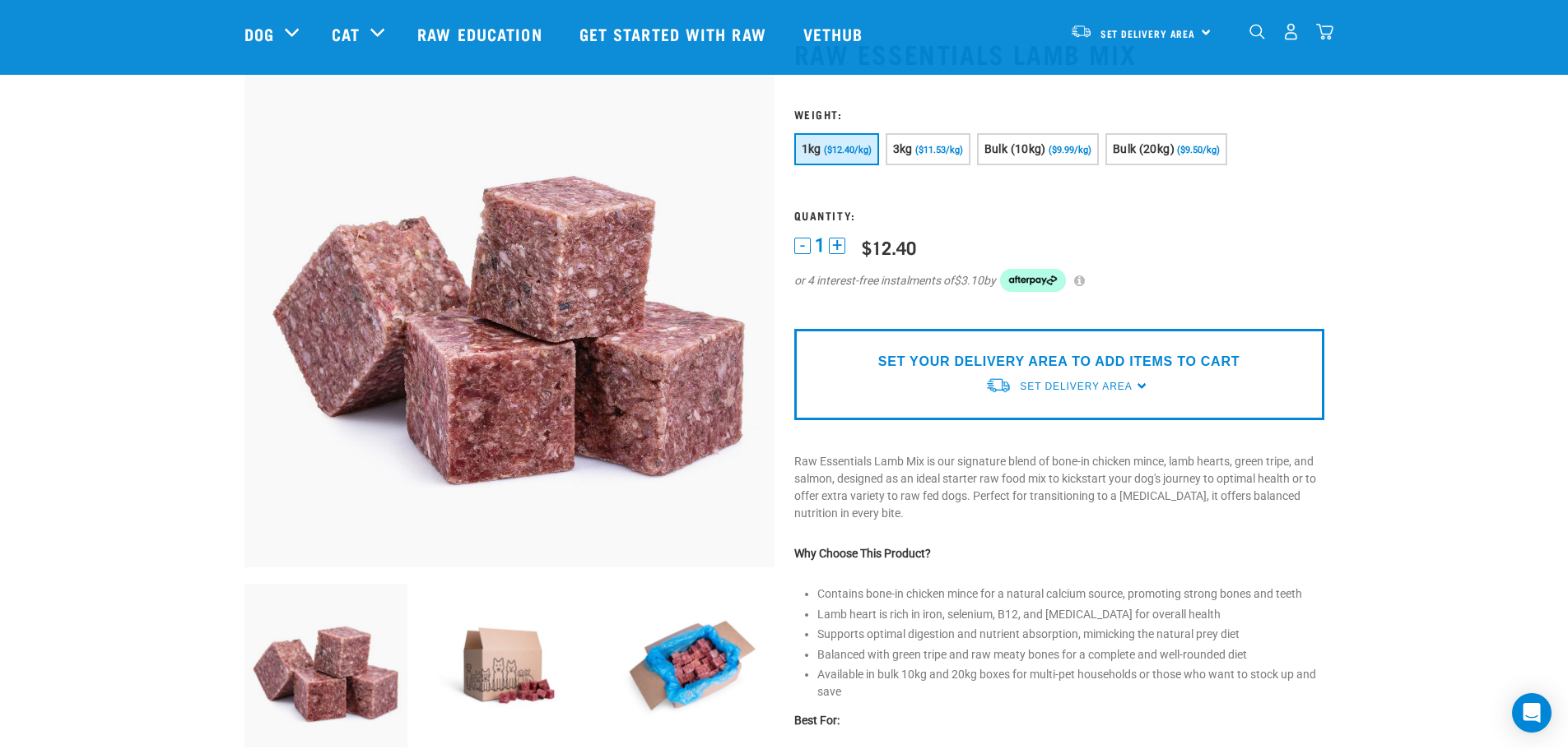
scroll to position [0, 0]
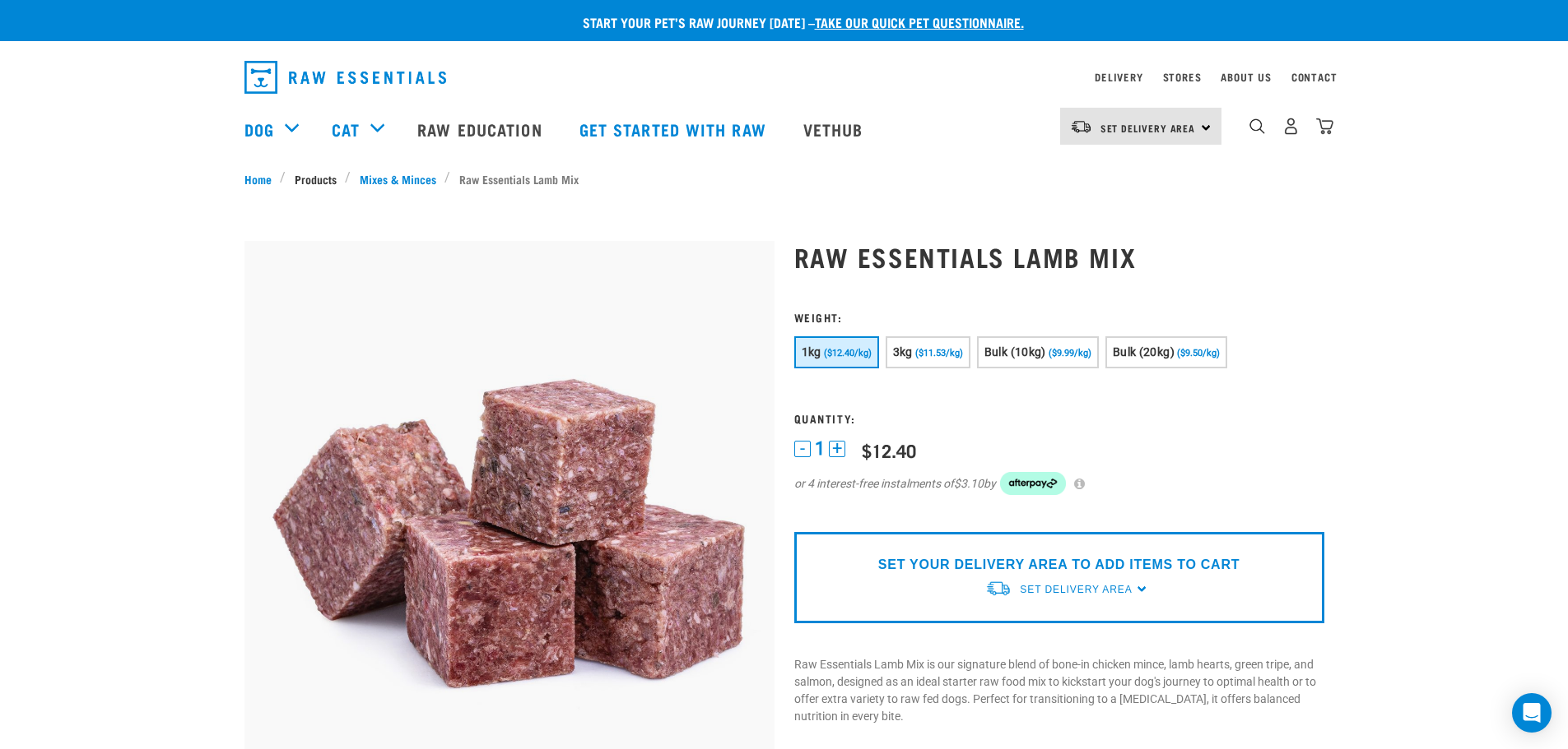
click at [313, 177] on link "Products" at bounding box center [315, 179] width 59 height 17
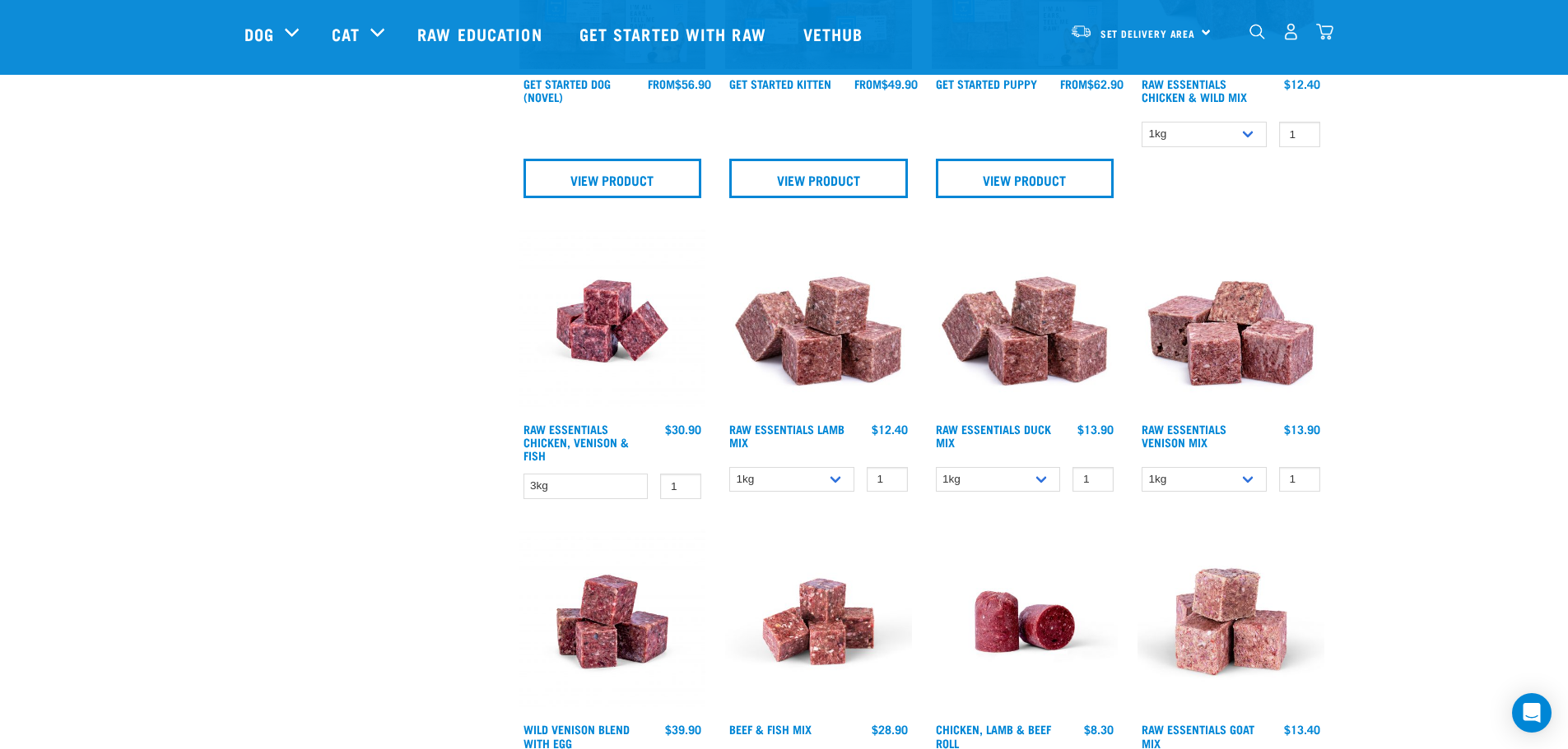
scroll to position [1399, 0]
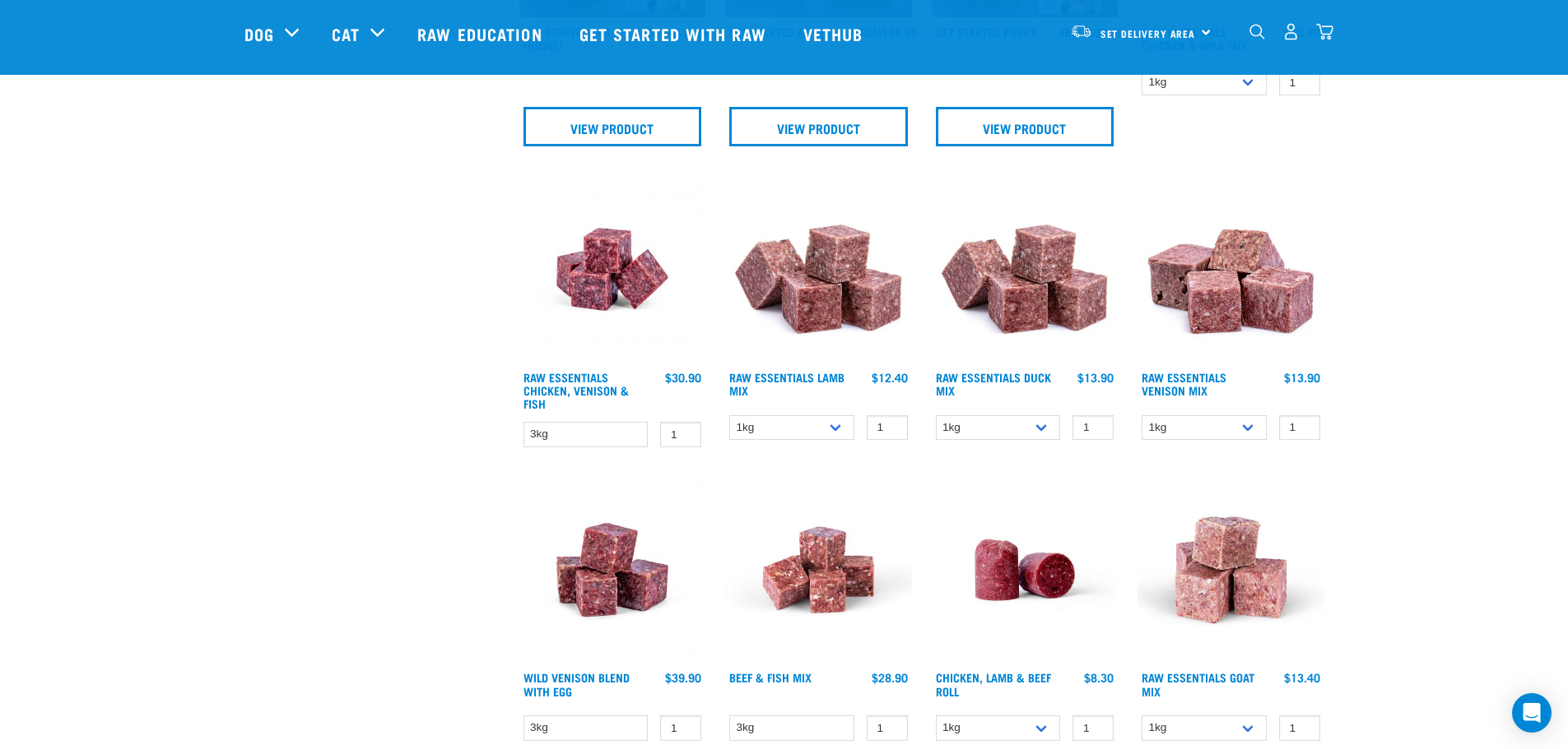
click at [1221, 301] on img at bounding box center [1230, 269] width 186 height 186
